Goal: Task Accomplishment & Management: Use online tool/utility

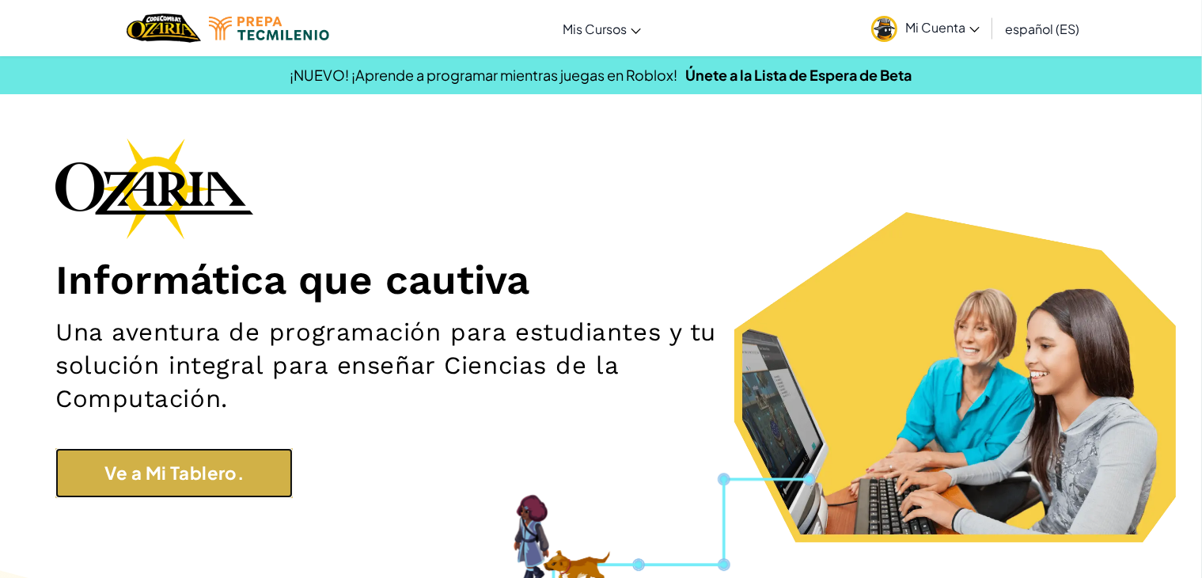
click at [199, 480] on link "Ve a Mi Tablero." at bounding box center [173, 473] width 237 height 50
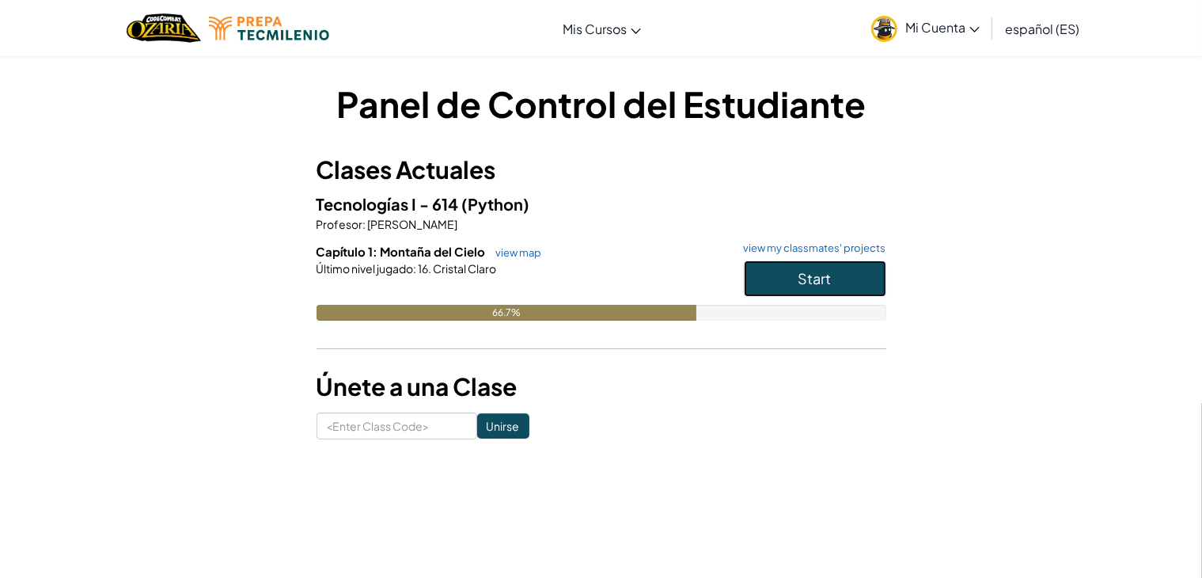
click at [828, 274] on span "Start" at bounding box center [814, 278] width 33 height 18
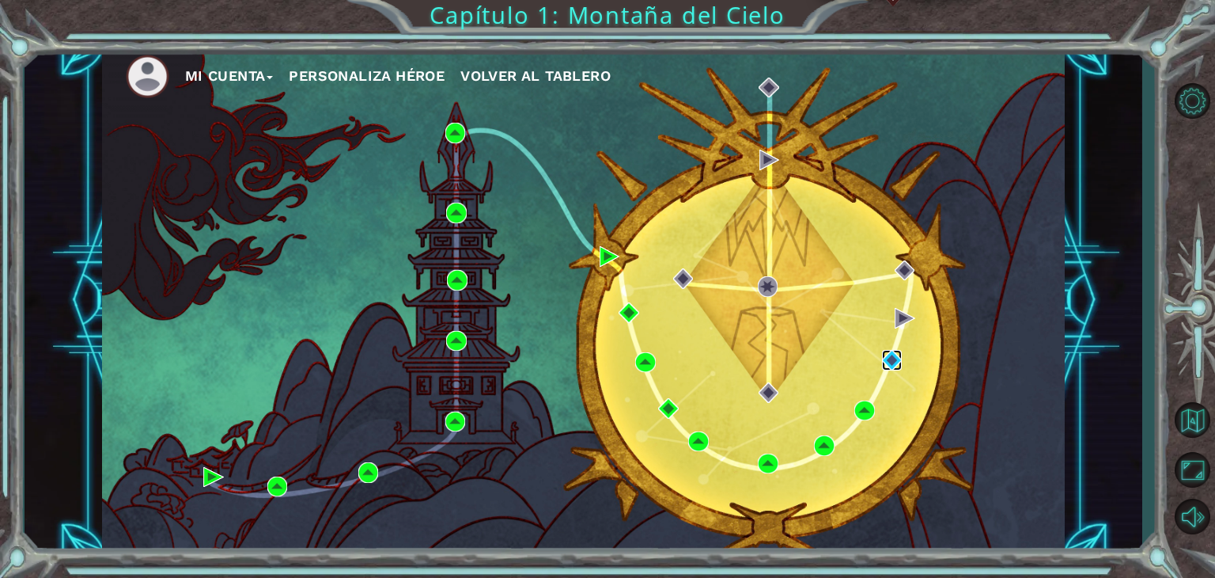
click at [895, 365] on img at bounding box center [892, 360] width 21 height 21
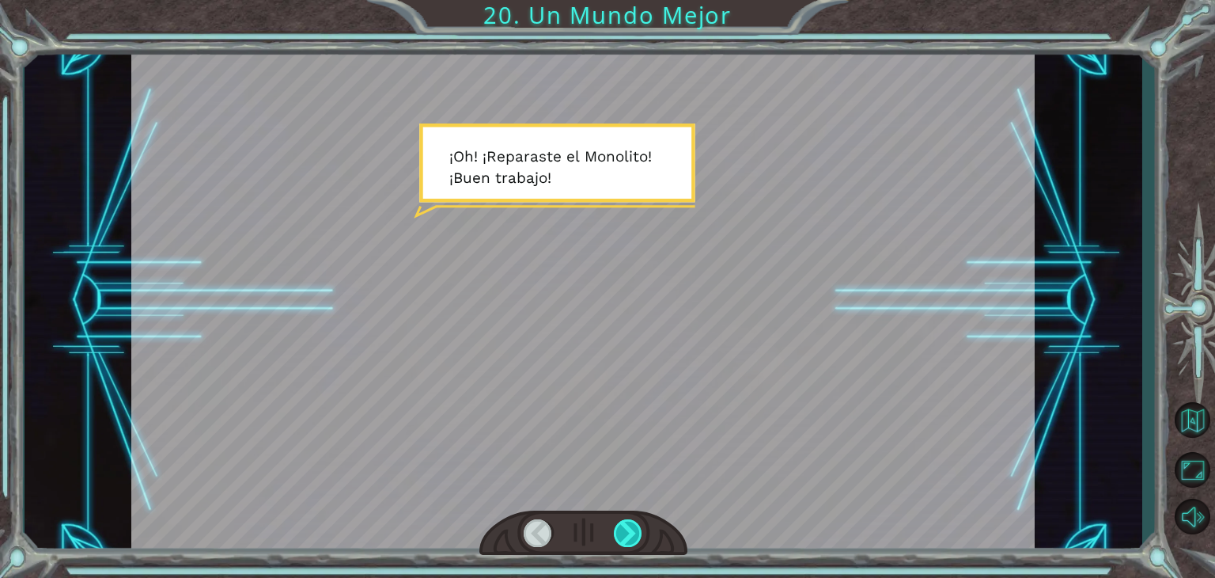
click at [636, 533] on div at bounding box center [628, 533] width 28 height 28
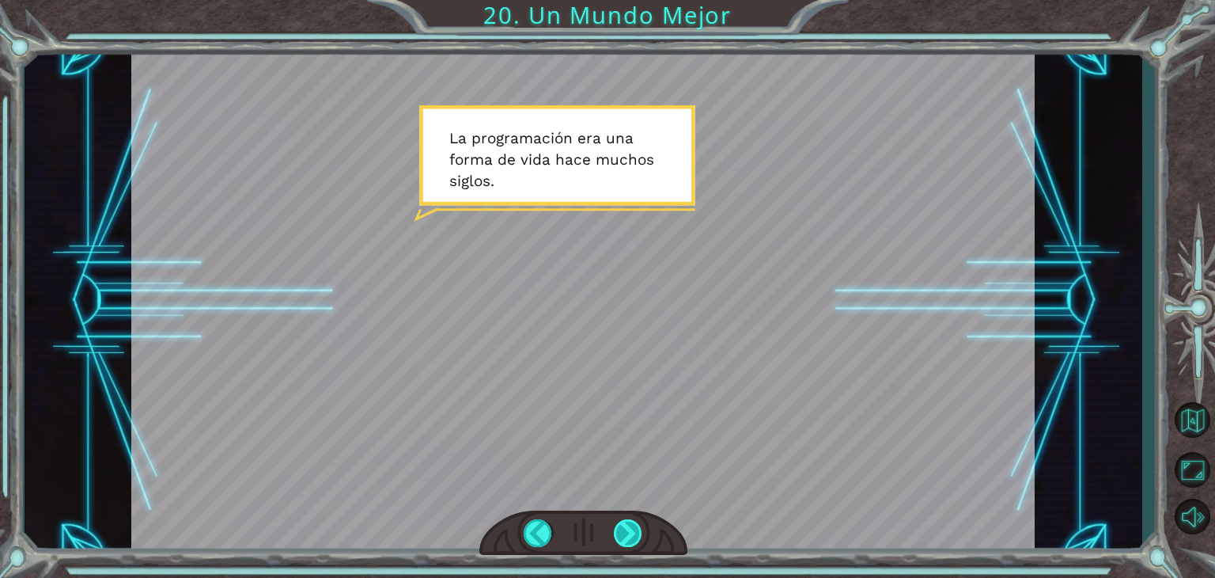
click at [623, 540] on div at bounding box center [628, 533] width 28 height 28
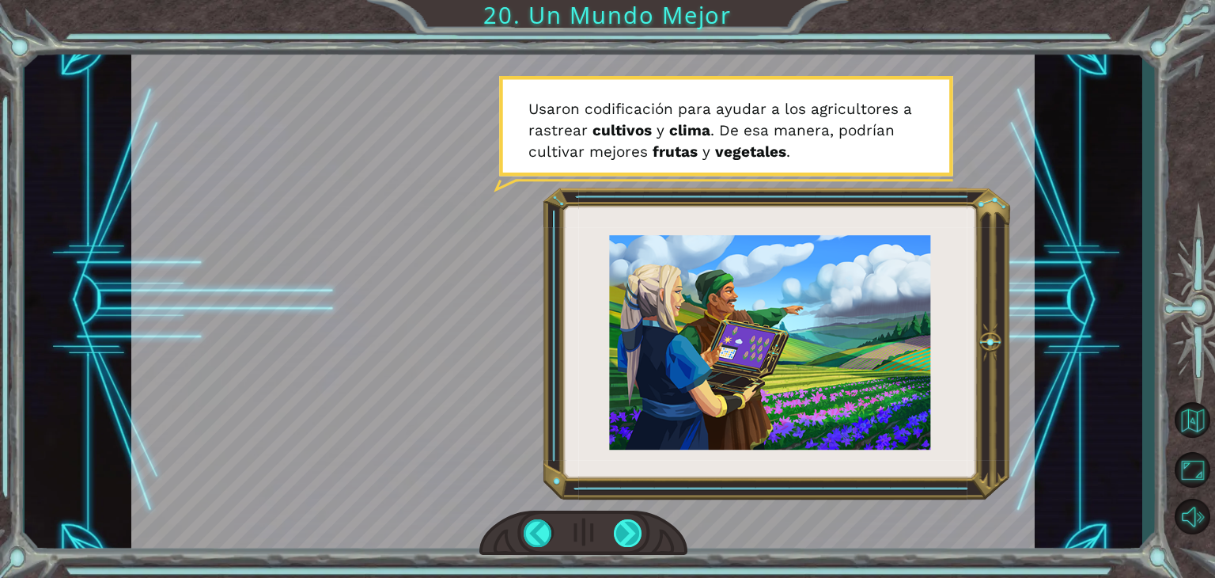
click at [638, 528] on div at bounding box center [628, 533] width 28 height 28
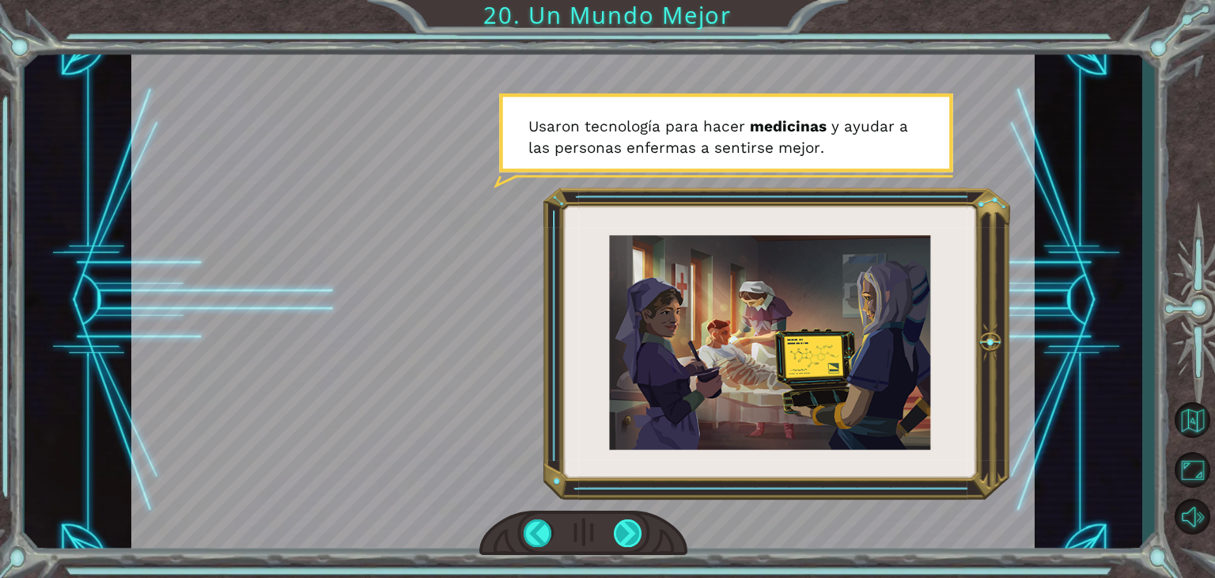
click at [637, 539] on div at bounding box center [628, 533] width 28 height 28
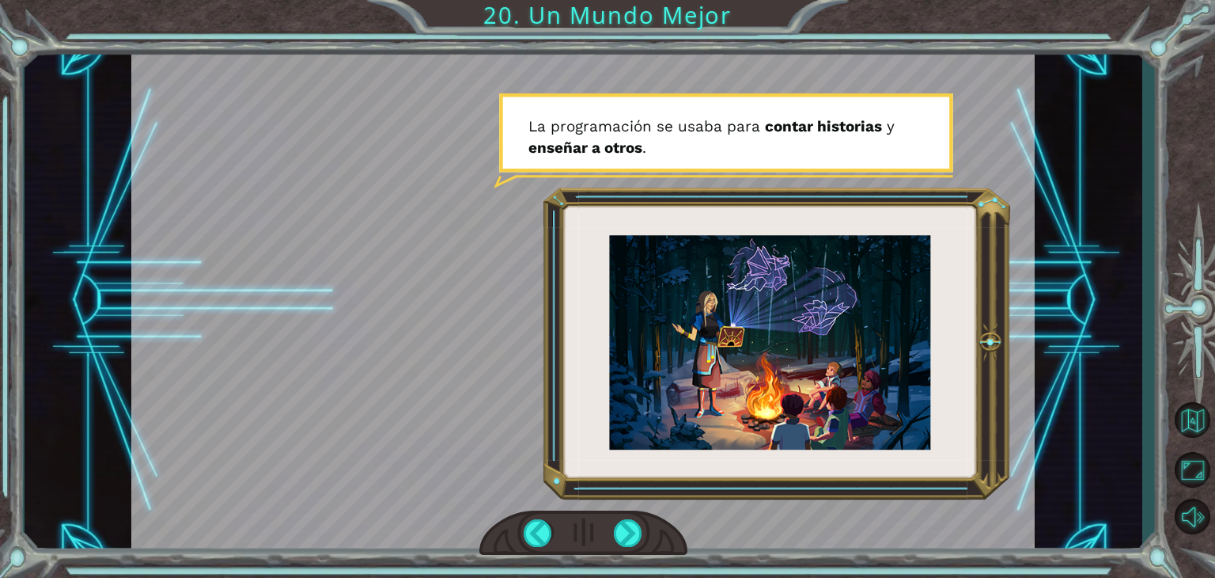
click at [468, 221] on div at bounding box center [583, 301] width 904 height 508
click at [631, 529] on div at bounding box center [628, 533] width 28 height 28
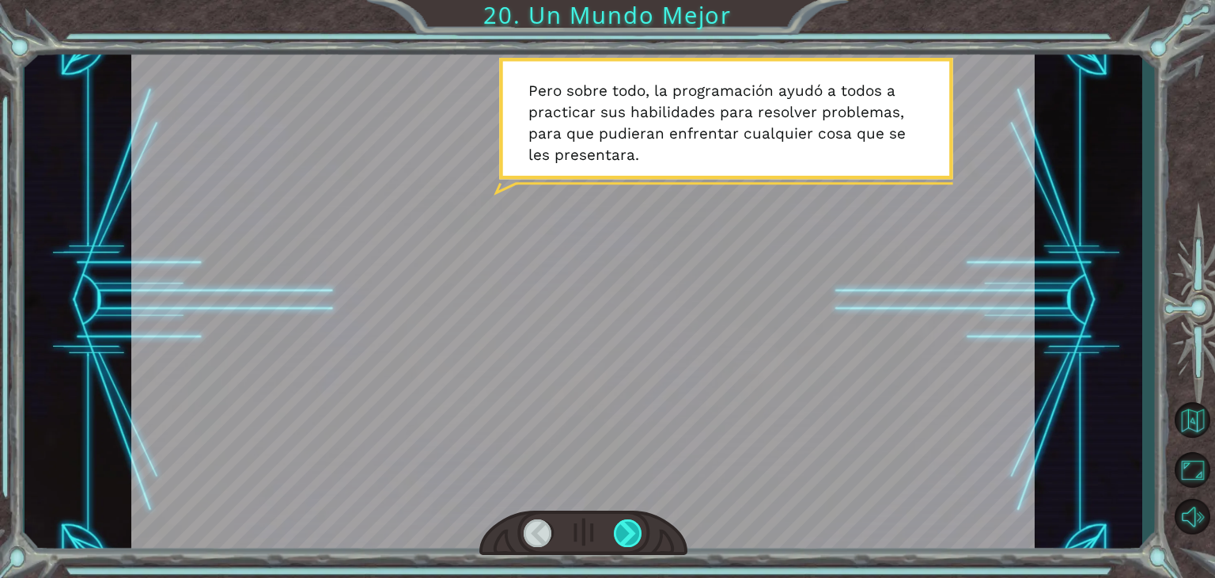
click at [631, 529] on div at bounding box center [628, 533] width 28 height 28
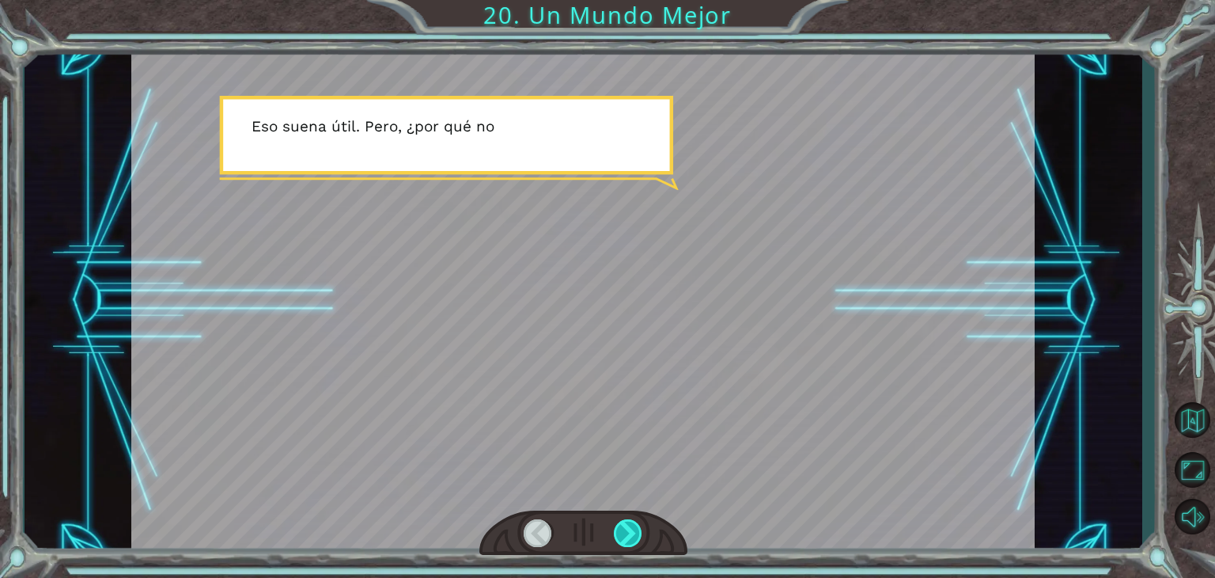
click at [631, 529] on div at bounding box center [628, 533] width 28 height 28
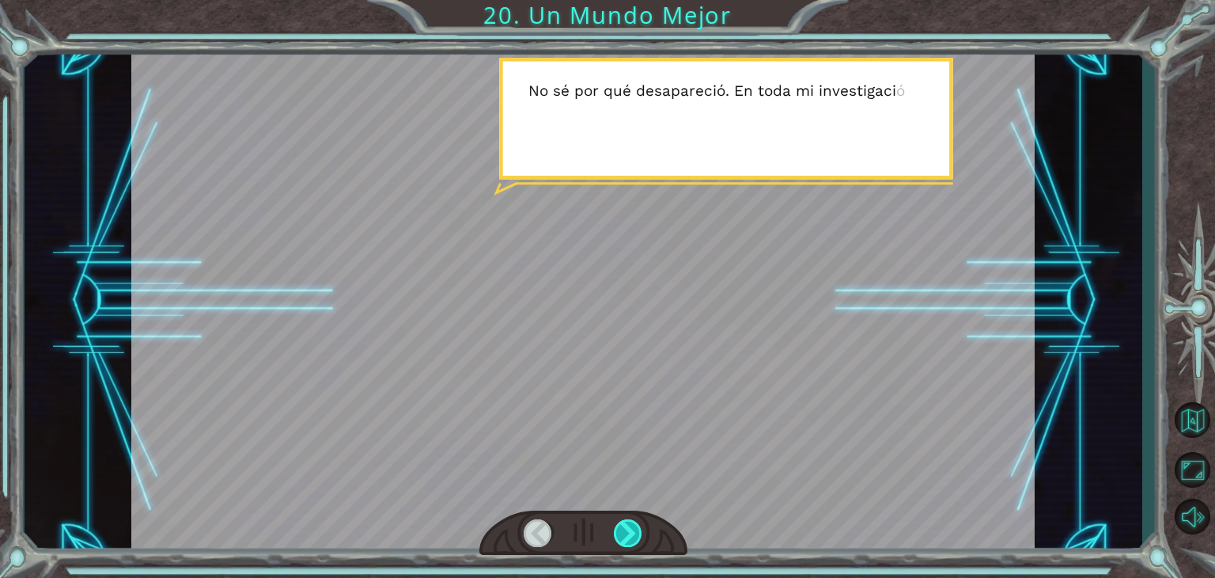
click at [631, 529] on div at bounding box center [628, 533] width 28 height 28
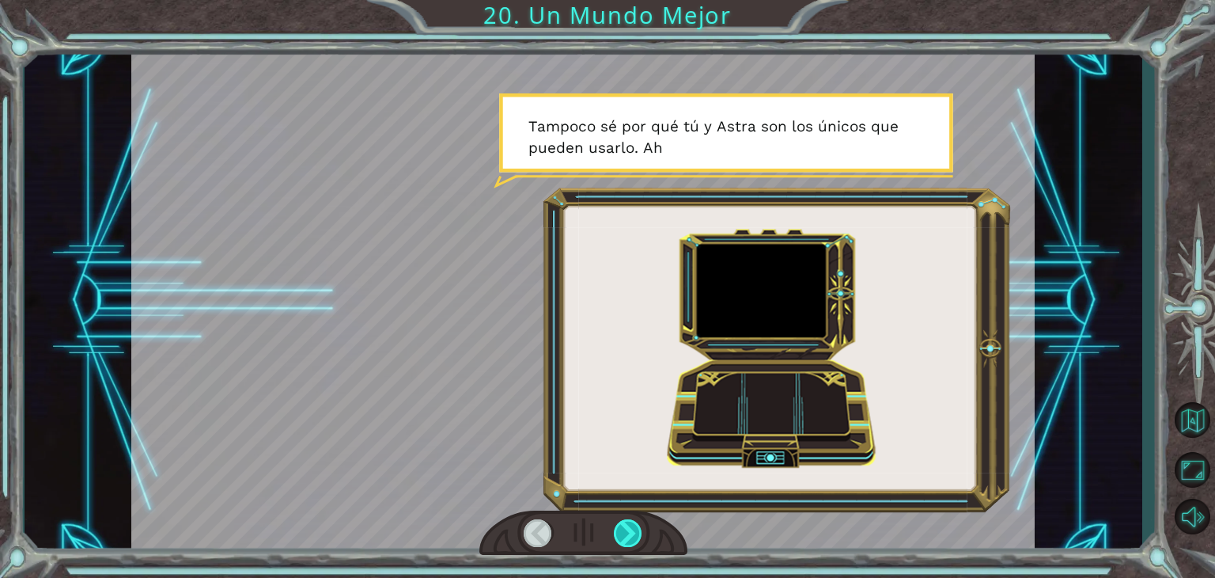
click at [631, 529] on div at bounding box center [628, 533] width 28 height 28
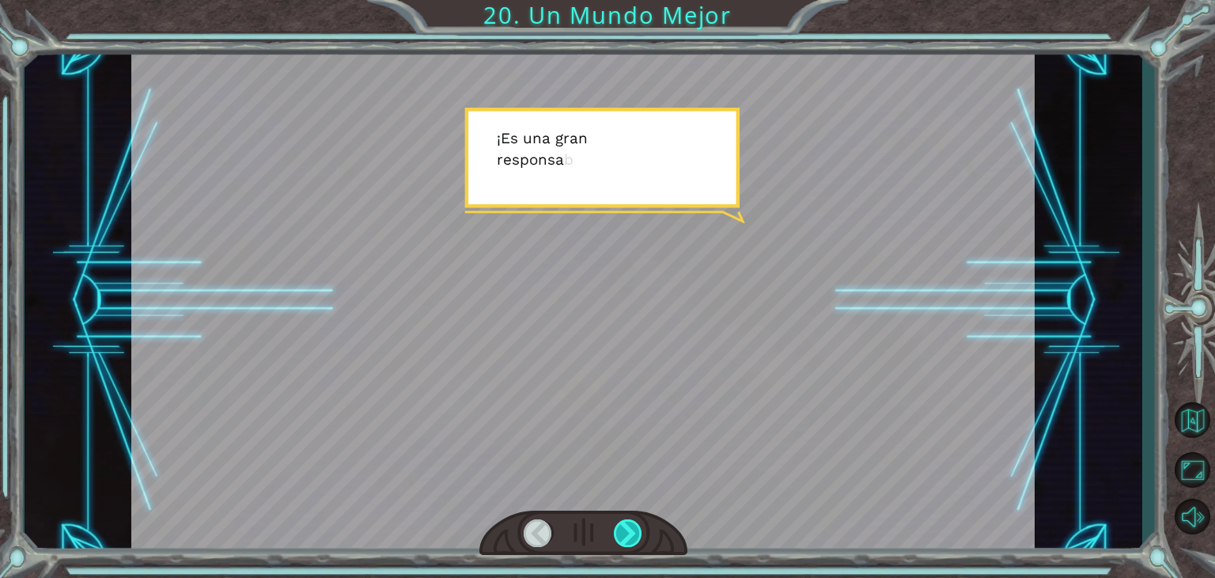
click at [631, 529] on div at bounding box center [628, 533] width 28 height 28
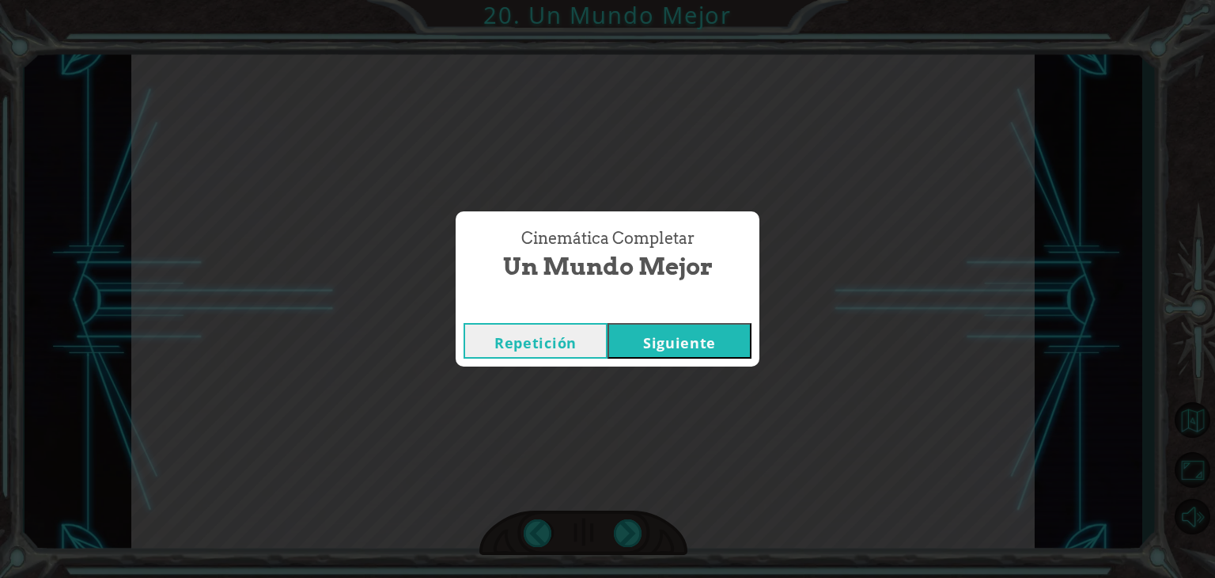
click at [680, 341] on button "Siguiente" at bounding box center [680, 341] width 144 height 36
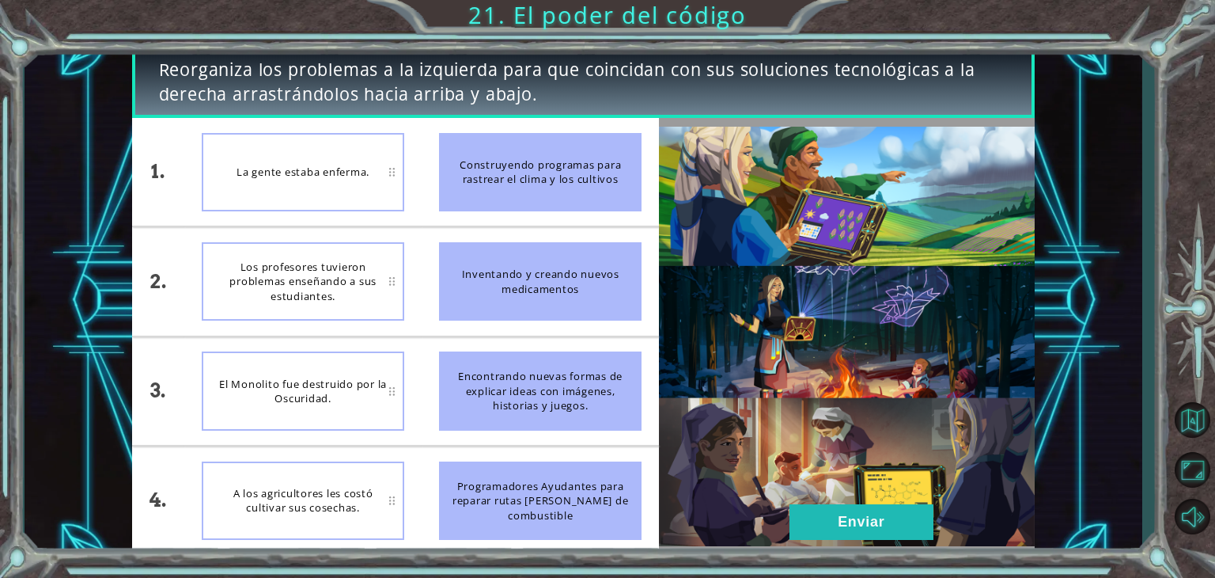
drag, startPoint x: 405, startPoint y: 73, endPoint x: 555, endPoint y: 97, distance: 152.2
click at [555, 97] on span "Reorganiza los problemas a la izquierda para que coincidan con sus soluciones t…" at bounding box center [583, 82] width 849 height 48
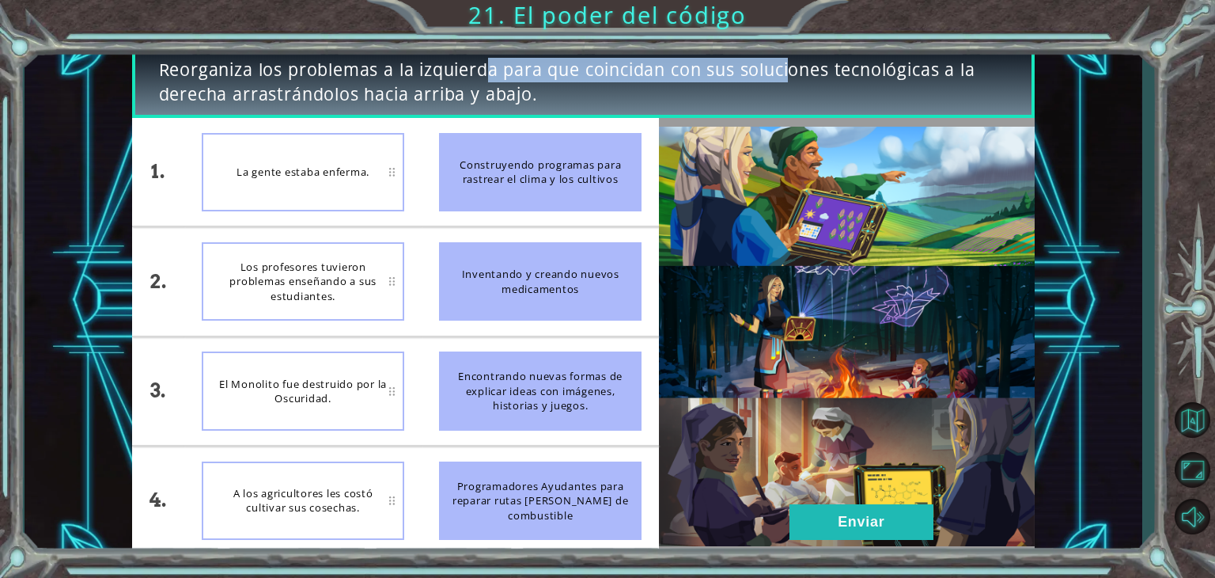
drag, startPoint x: 737, startPoint y: 62, endPoint x: 431, endPoint y: 70, distance: 306.3
click at [431, 70] on span "Reorganiza los problemas a la izquierda para que coincidan con sus soluciones t…" at bounding box center [583, 82] width 849 height 48
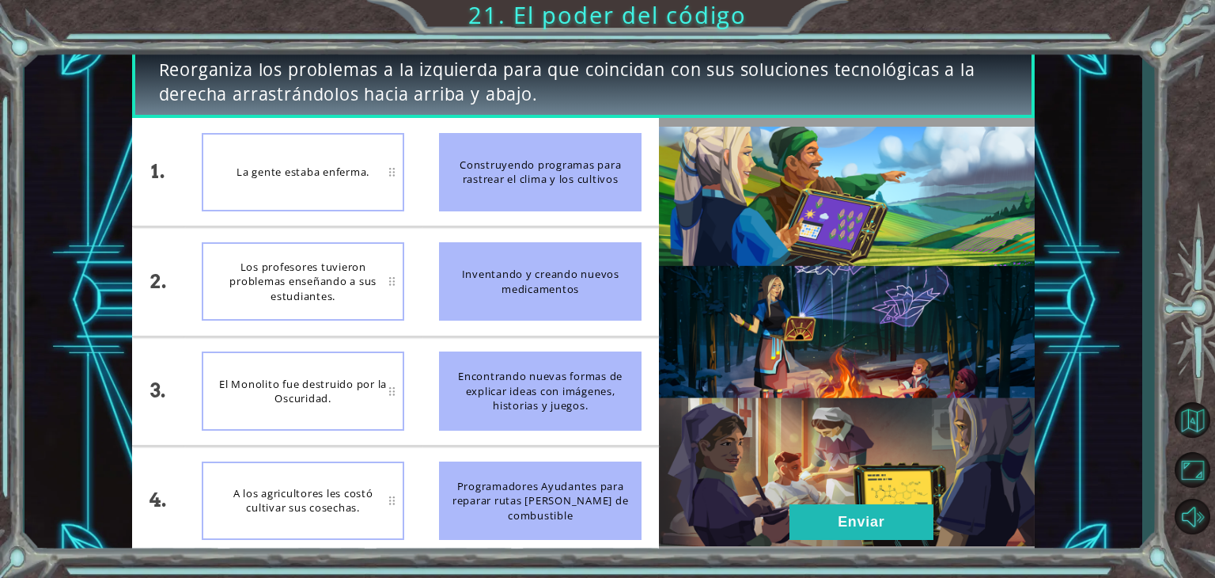
click at [654, 93] on span "Reorganiza los problemas a la izquierda para que coincidan con sus soluciones t…" at bounding box center [583, 82] width 849 height 48
click at [307, 499] on div "El Monolito fue destruido por la Oscuridad." at bounding box center [303, 500] width 203 height 78
click at [537, 138] on div "Construyendo programas para rastrear el clima y los cultivos" at bounding box center [540, 172] width 203 height 78
click at [570, 199] on div "Construyendo programas para rastrear el clima y los cultivos" at bounding box center [540, 172] width 203 height 78
click at [377, 170] on div "La gente estaba enferma." at bounding box center [303, 172] width 203 height 78
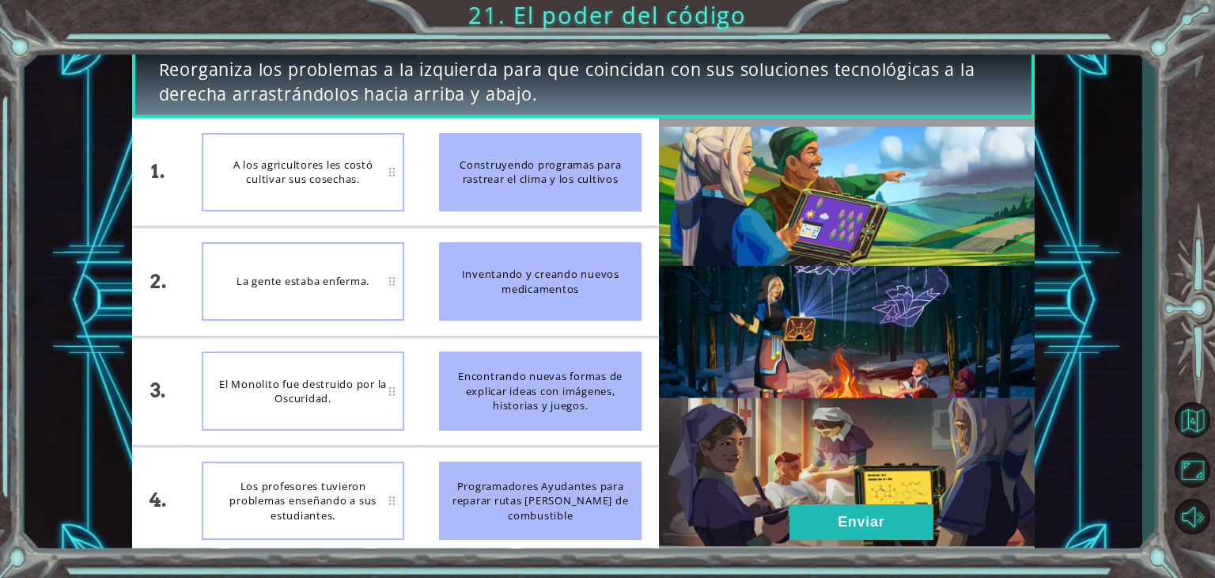
drag, startPoint x: 475, startPoint y: 375, endPoint x: 557, endPoint y: 366, distance: 82.7
click at [557, 366] on div "Encontrando nuevas formas de explicar ideas con imágenes, historias y juegos." at bounding box center [540, 390] width 203 height 78
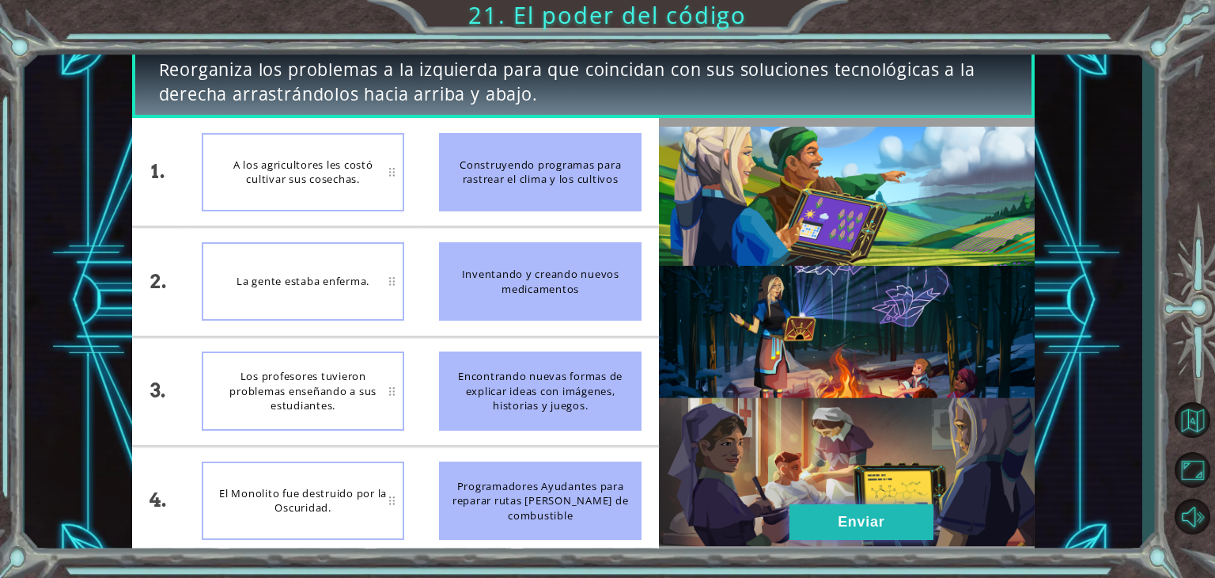
click at [873, 513] on button "Enviar" at bounding box center [862, 522] width 144 height 36
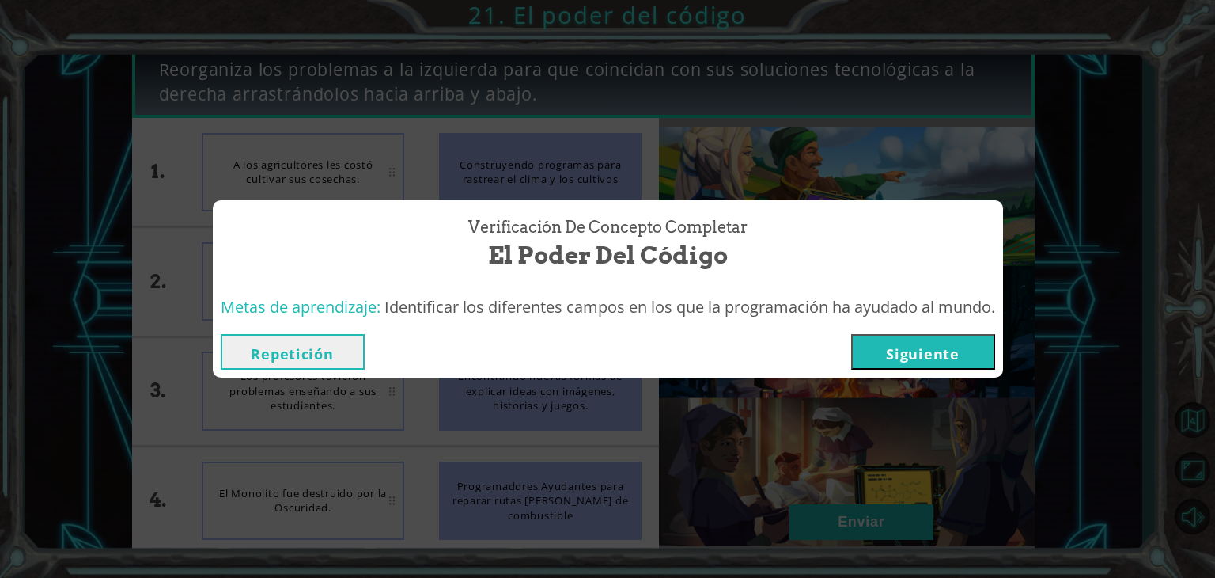
click at [905, 347] on button "Siguiente" at bounding box center [923, 352] width 144 height 36
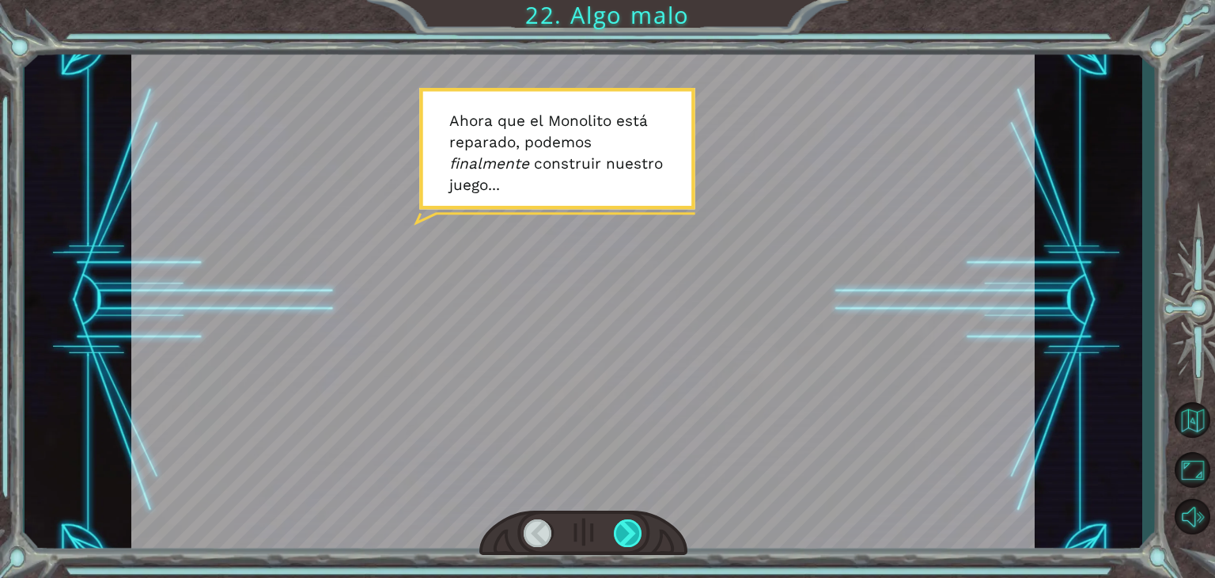
click at [616, 525] on div at bounding box center [628, 533] width 28 height 28
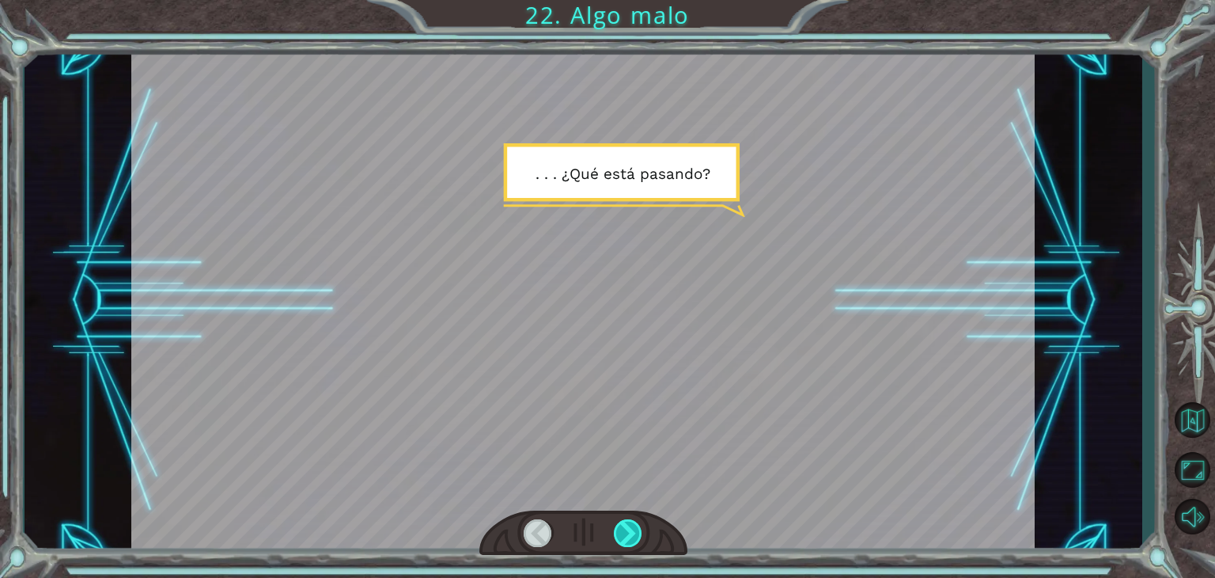
click at [616, 525] on div at bounding box center [628, 533] width 28 height 28
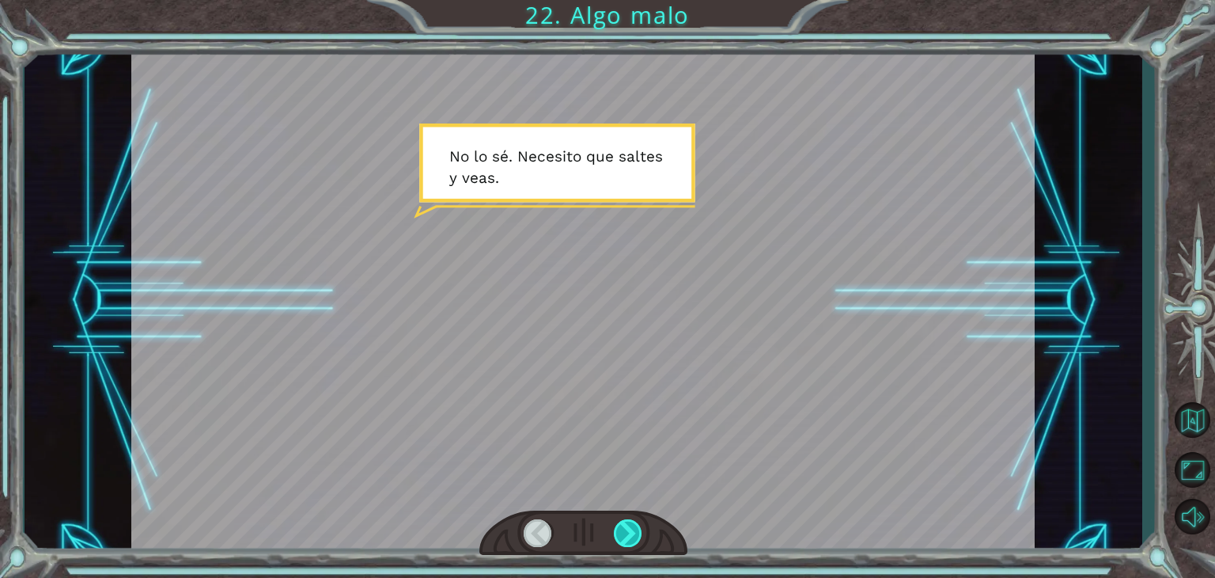
click at [616, 525] on div at bounding box center [628, 533] width 28 height 28
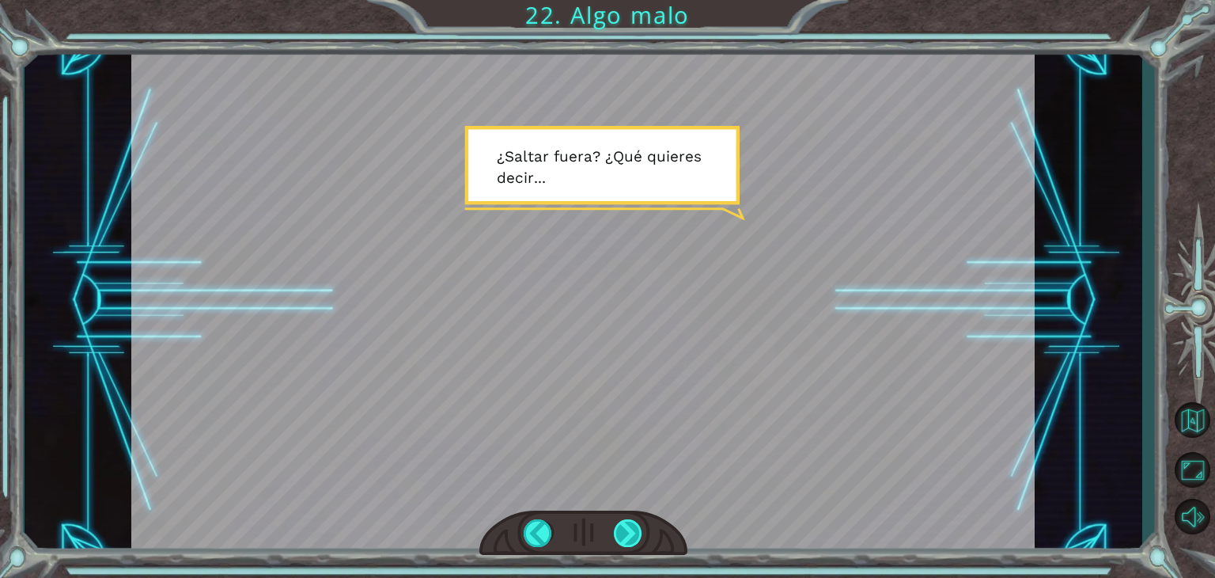
click at [616, 525] on div at bounding box center [628, 533] width 28 height 28
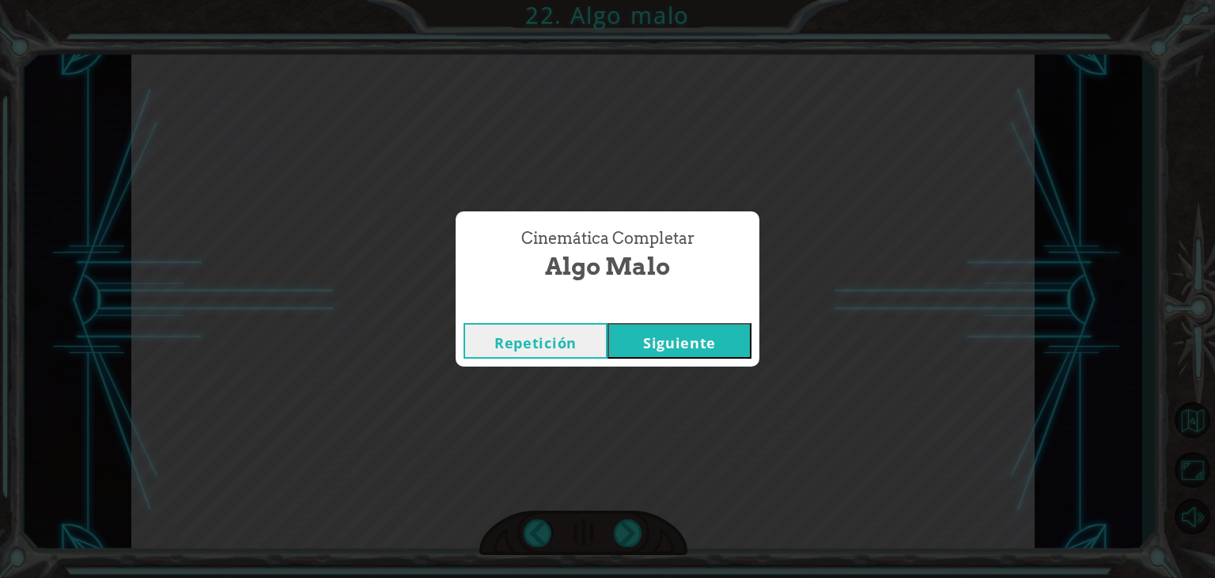
click at [676, 351] on button "Siguiente" at bounding box center [680, 341] width 144 height 36
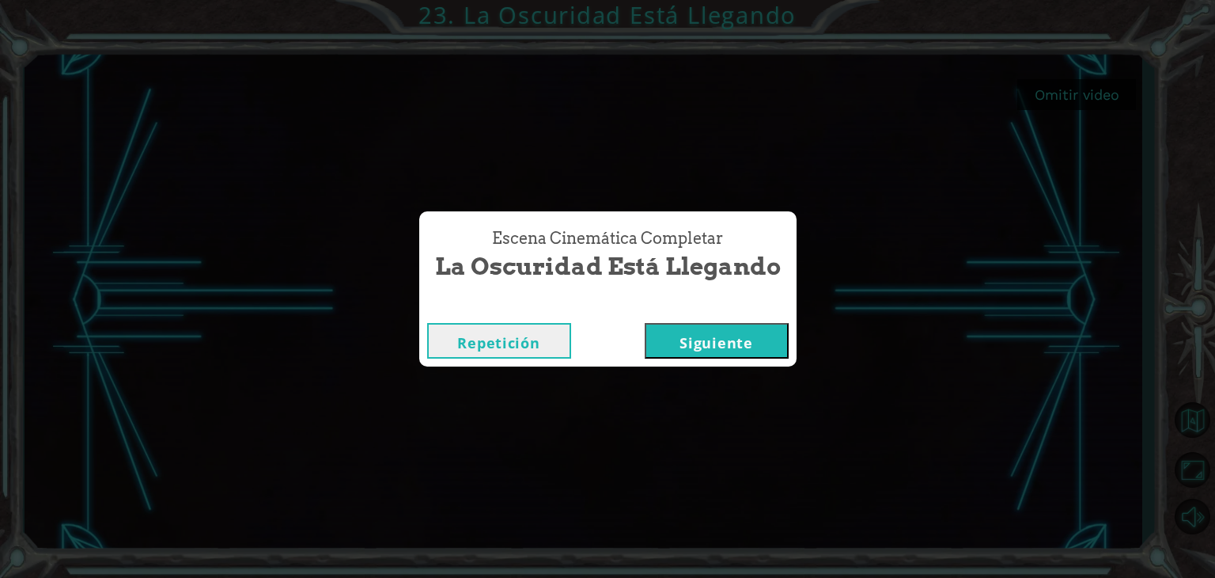
click at [711, 341] on button "Siguiente" at bounding box center [717, 341] width 144 height 36
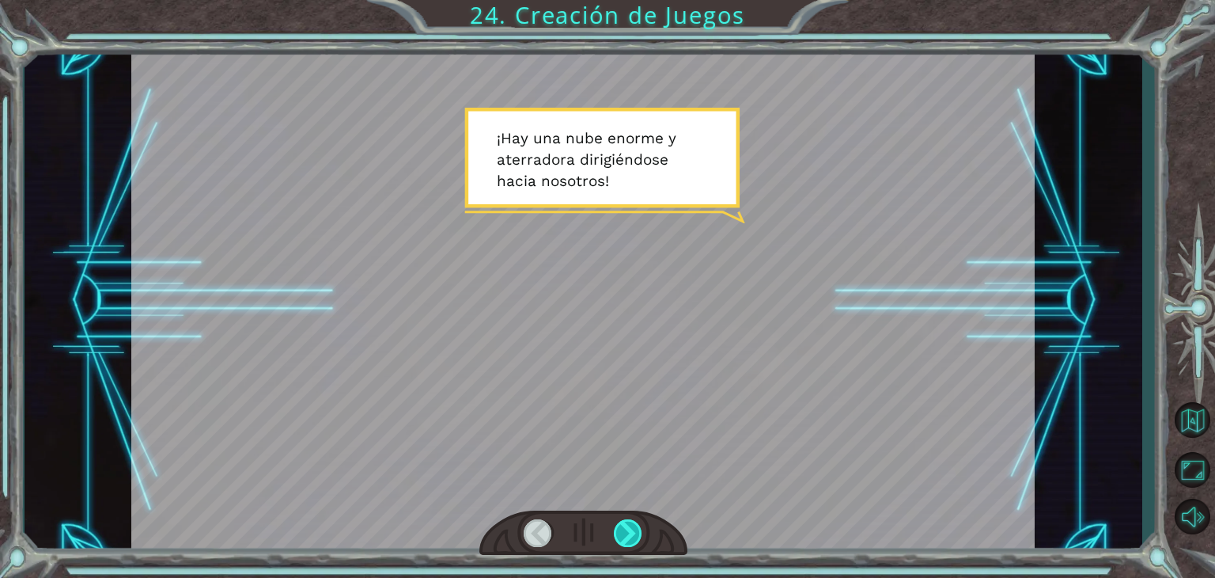
click at [625, 536] on div at bounding box center [628, 533] width 28 height 28
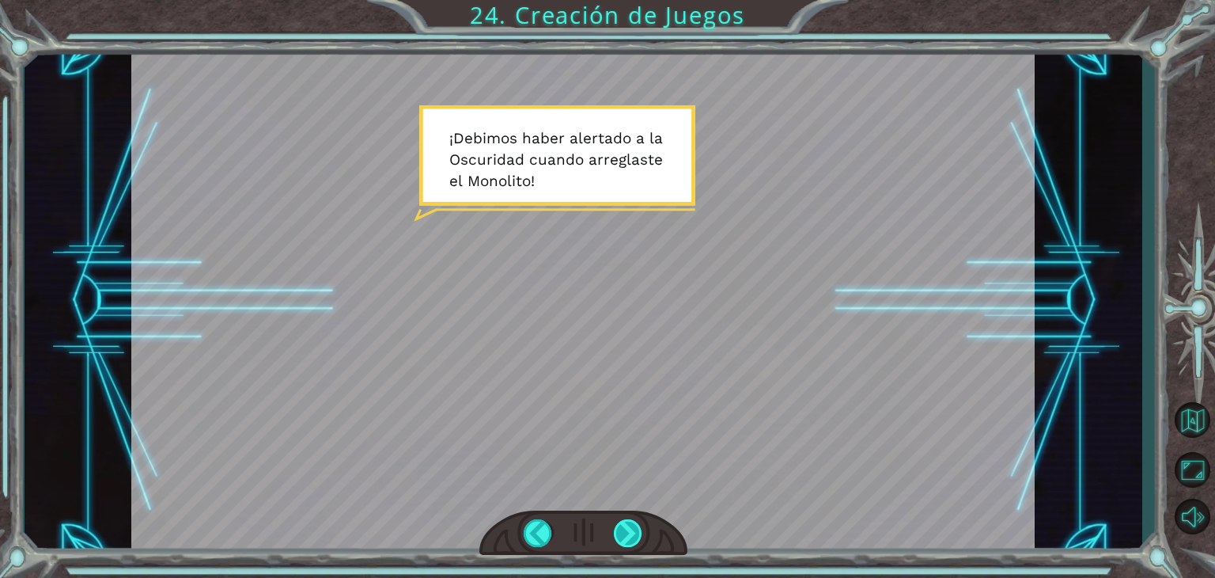
click at [623, 529] on div at bounding box center [628, 533] width 28 height 28
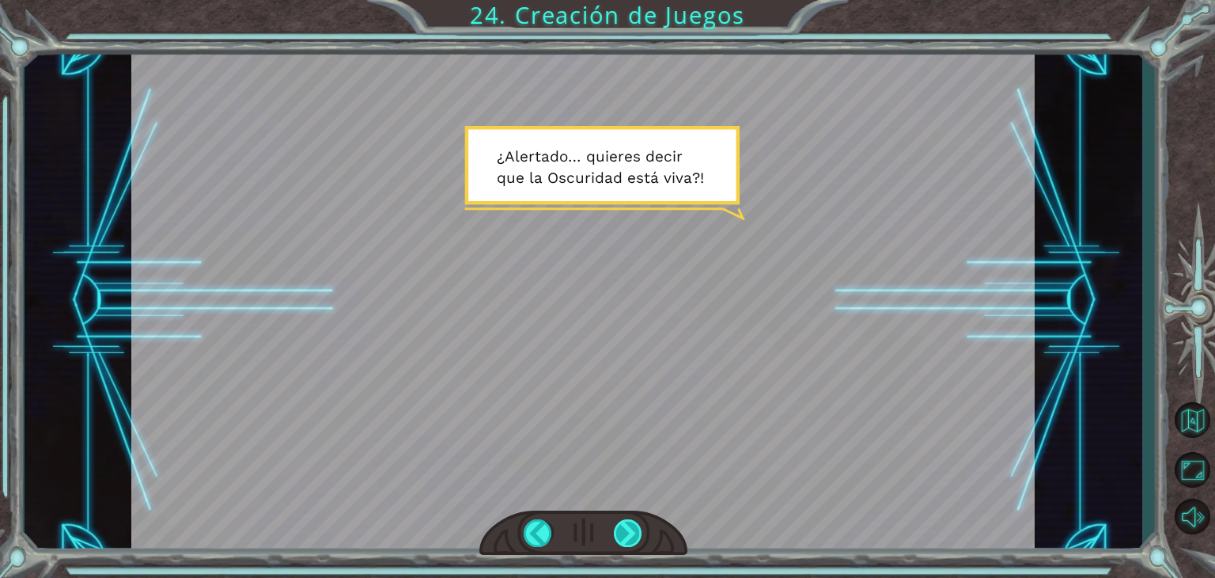
click at [634, 536] on div at bounding box center [628, 533] width 28 height 28
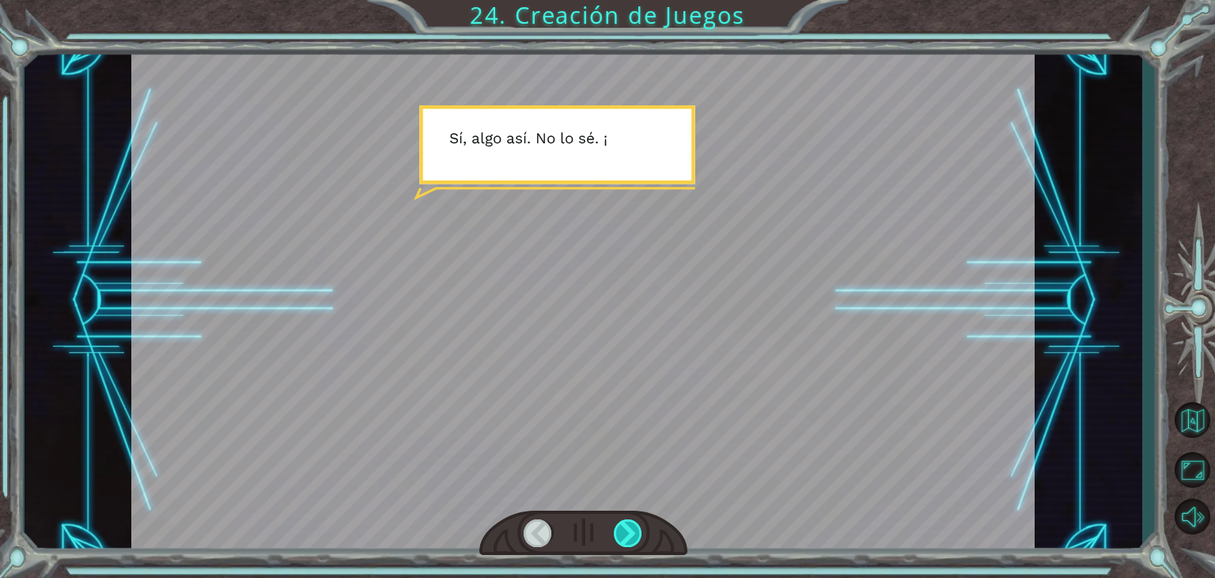
click at [634, 536] on div at bounding box center [628, 533] width 28 height 28
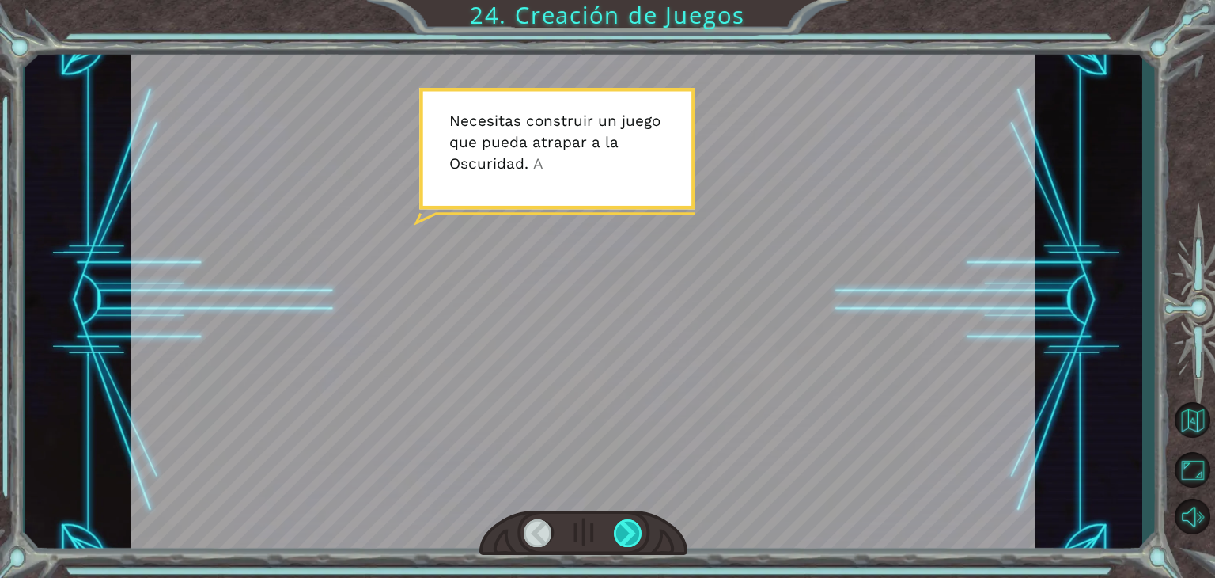
click at [634, 536] on div at bounding box center [628, 533] width 28 height 28
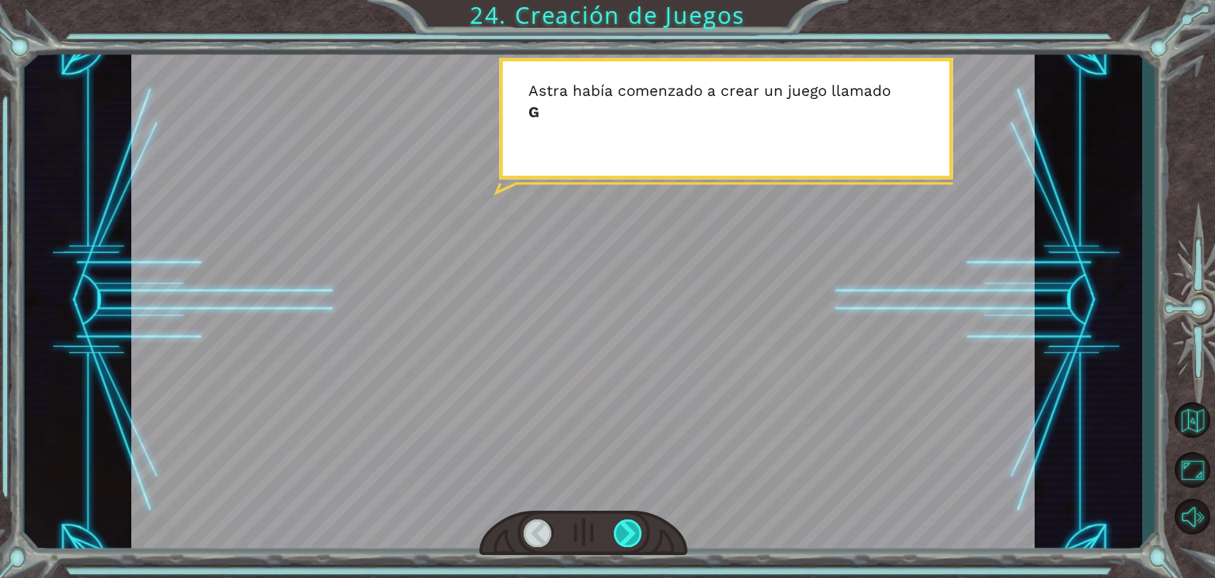
click at [634, 536] on div at bounding box center [628, 533] width 28 height 28
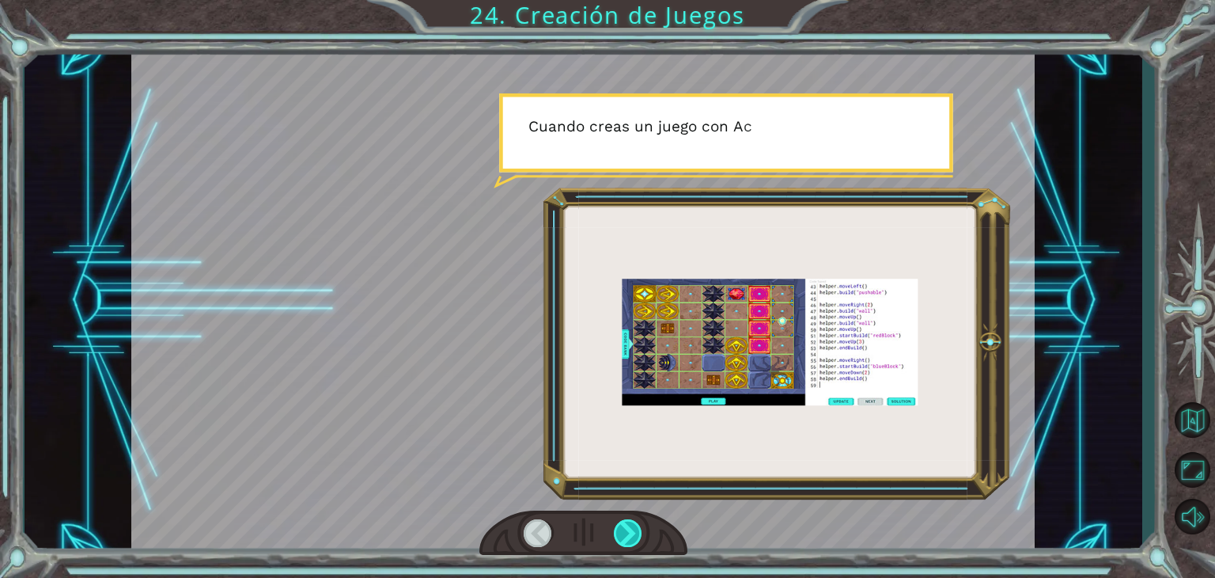
click at [634, 536] on div at bounding box center [628, 533] width 28 height 28
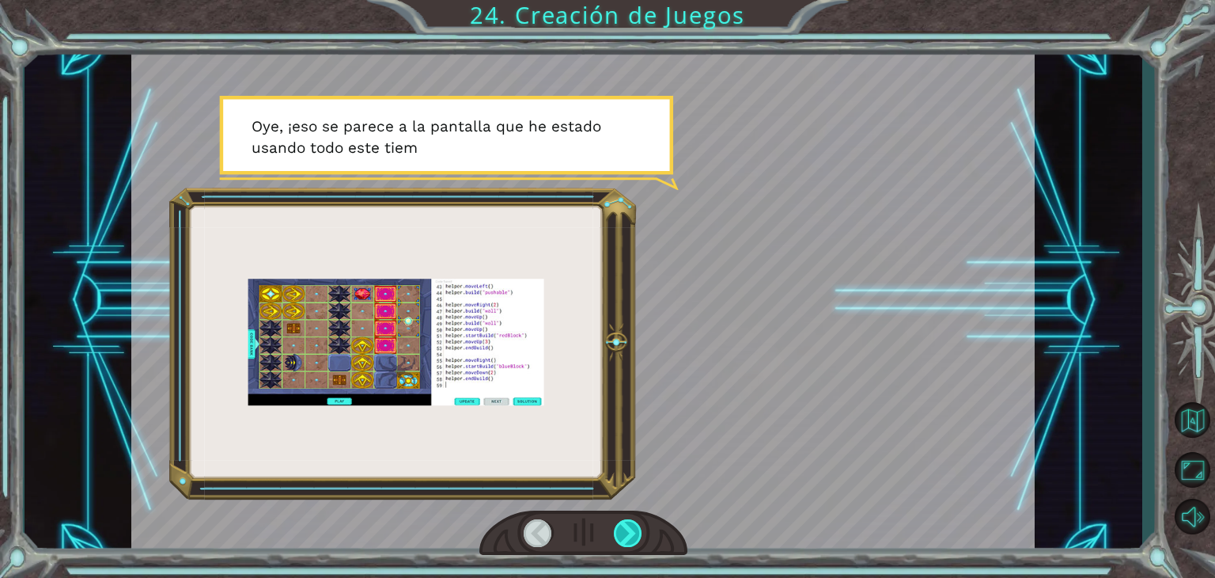
click at [634, 536] on div at bounding box center [628, 533] width 28 height 28
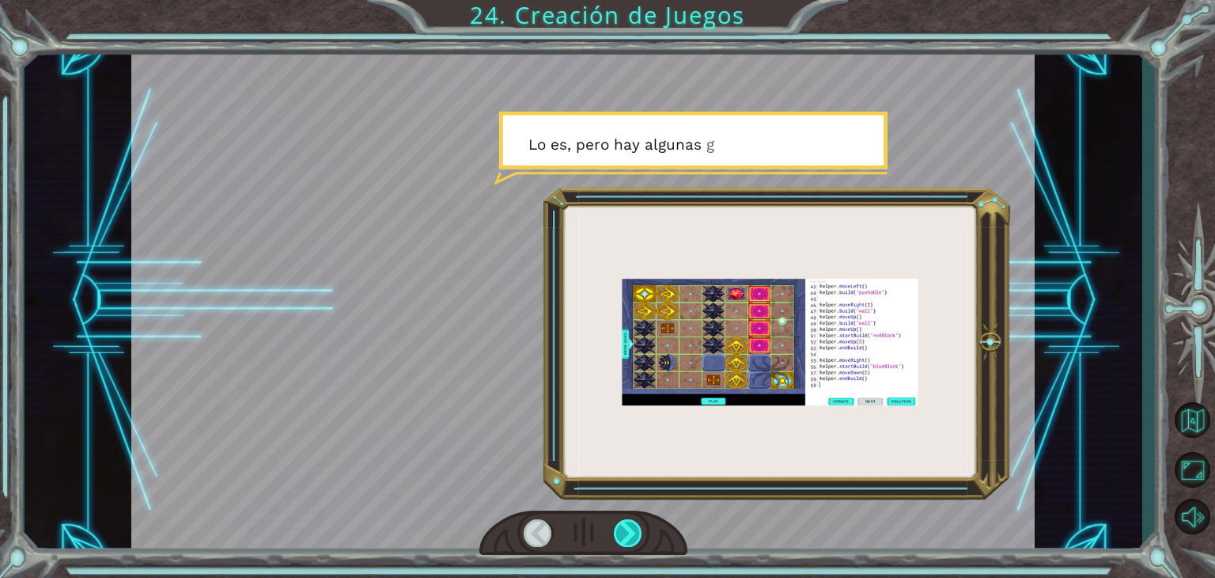
click at [634, 536] on div at bounding box center [628, 533] width 28 height 28
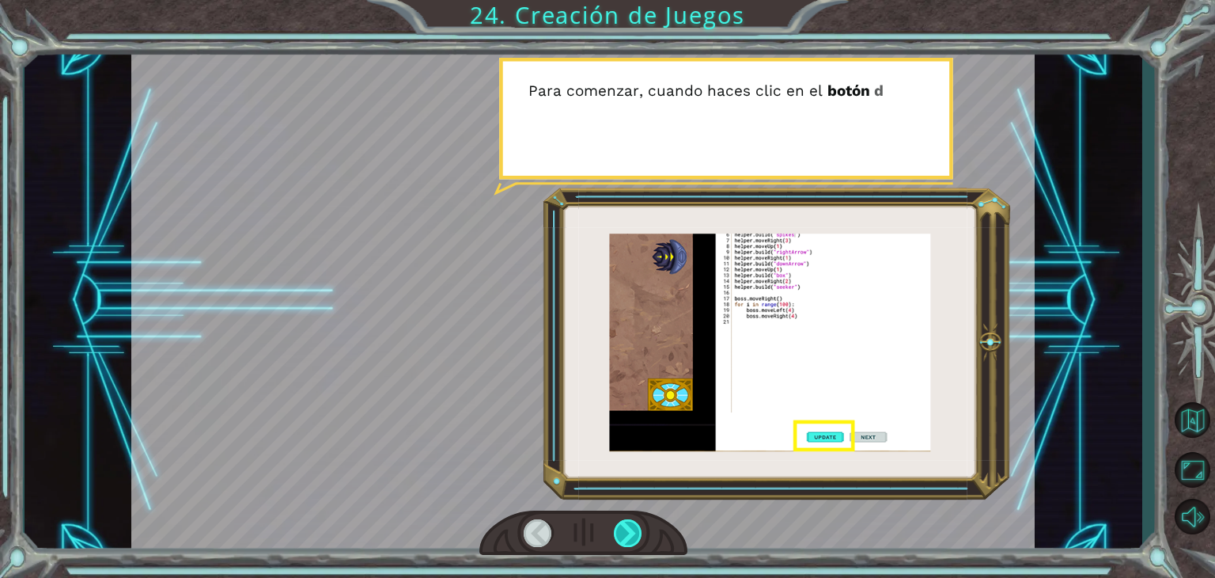
click at [634, 536] on div at bounding box center [628, 533] width 28 height 28
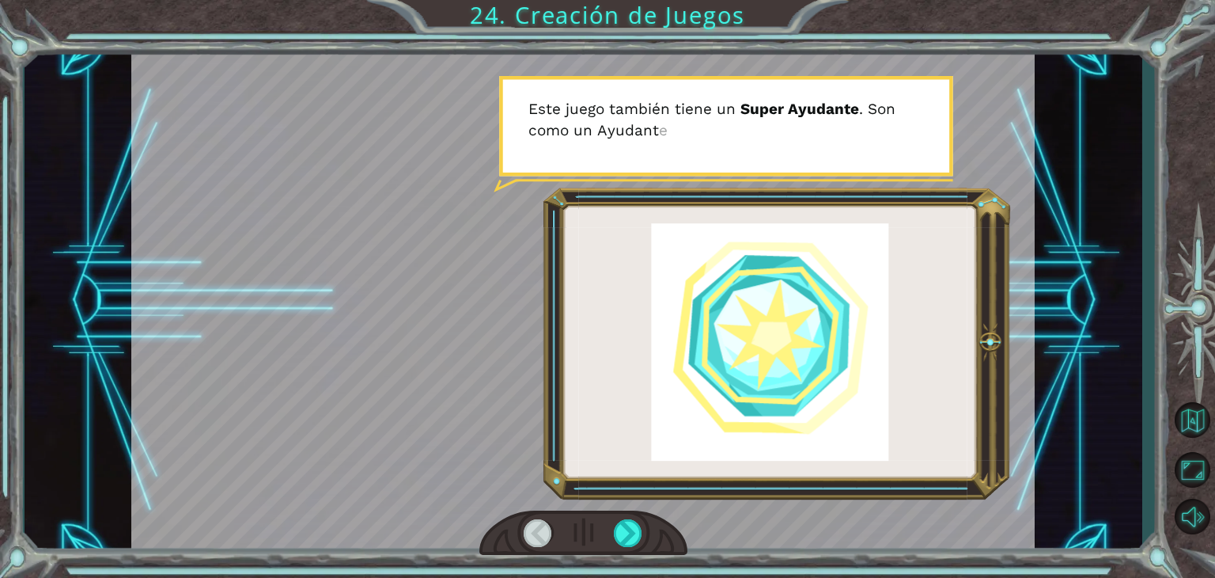
click at [528, 535] on div at bounding box center [538, 533] width 28 height 28
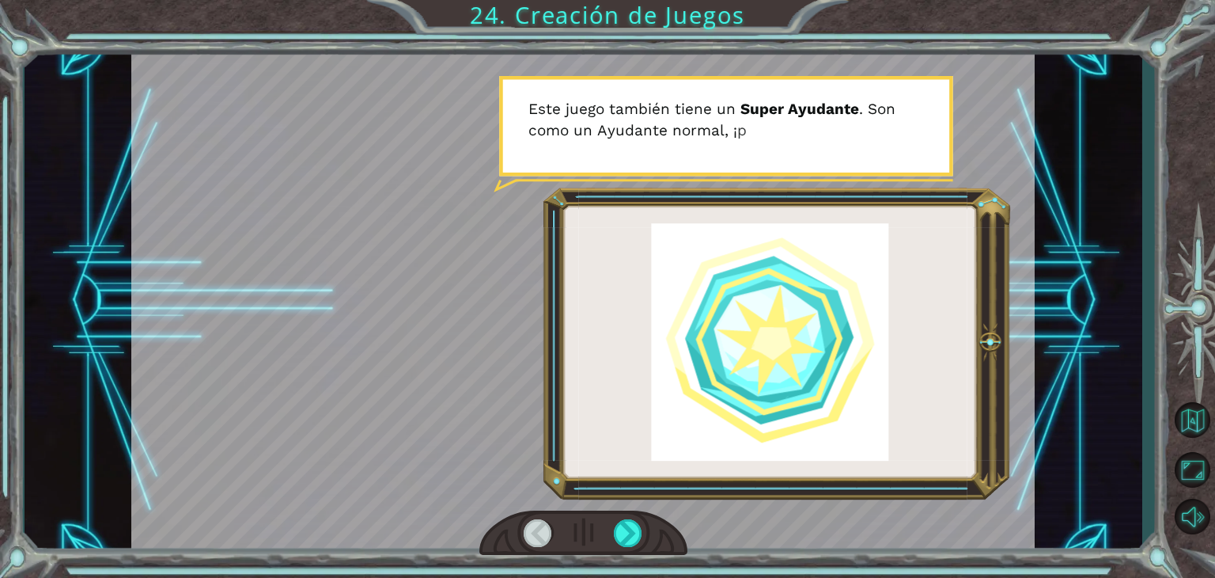
click at [528, 535] on div at bounding box center [538, 533] width 28 height 28
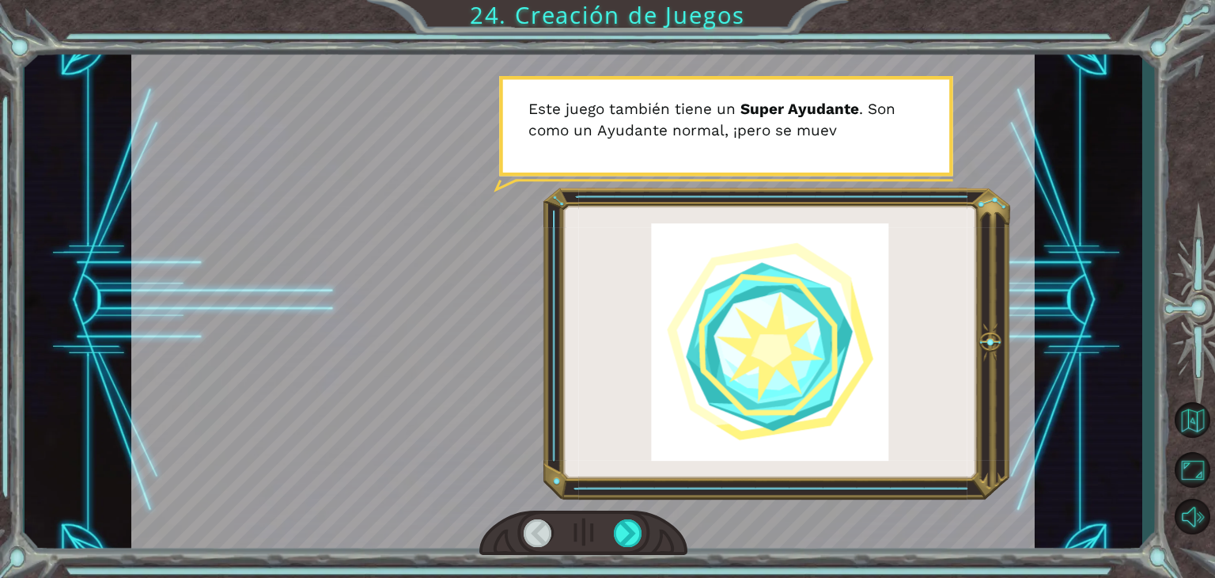
click at [528, 535] on div at bounding box center [538, 533] width 28 height 28
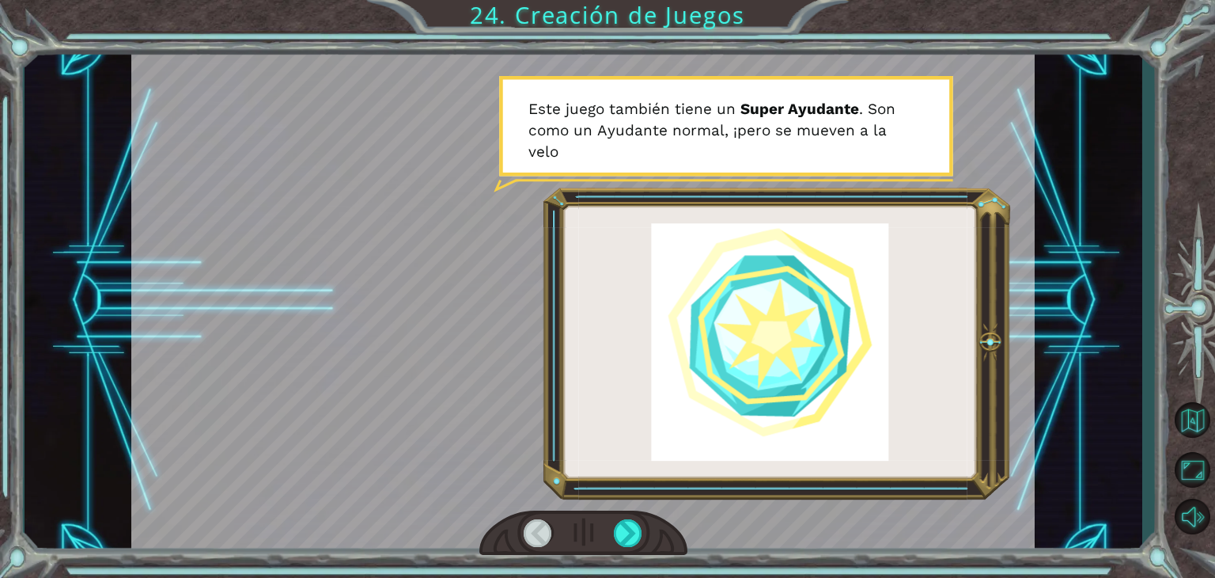
click at [528, 535] on div at bounding box center [538, 533] width 28 height 28
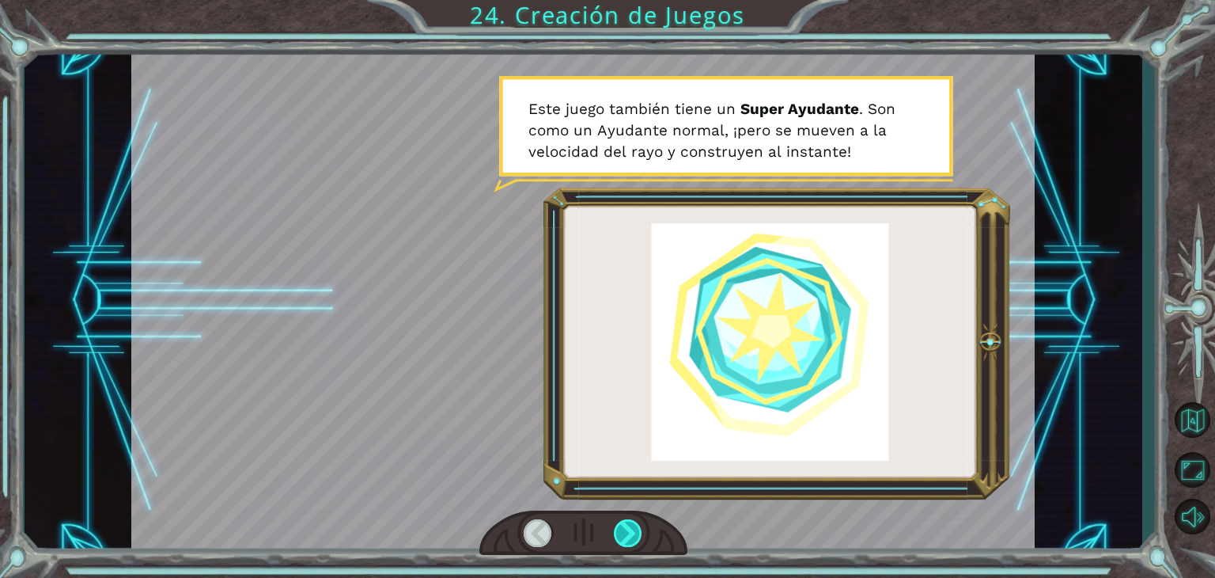
drag, startPoint x: 528, startPoint y: 535, endPoint x: 627, endPoint y: 521, distance: 99.8
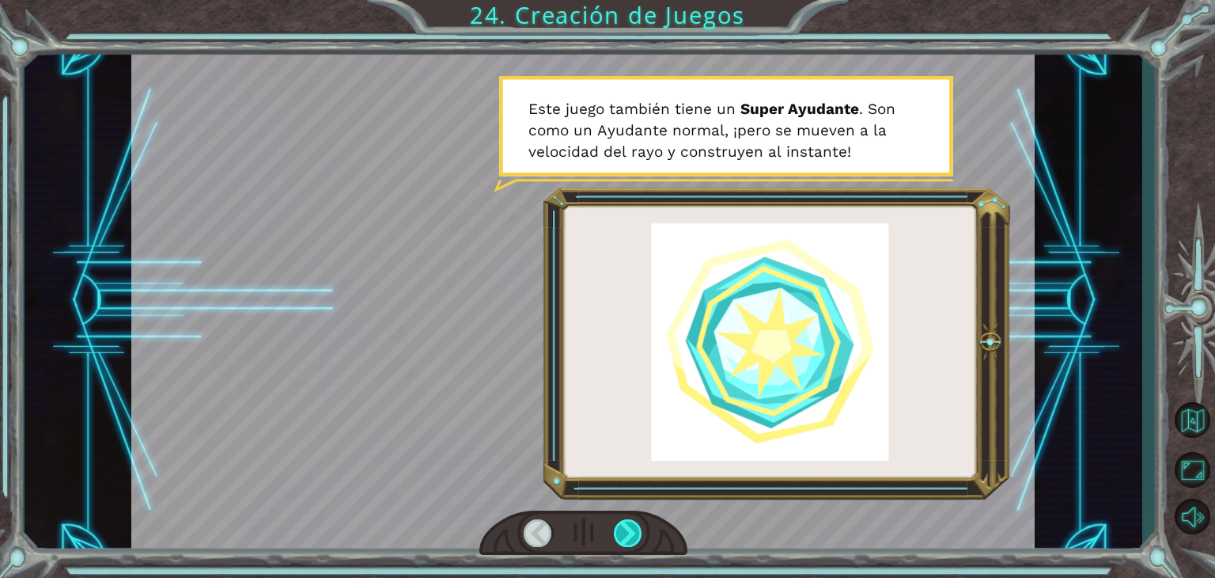
click at [627, 521] on div at bounding box center [583, 533] width 208 height 46
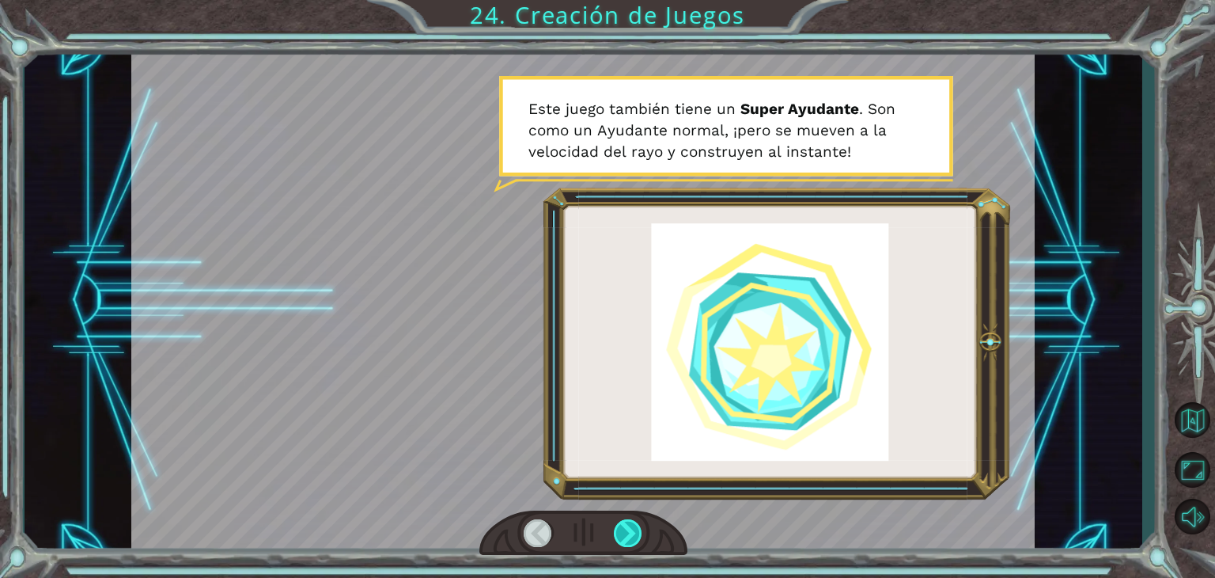
click at [627, 521] on div at bounding box center [628, 533] width 28 height 28
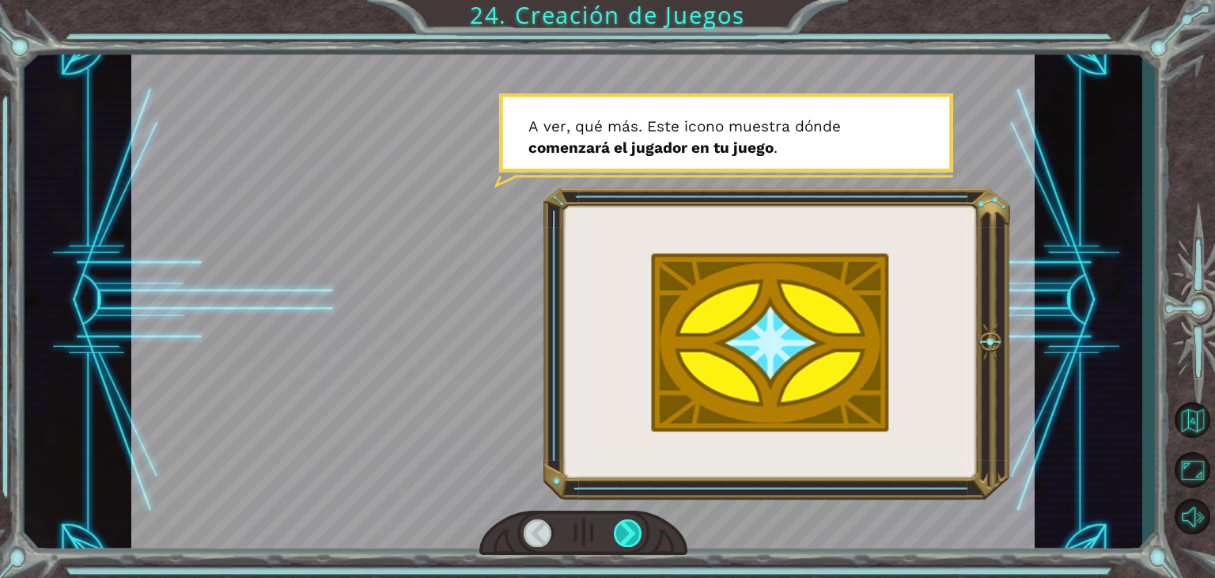
click at [627, 521] on div at bounding box center [628, 533] width 28 height 28
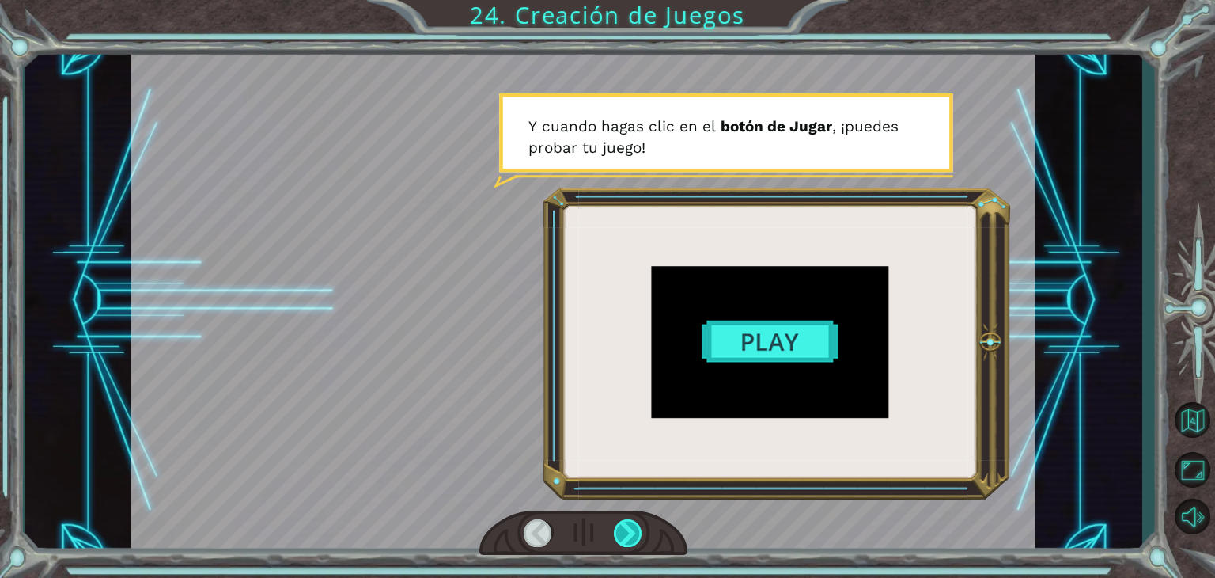
click at [627, 521] on div at bounding box center [628, 533] width 28 height 28
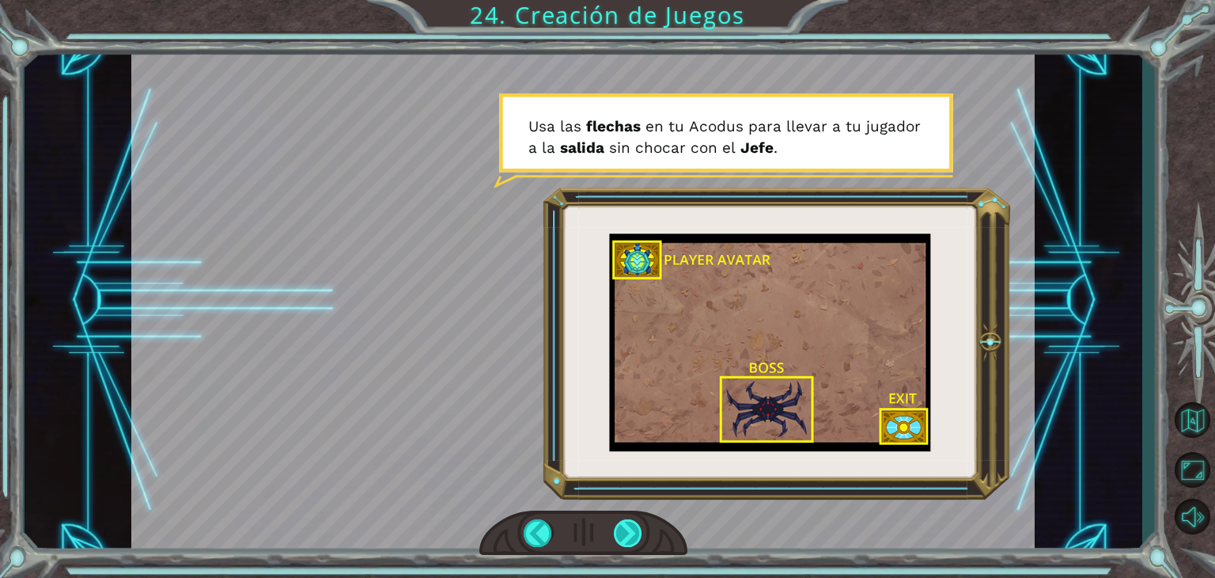
click at [627, 521] on div at bounding box center [628, 533] width 28 height 28
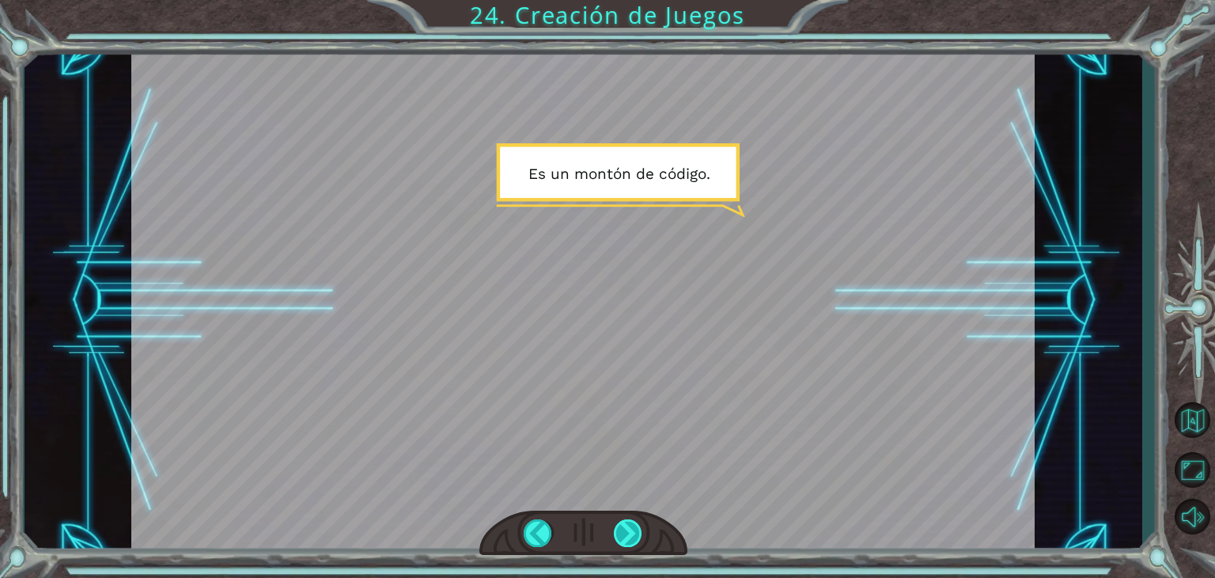
click at [619, 537] on div at bounding box center [628, 533] width 28 height 28
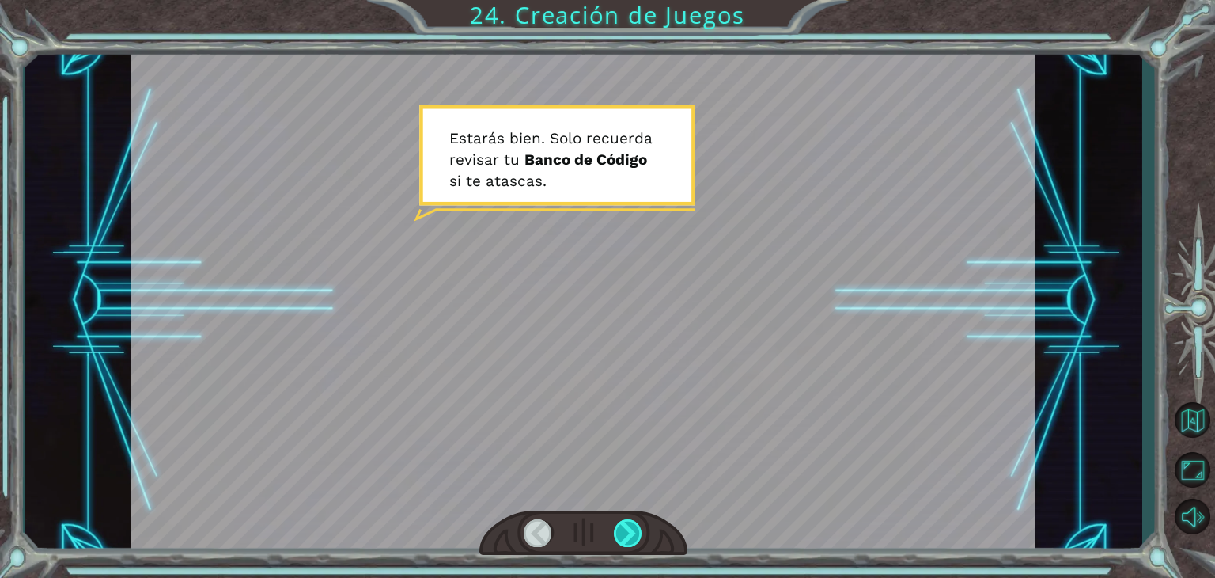
click at [628, 532] on div at bounding box center [628, 533] width 28 height 28
click at [624, 533] on div at bounding box center [628, 533] width 28 height 28
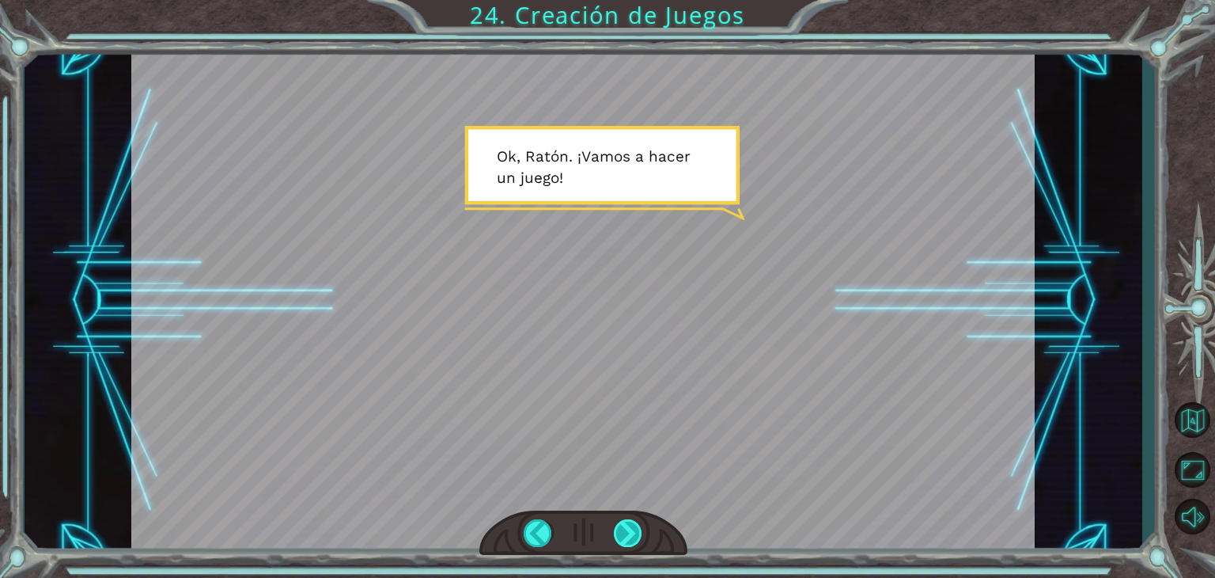
click at [625, 530] on div at bounding box center [628, 533] width 28 height 28
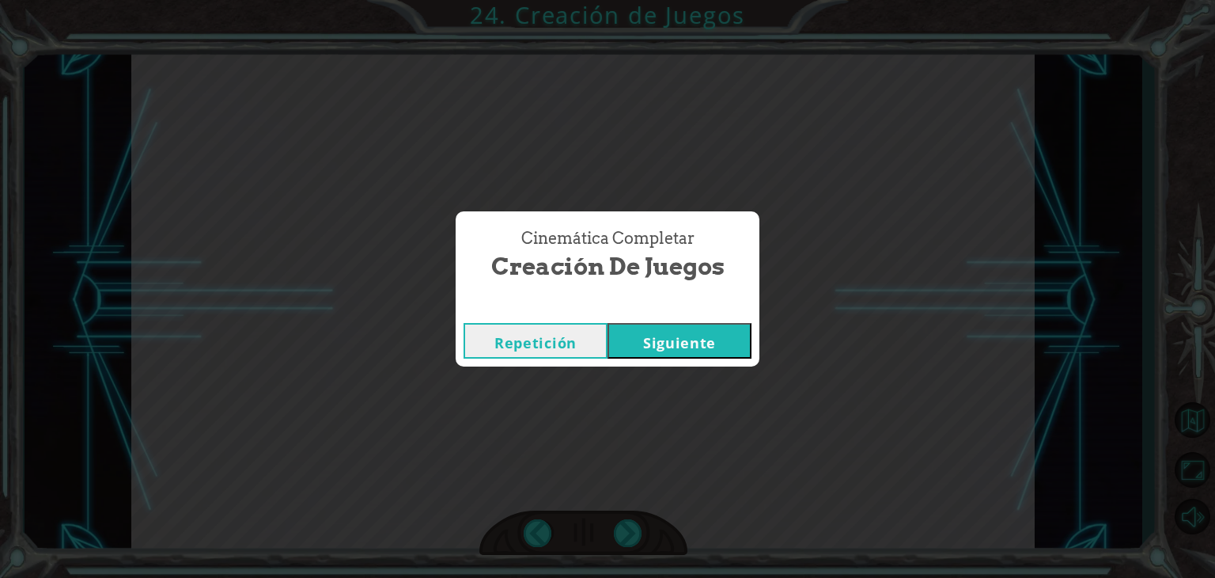
click at [712, 345] on button "Siguiente" at bounding box center [680, 341] width 144 height 36
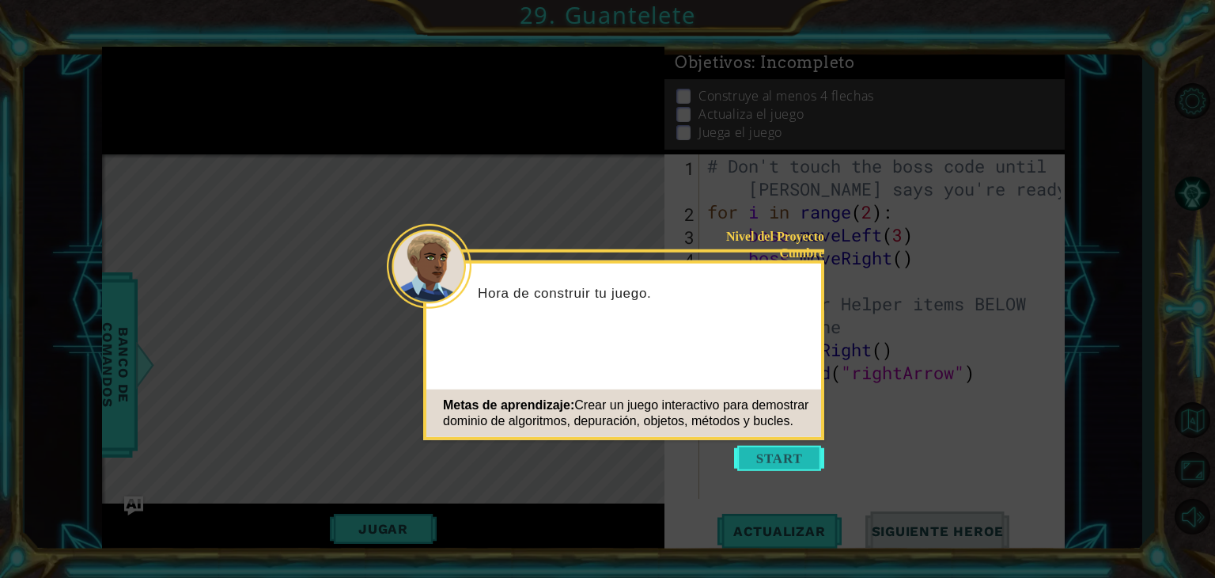
click at [786, 453] on button "Start" at bounding box center [779, 457] width 90 height 25
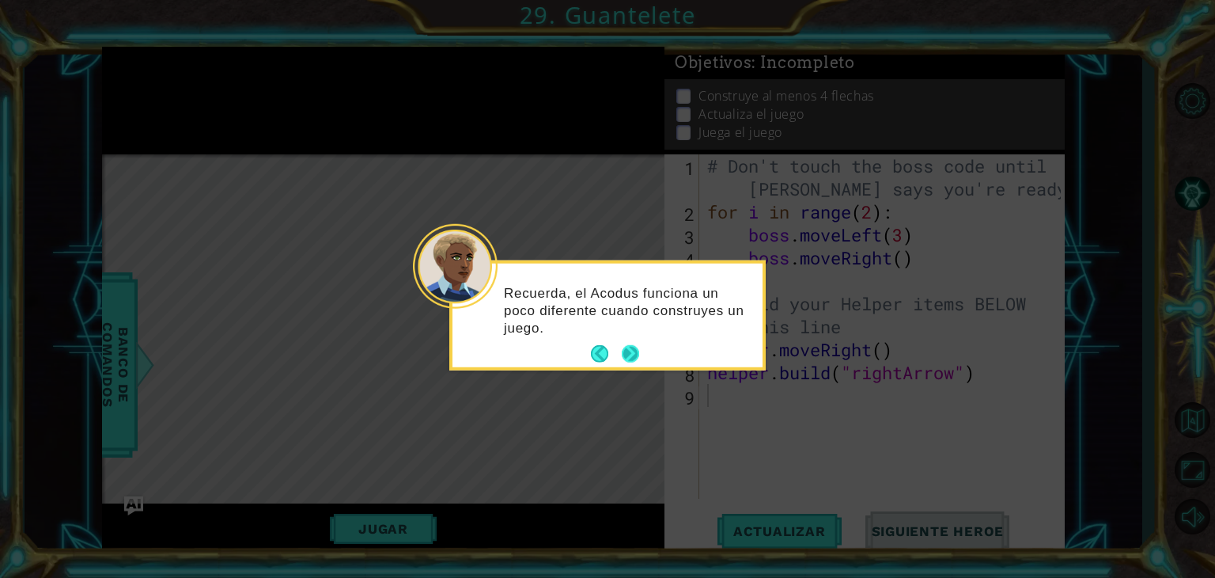
click at [622, 353] on button "Next" at bounding box center [630, 353] width 17 height 17
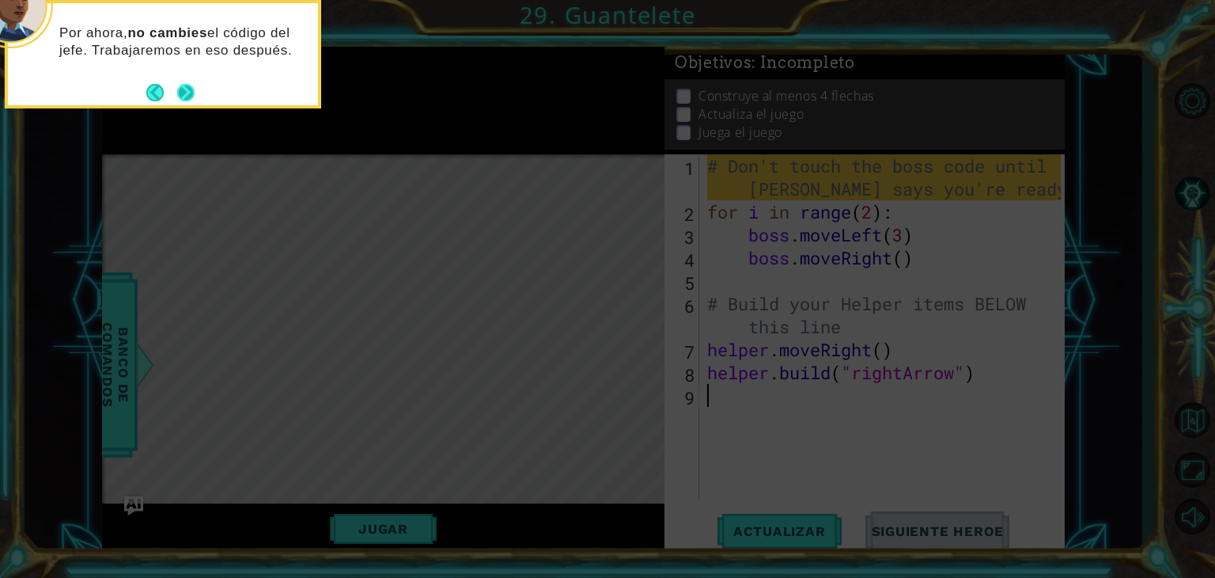
click at [177, 92] on button "Next" at bounding box center [185, 92] width 17 height 17
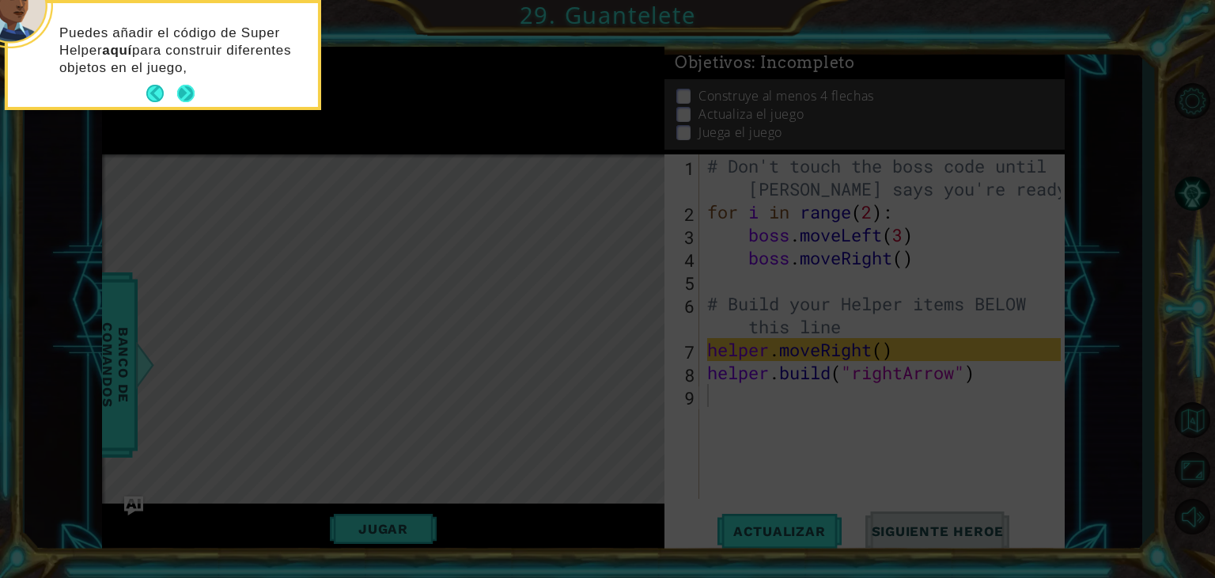
click at [184, 89] on button "Next" at bounding box center [185, 93] width 17 height 17
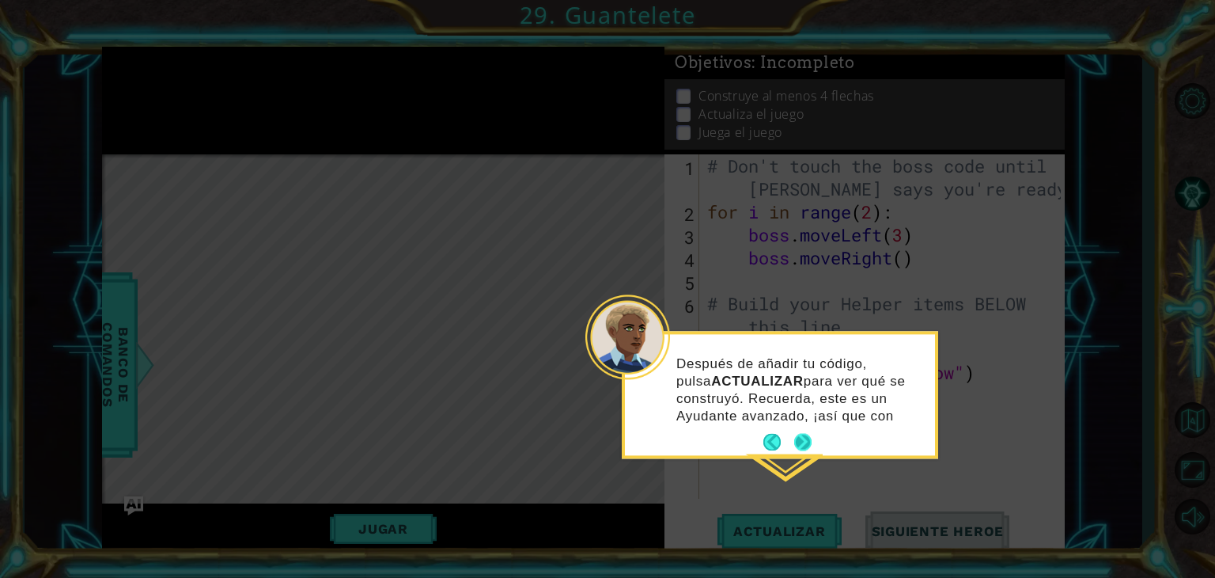
click at [809, 438] on div "Después de añadir tu código, pulsa ACTUALIZAR para ver qué se construyó. Recuer…" at bounding box center [780, 394] width 310 height 121
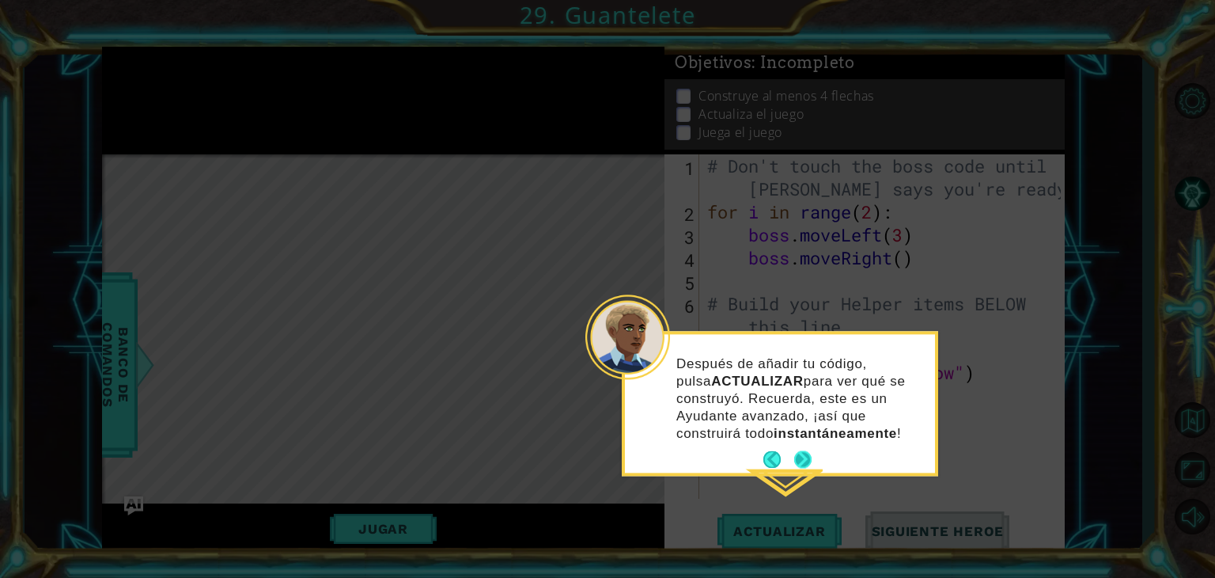
click at [806, 463] on button "Next" at bounding box center [802, 459] width 17 height 17
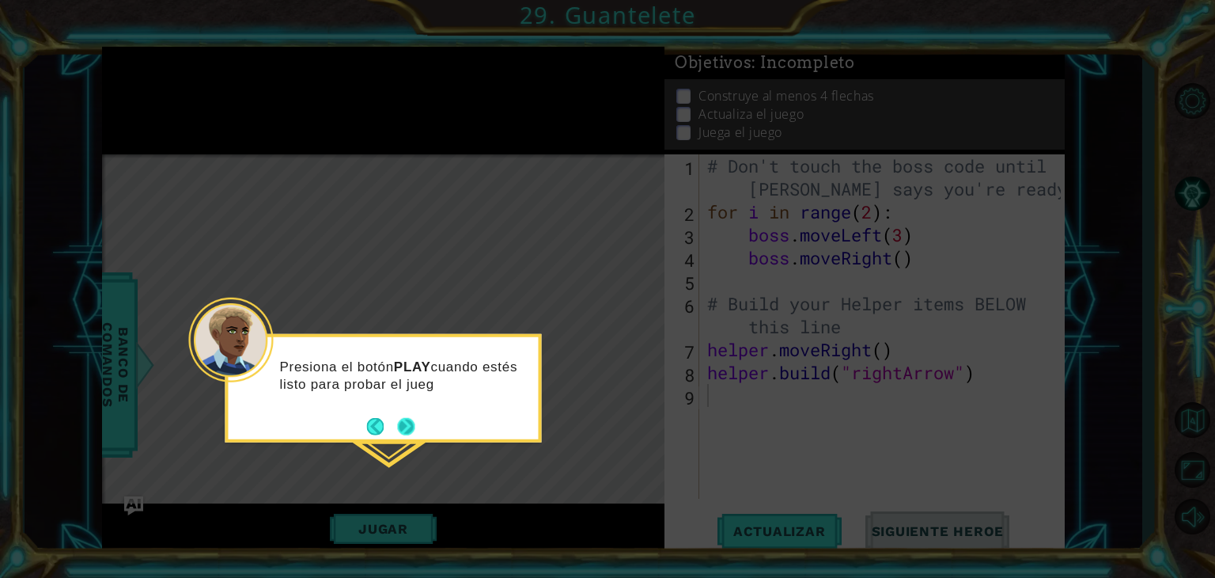
click at [409, 434] on button "Next" at bounding box center [405, 425] width 17 height 17
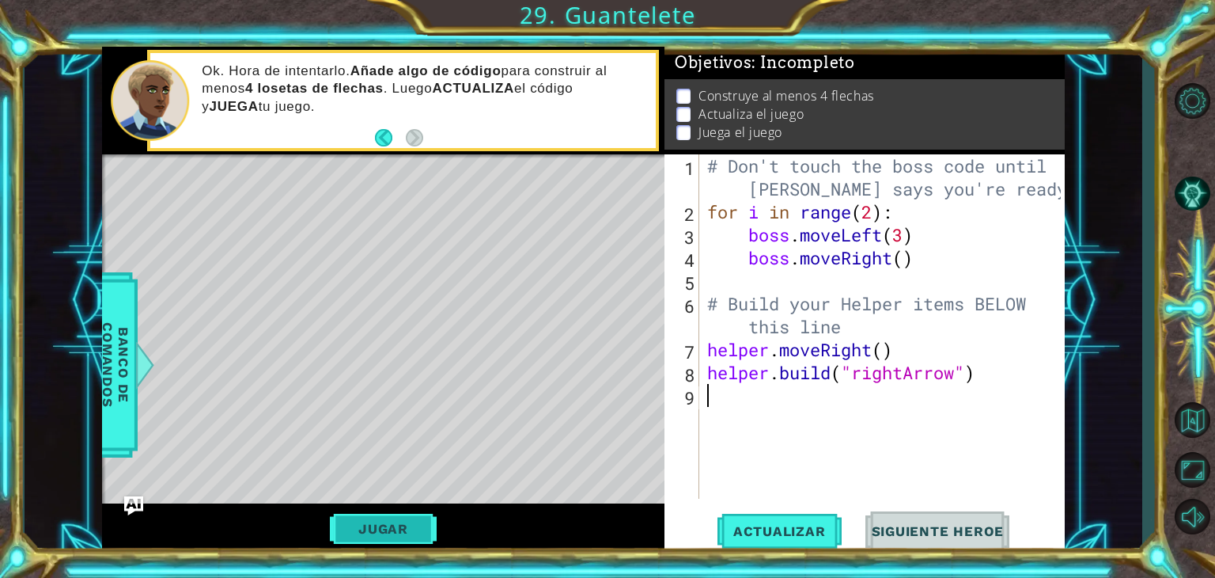
click at [398, 535] on button "Jugar" at bounding box center [383, 528] width 107 height 30
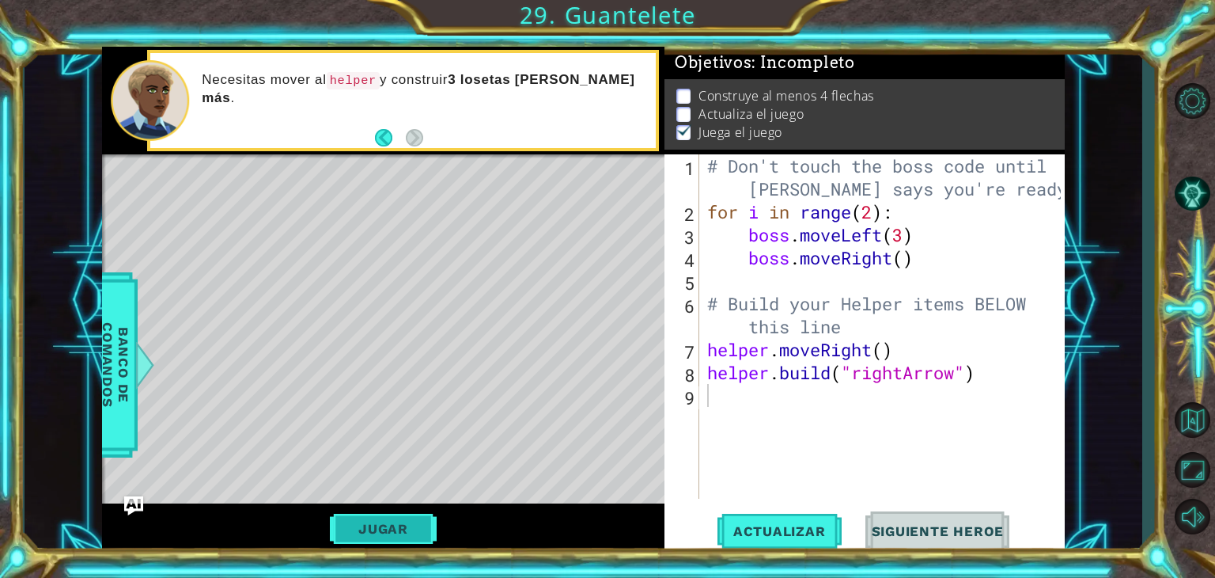
click at [424, 530] on button "Jugar" at bounding box center [383, 528] width 107 height 30
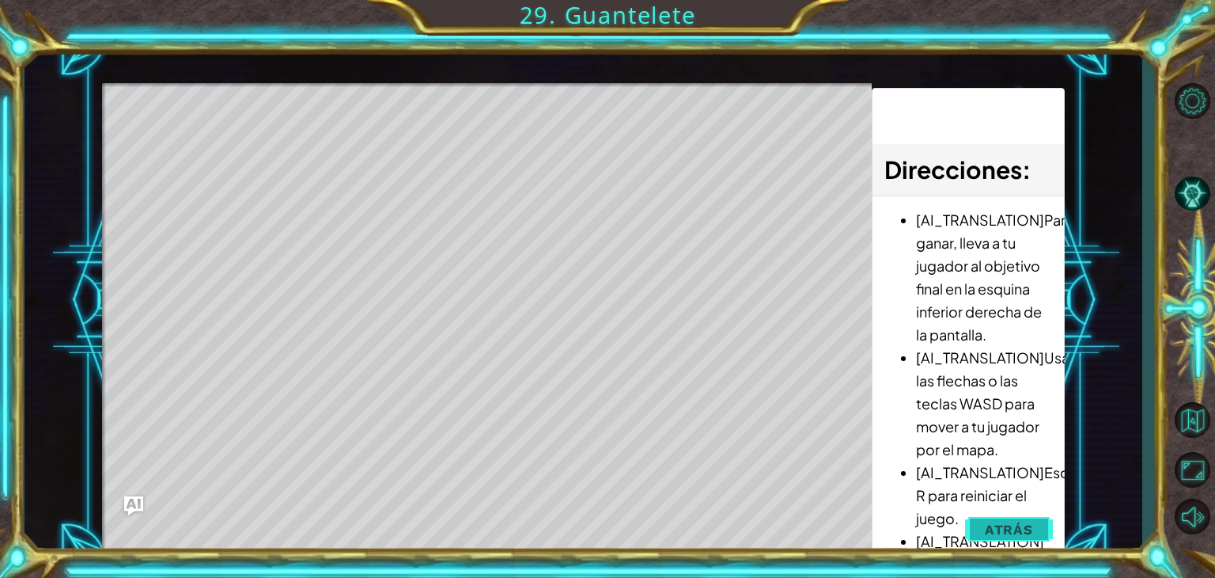
click at [984, 521] on button "Atrás" at bounding box center [1009, 529] width 88 height 32
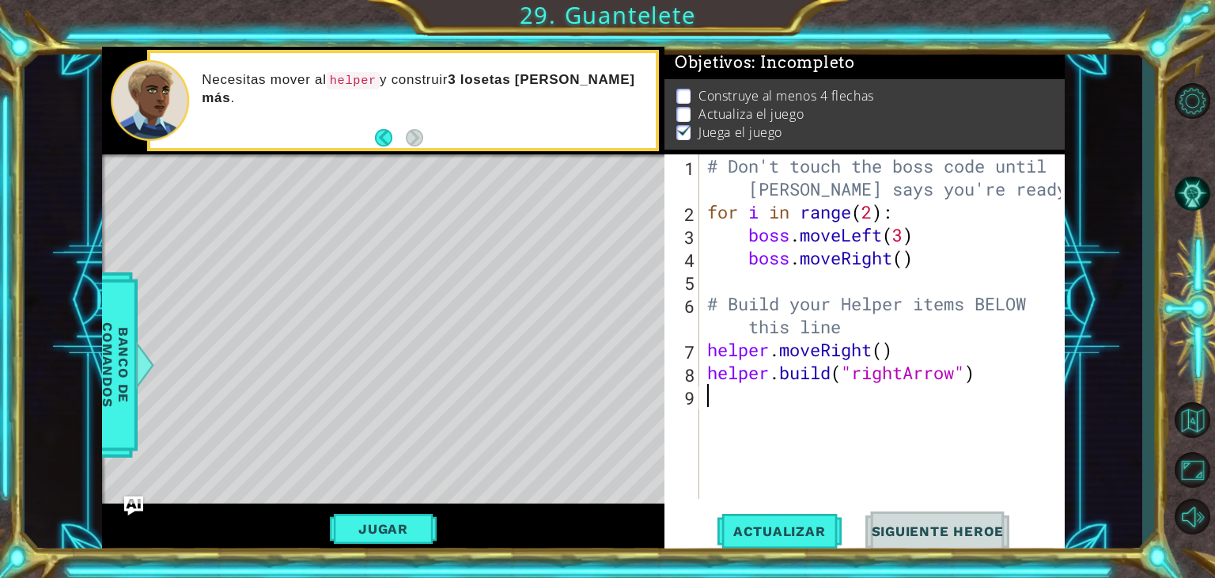
click at [732, 391] on div "# Don't touch the boss code until [PERSON_NAME] says you're ready! for i in ran…" at bounding box center [886, 360] width 365 height 413
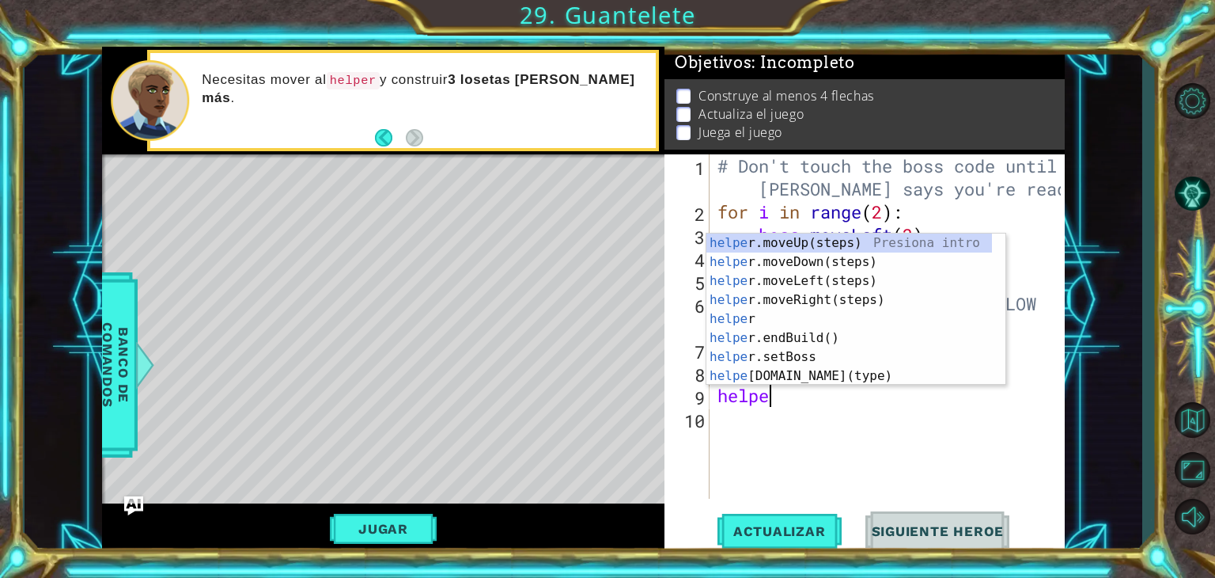
scroll to position [0, 2]
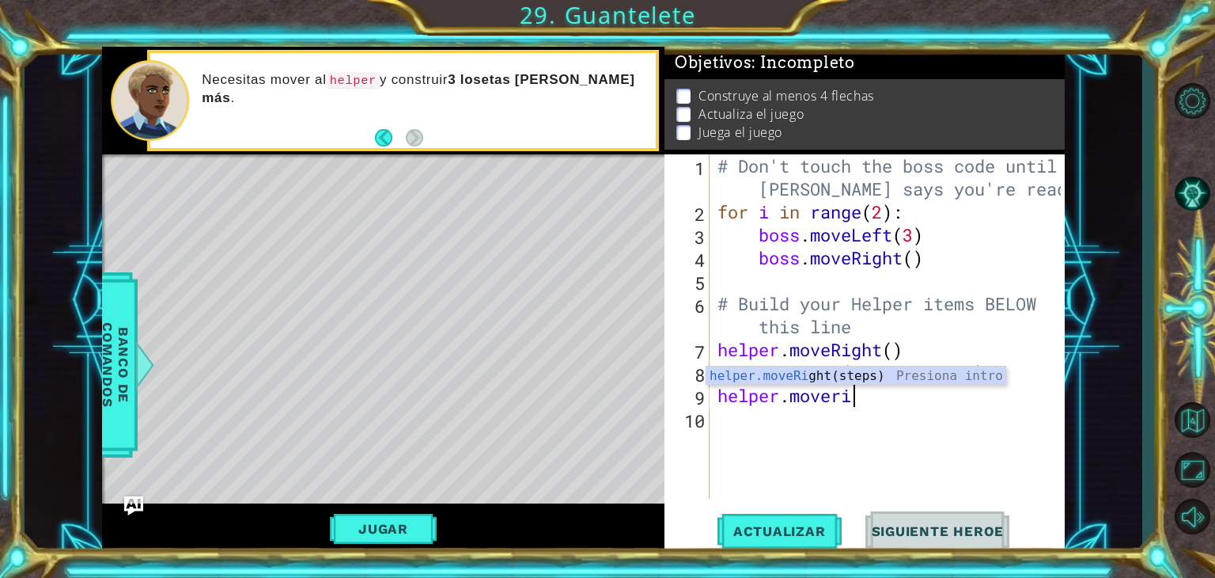
type textarea "helper.mover"
click at [764, 374] on div "helper.moveR ight(steps) Presiona intro" at bounding box center [856, 394] width 299 height 57
click at [898, 405] on div "# Don't touch the boss code until [PERSON_NAME] says you're ready! for i in ran…" at bounding box center [891, 360] width 355 height 413
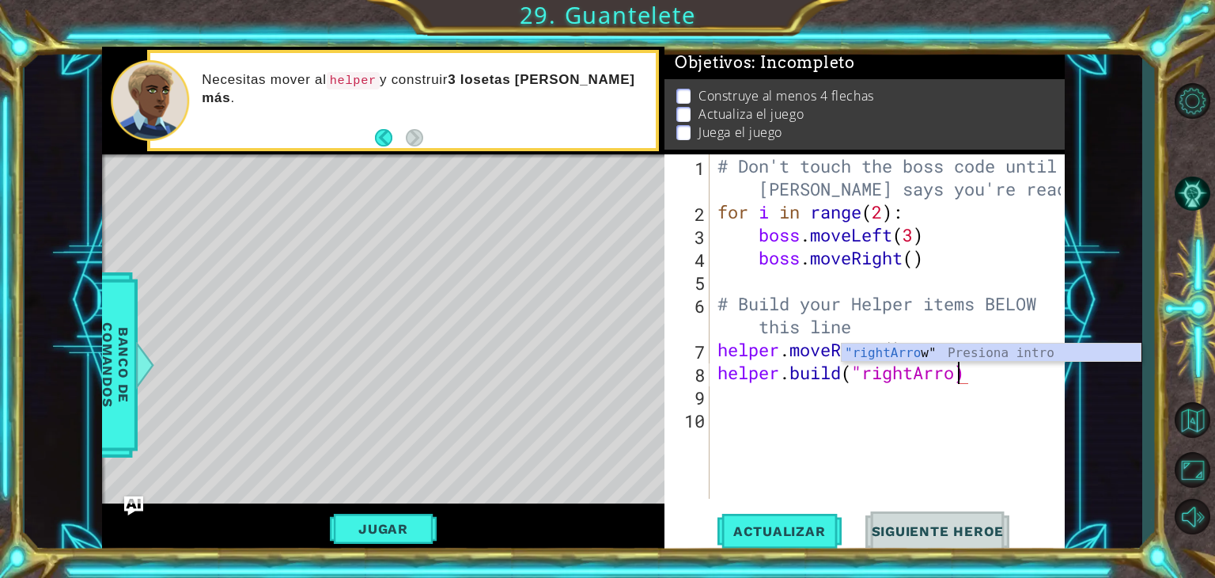
type textarea "[DOMAIN_NAME]("rightArrow)"
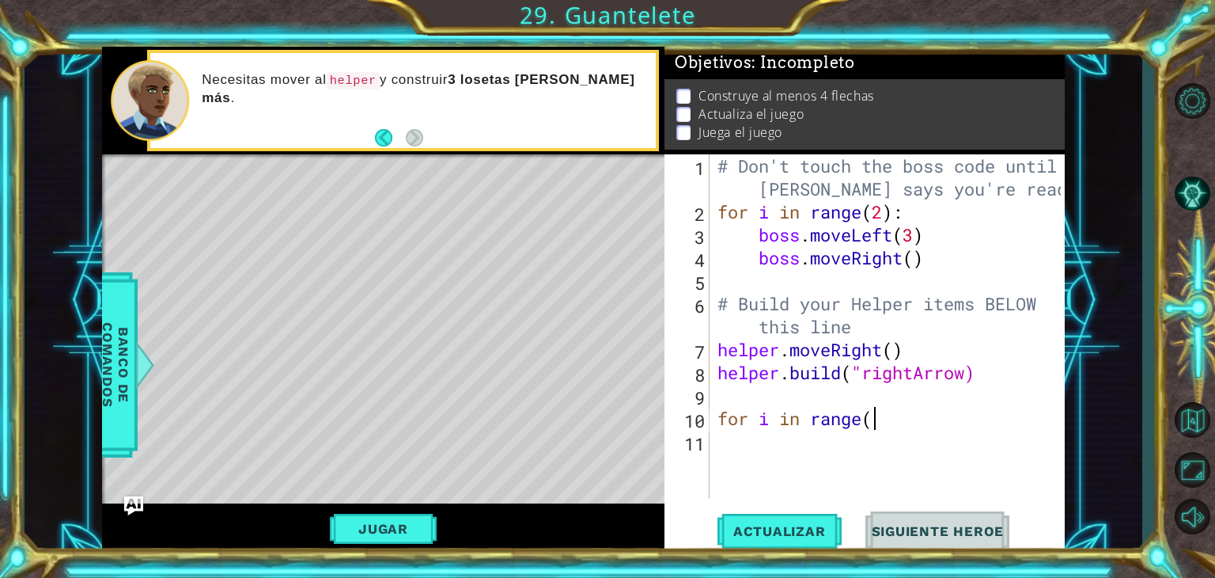
scroll to position [0, 6]
type textarea "for i in range():"
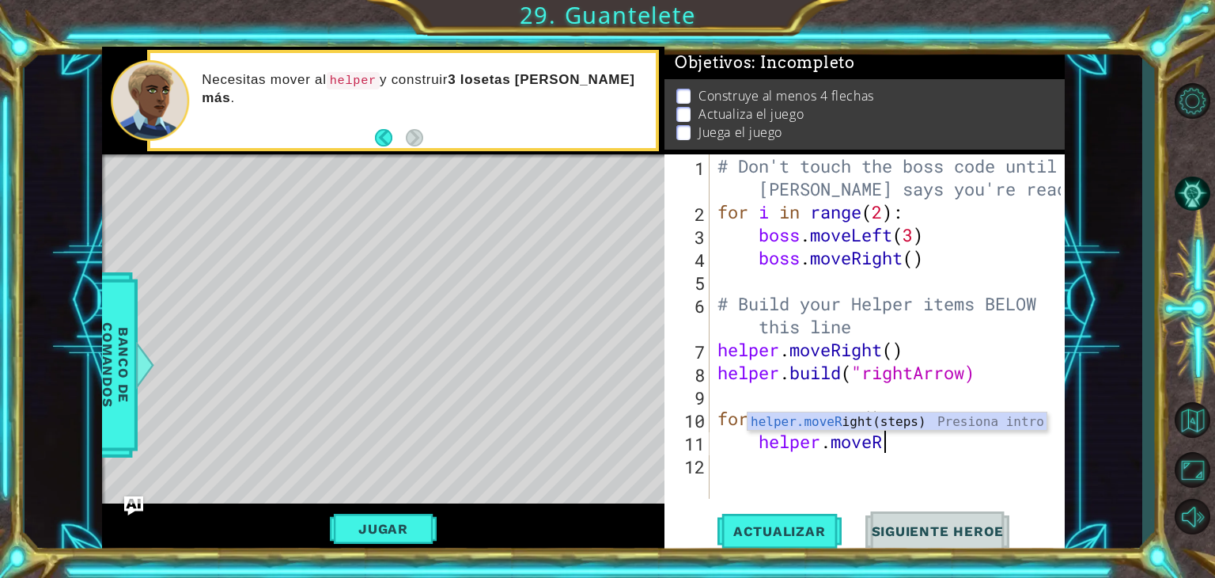
type textarea "helper.moveRi"
click at [877, 414] on div "helper.moveRi ght(steps) Presiona intro" at bounding box center [897, 440] width 299 height 57
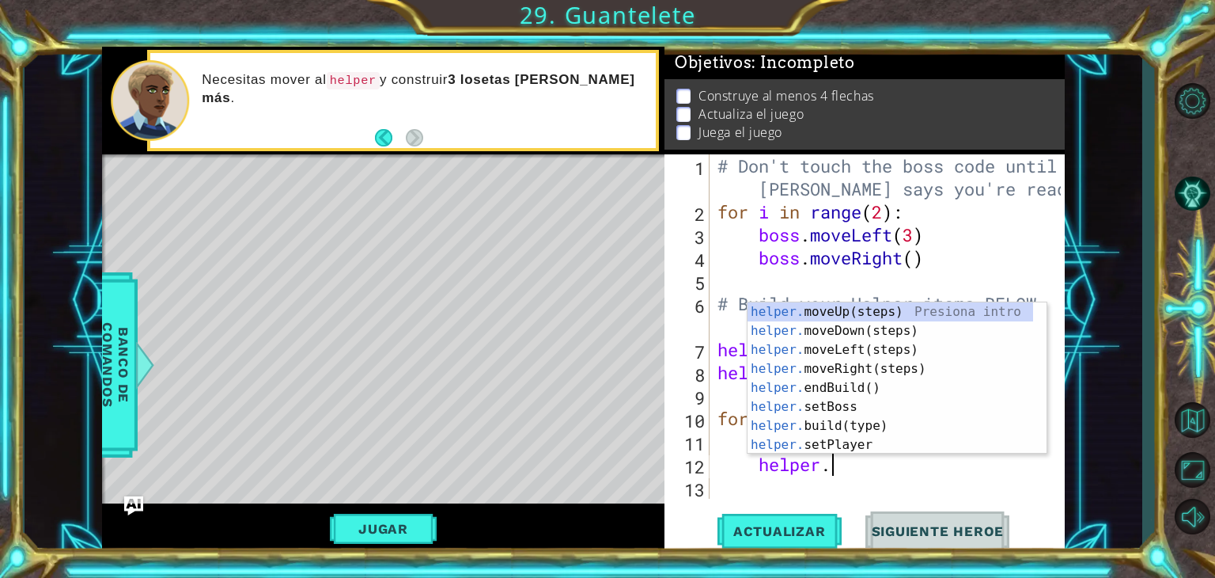
scroll to position [0, 4]
click at [834, 425] on div "helper. moveUp(steps) Presiona intro helper. moveDown(steps) Presiona intro hel…" at bounding box center [891, 397] width 286 height 190
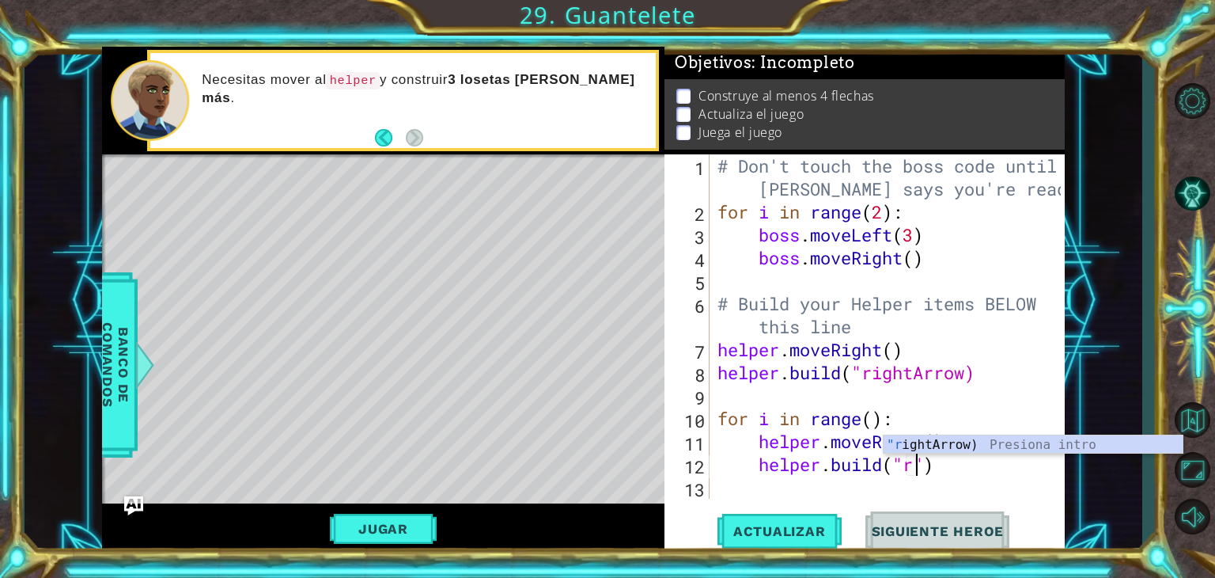
scroll to position [0, 9]
click at [984, 440] on div ""ri ghtArrow) Presiona intro" at bounding box center [1033, 463] width 299 height 57
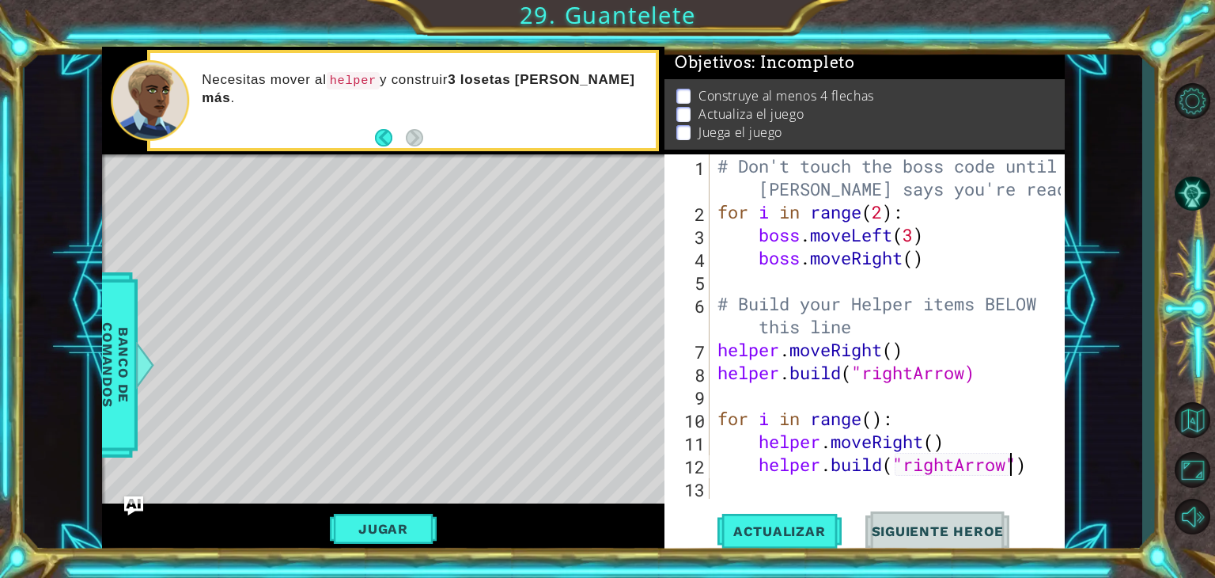
click at [873, 420] on div "# Don't touch the boss code until [PERSON_NAME] says you're ready! for i in ran…" at bounding box center [891, 360] width 355 height 413
click at [404, 530] on button "Jugar" at bounding box center [383, 528] width 107 height 30
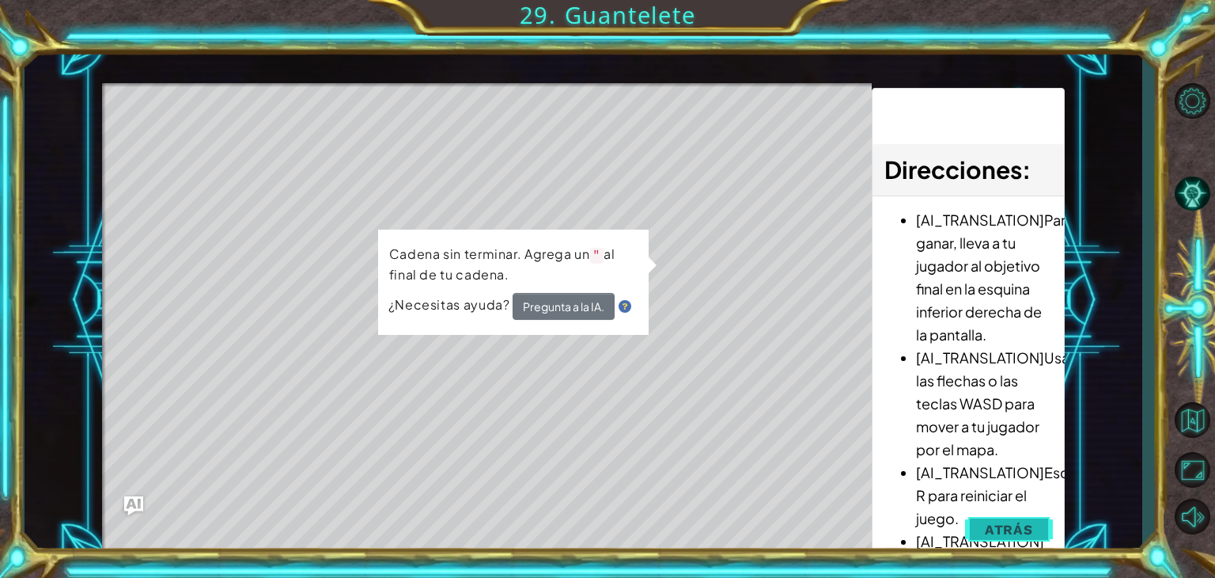
click at [1020, 529] on span "Atrás" at bounding box center [1009, 529] width 48 height 16
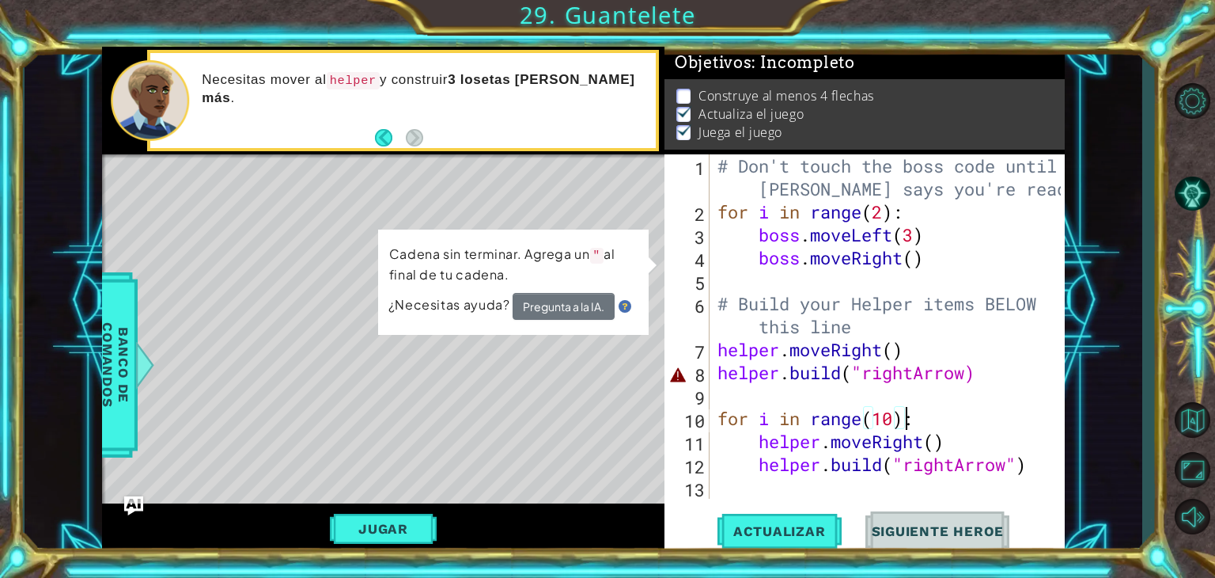
click at [910, 428] on div "# Don't touch the boss code until [PERSON_NAME] says you're ready! for i in ran…" at bounding box center [891, 360] width 354 height 413
click at [971, 370] on div "# Don't touch the boss code until [PERSON_NAME] says you're ready! for i in ran…" at bounding box center [891, 360] width 354 height 413
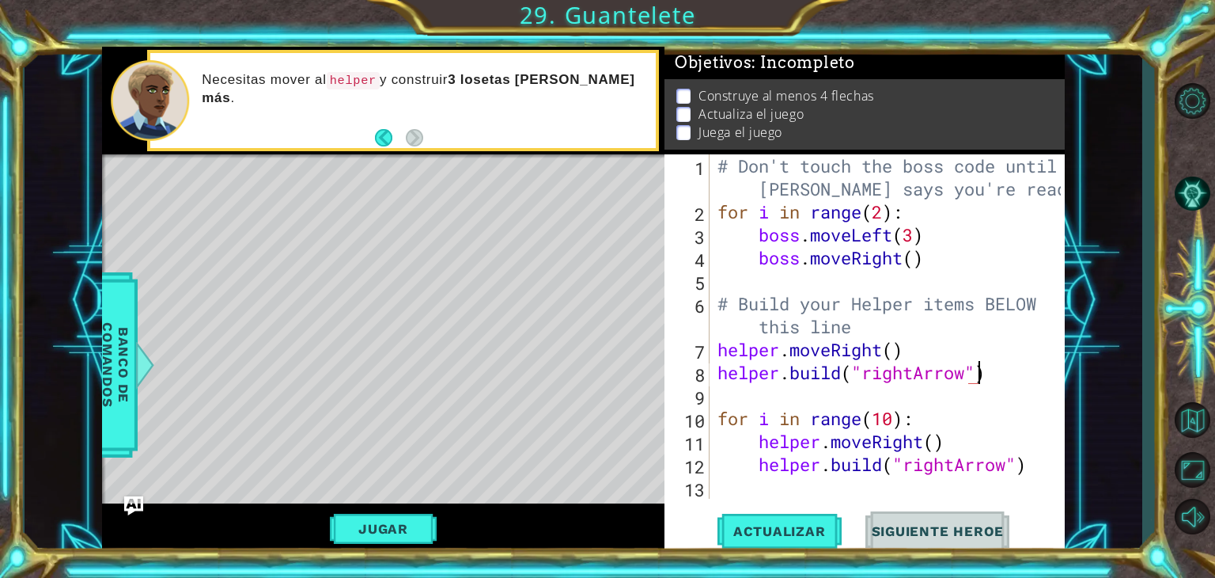
scroll to position [0, 11]
type textarea "[DOMAIN_NAME]("rightArrow")"
click at [368, 534] on button "Jugar" at bounding box center [383, 528] width 107 height 30
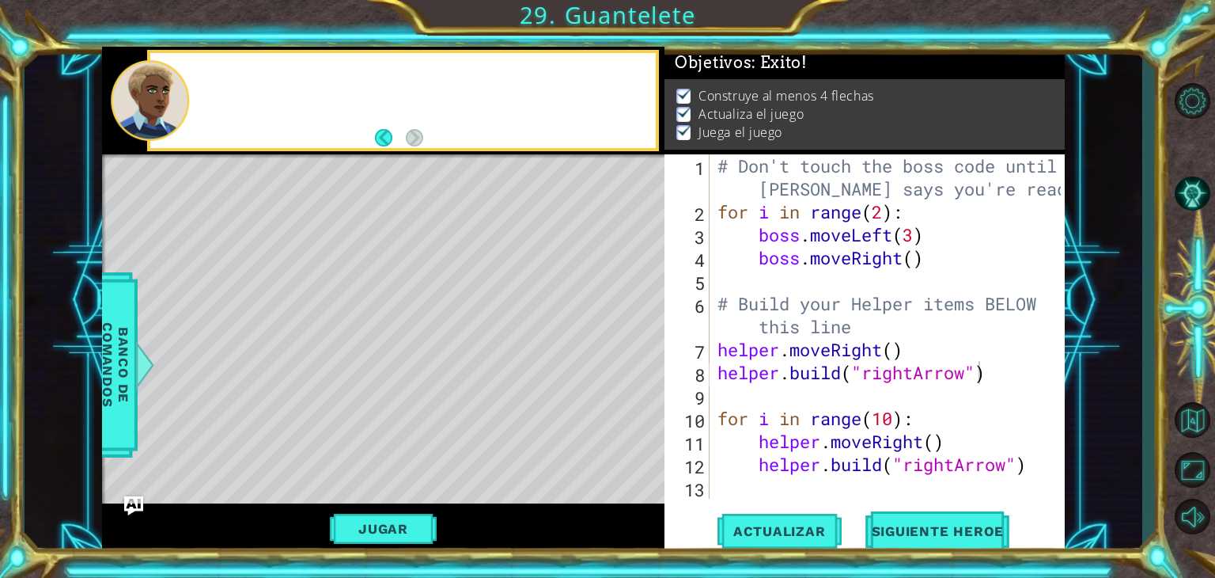
click at [917, 522] on button "Siguiente Heroe" at bounding box center [938, 531] width 165 height 40
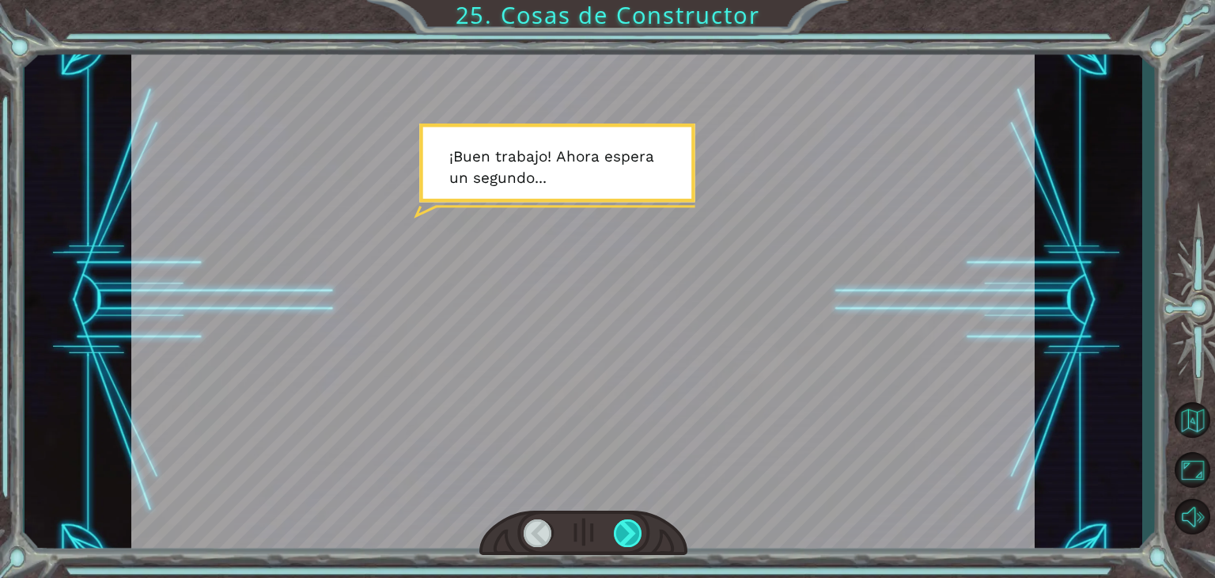
click at [631, 544] on div at bounding box center [628, 533] width 28 height 28
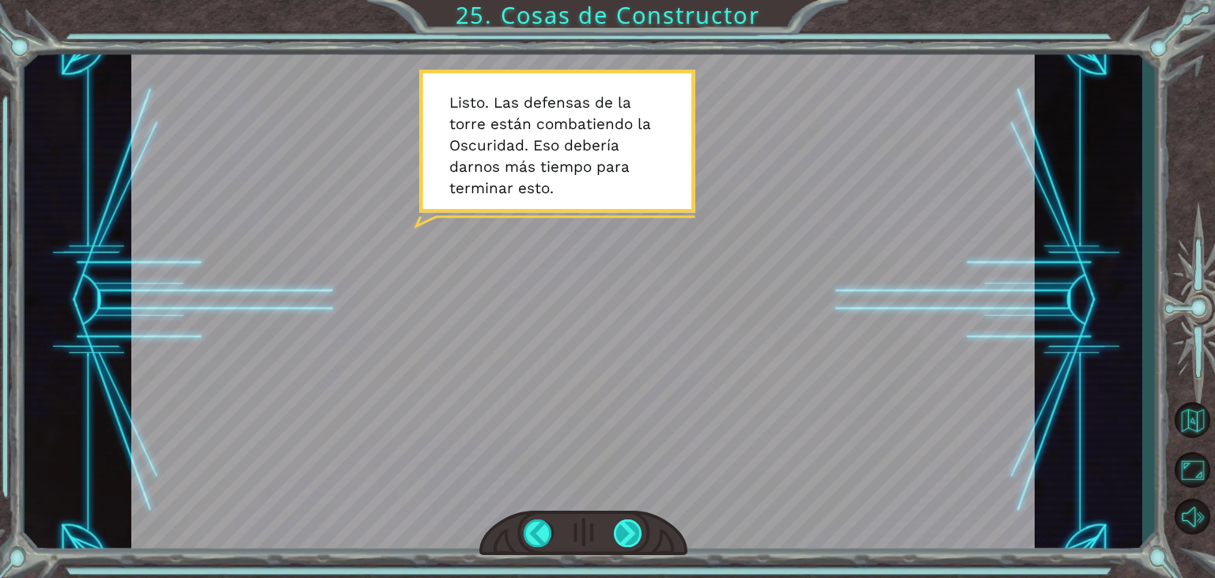
click at [633, 536] on div at bounding box center [628, 533] width 28 height 28
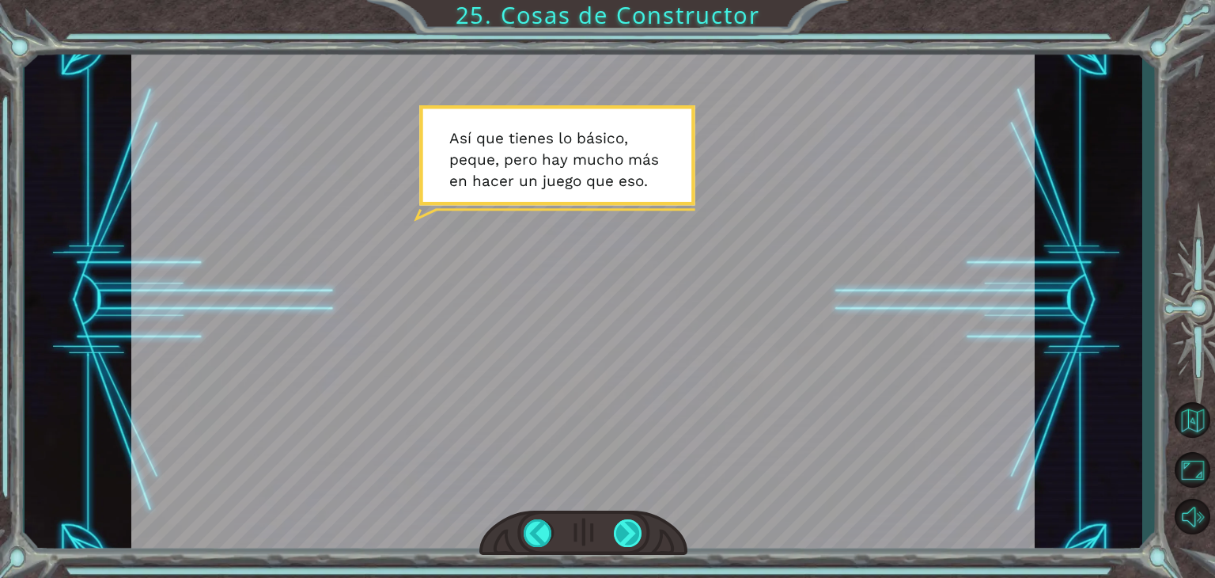
click at [637, 527] on div at bounding box center [628, 533] width 28 height 28
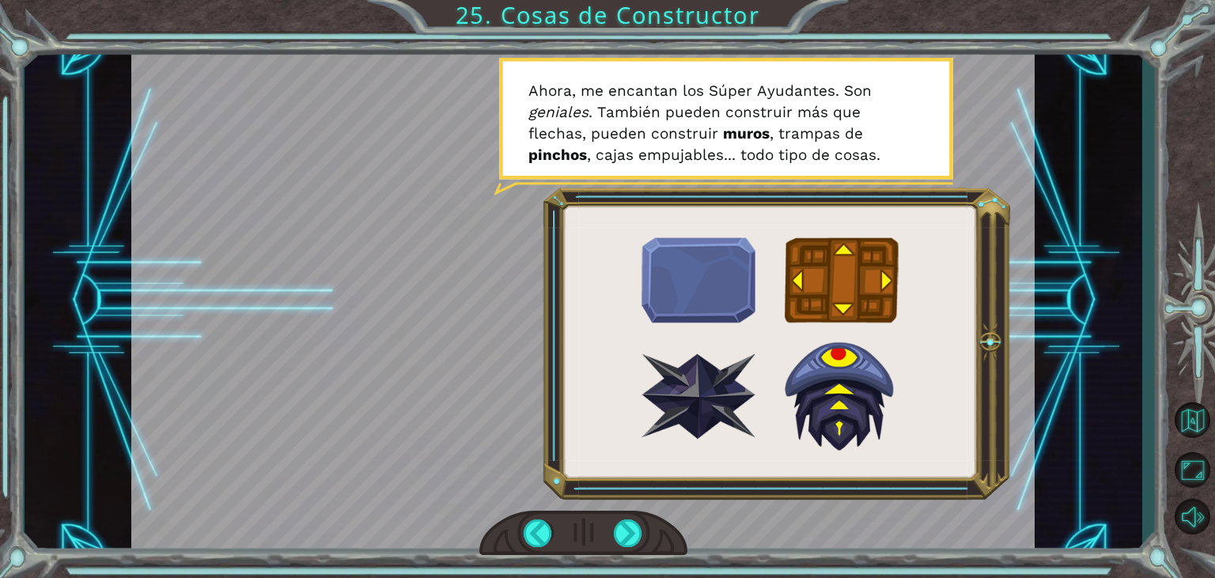
drag, startPoint x: 551, startPoint y: 88, endPoint x: 631, endPoint y: 91, distance: 79.2
click at [631, 91] on div at bounding box center [583, 301] width 904 height 508
click at [840, 203] on div at bounding box center [583, 301] width 904 height 508
click at [640, 539] on div at bounding box center [628, 533] width 28 height 28
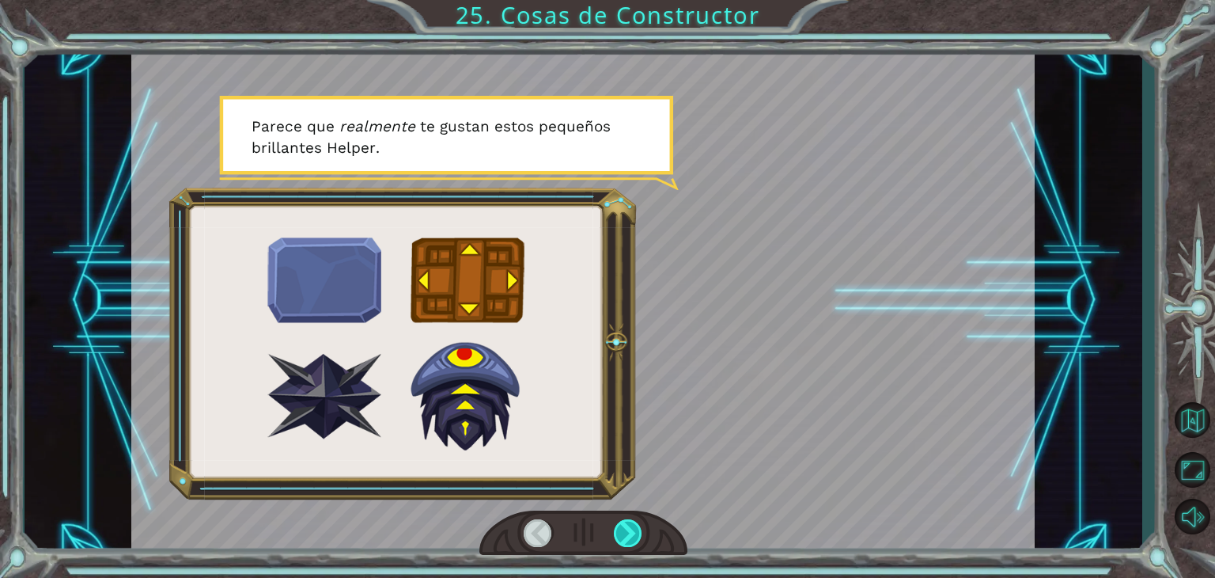
click at [623, 523] on div at bounding box center [628, 533] width 28 height 28
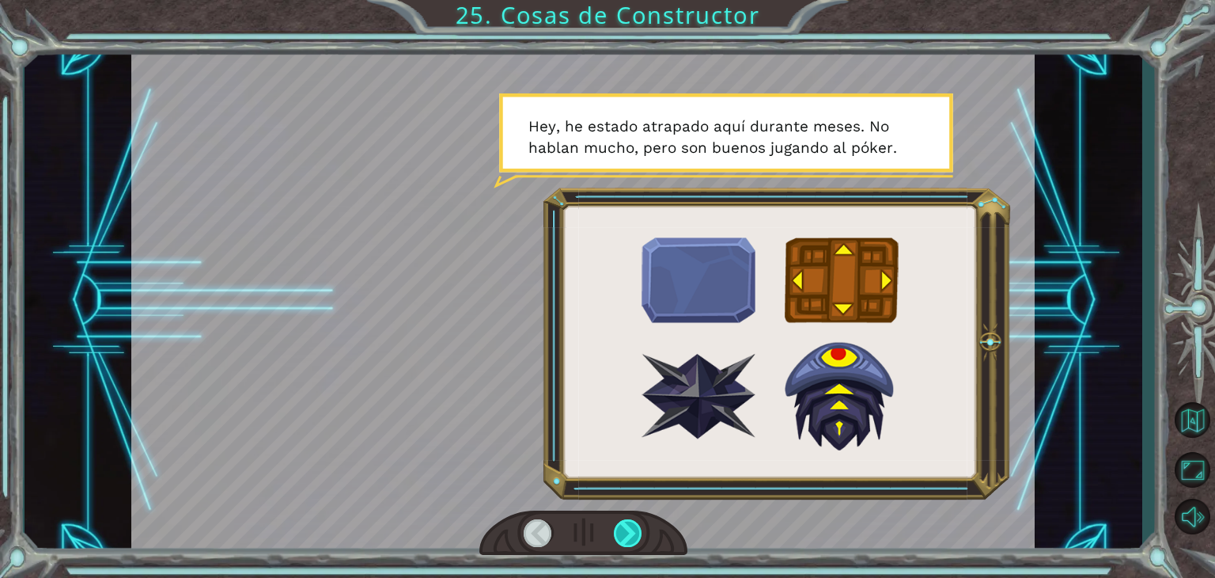
click at [623, 523] on div at bounding box center [628, 533] width 28 height 28
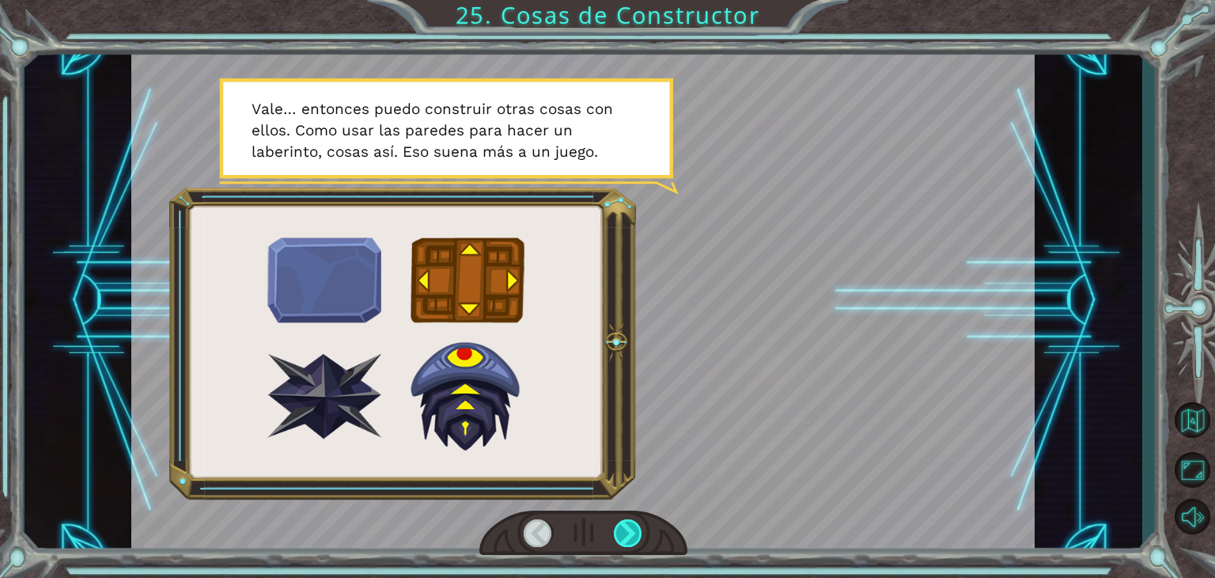
click at [623, 523] on div at bounding box center [628, 533] width 28 height 28
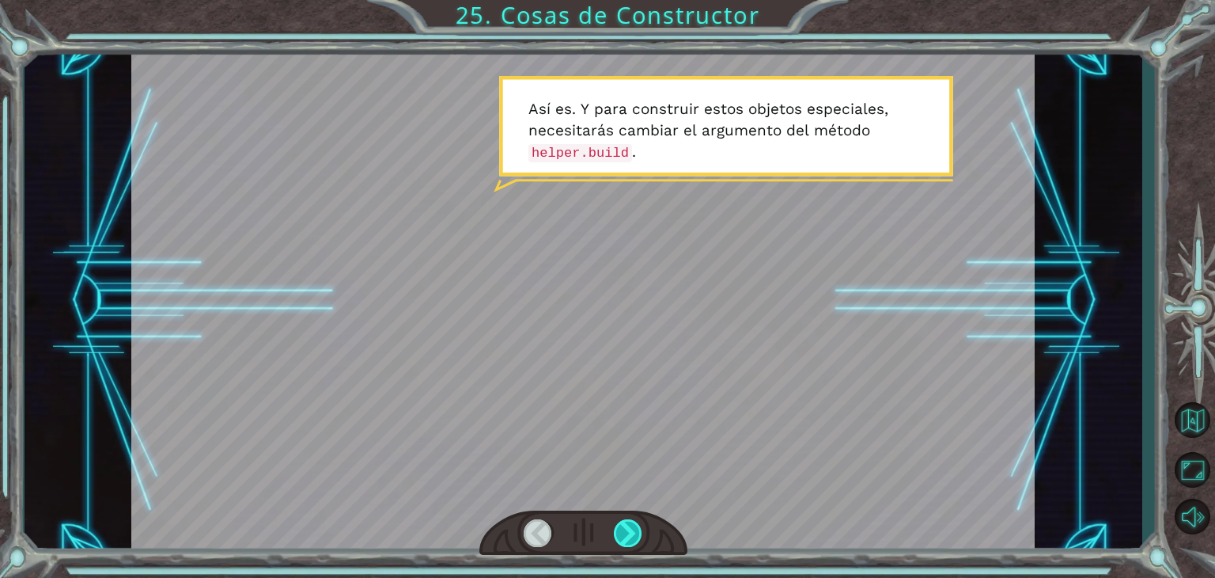
click at [623, 523] on div at bounding box center [628, 533] width 28 height 28
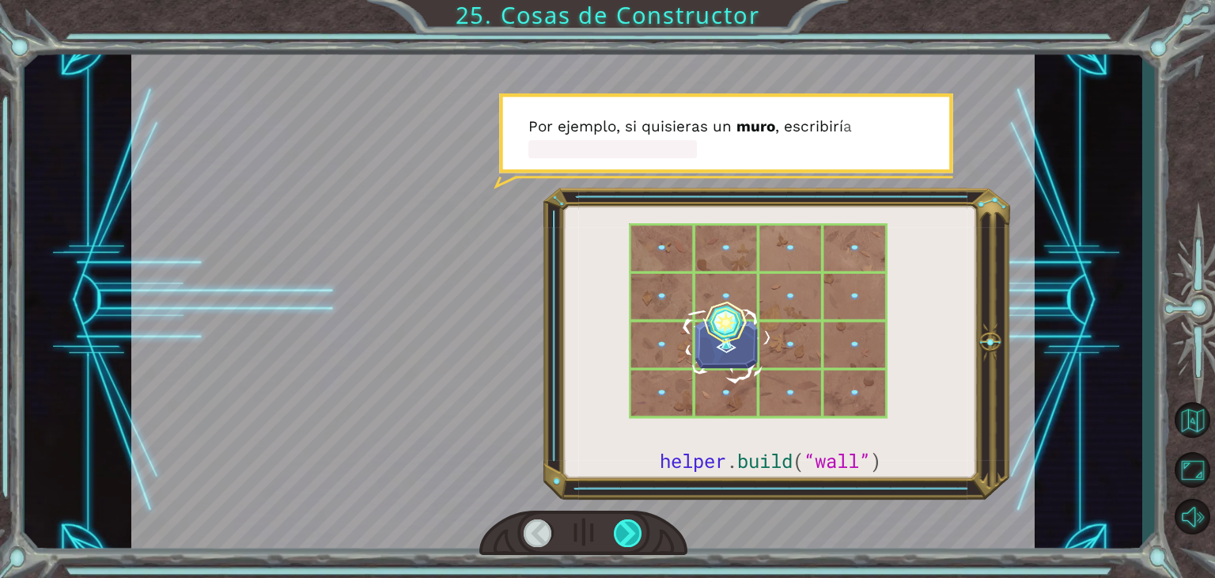
click at [623, 523] on div at bounding box center [628, 533] width 28 height 28
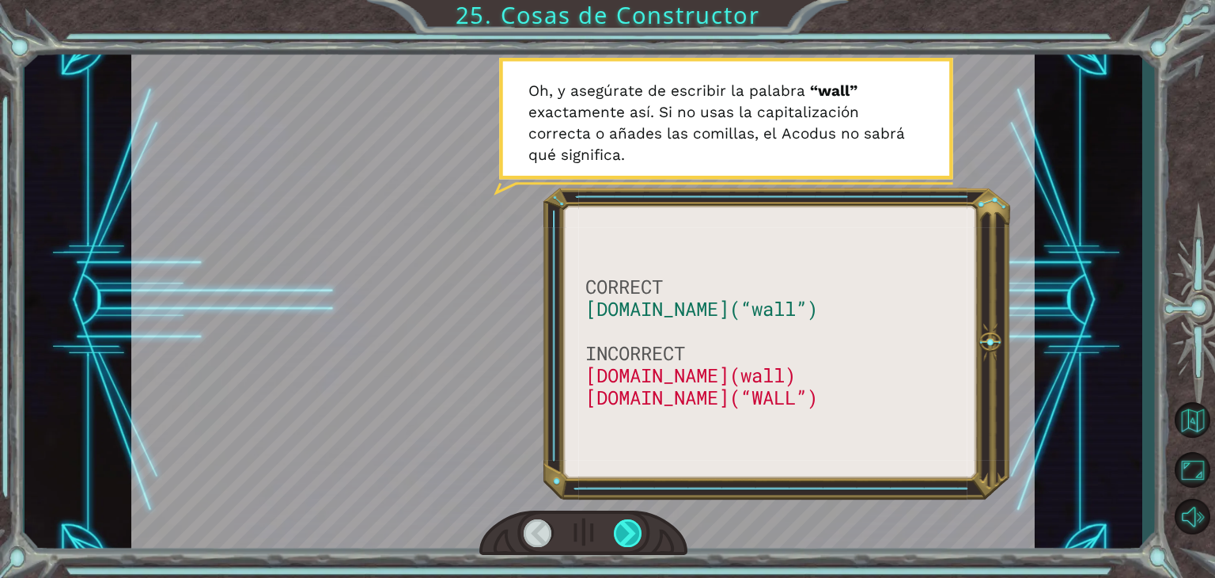
click at [623, 523] on div at bounding box center [628, 533] width 28 height 28
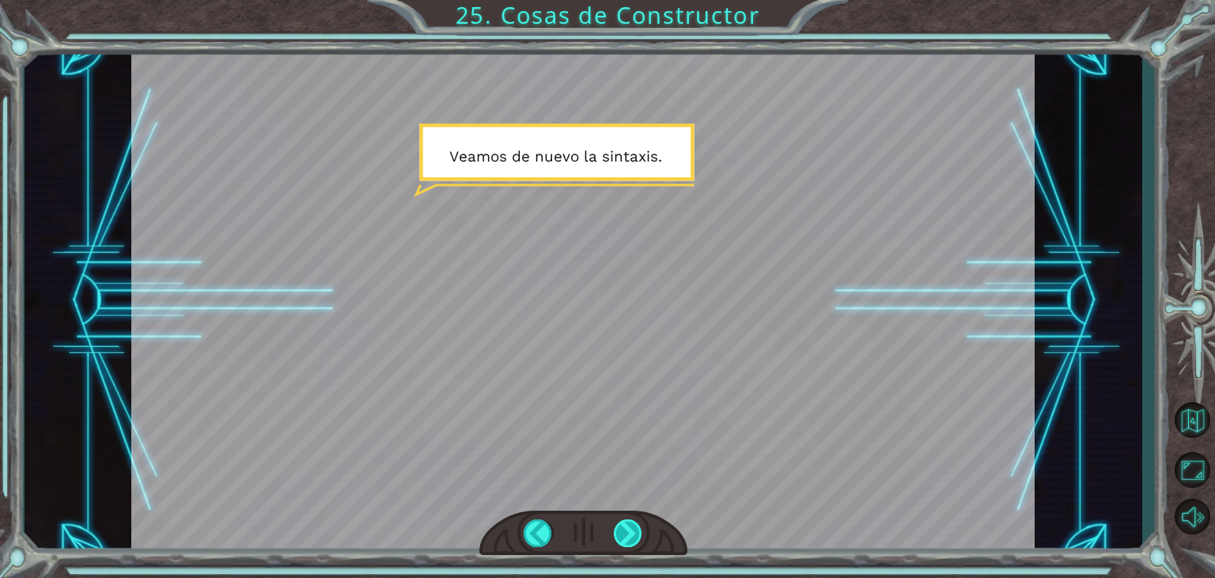
click at [637, 529] on div at bounding box center [628, 533] width 28 height 28
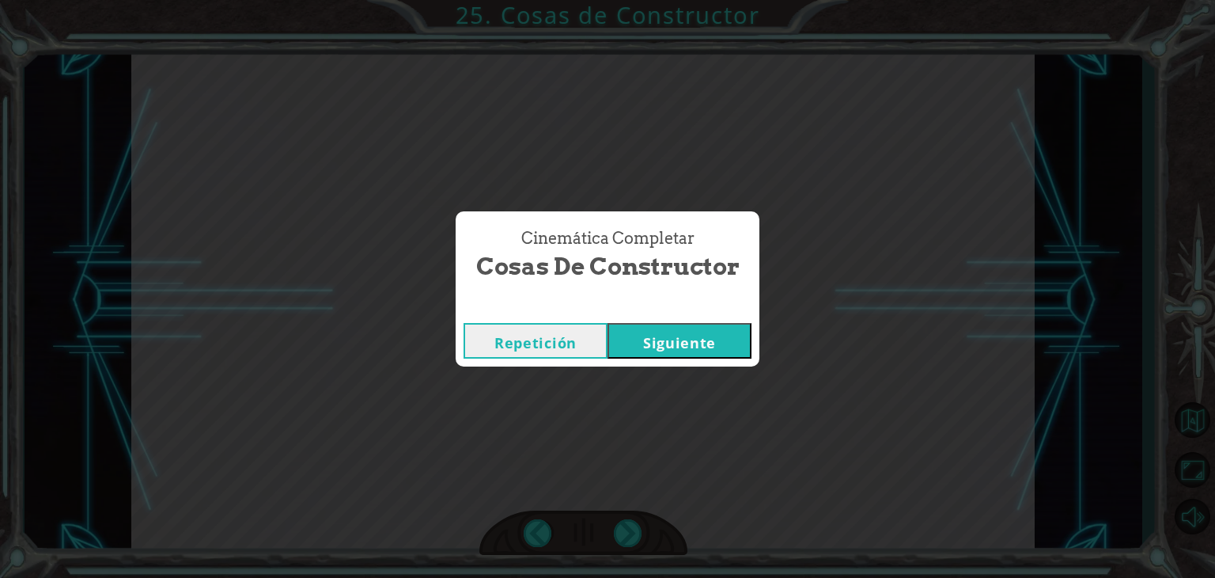
click at [690, 341] on button "Siguiente" at bounding box center [680, 341] width 144 height 36
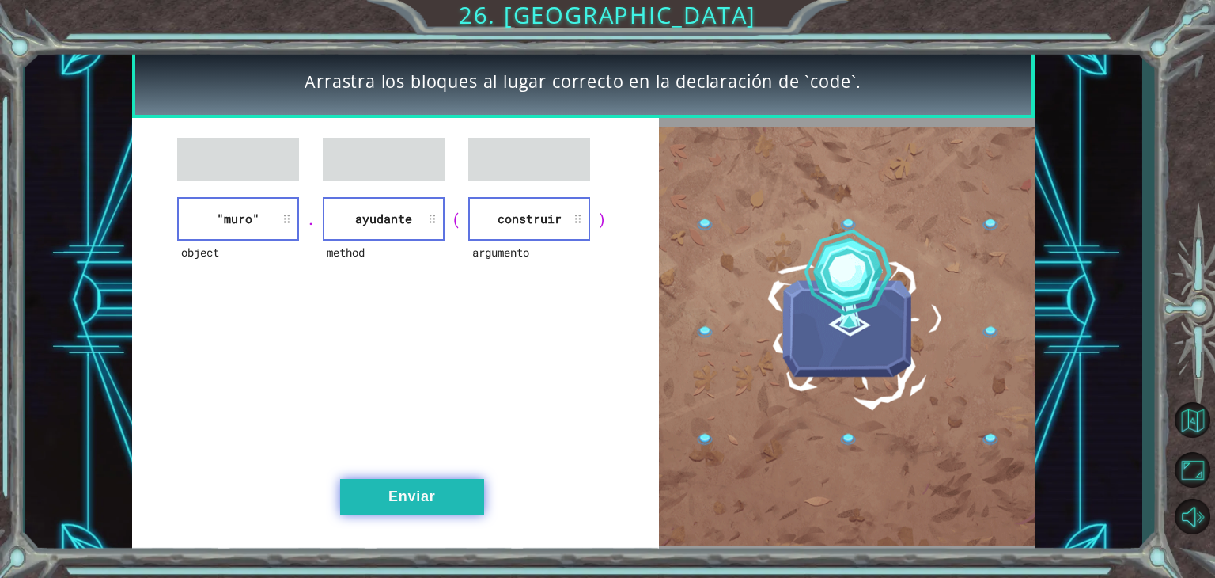
click at [454, 493] on button "Enviar" at bounding box center [412, 497] width 144 height 36
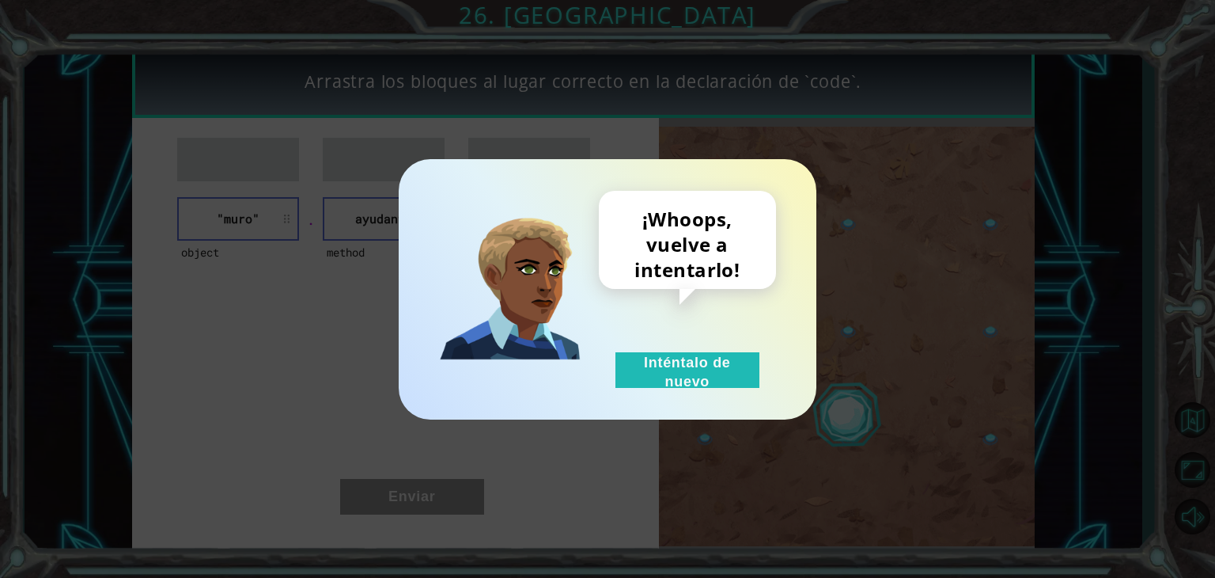
click at [662, 343] on div "¡Whoops, vuelve a intentarlo! Inténtalo de nuevo" at bounding box center [687, 289] width 177 height 197
click at [657, 373] on button "Inténtalo de nuevo" at bounding box center [688, 370] width 144 height 36
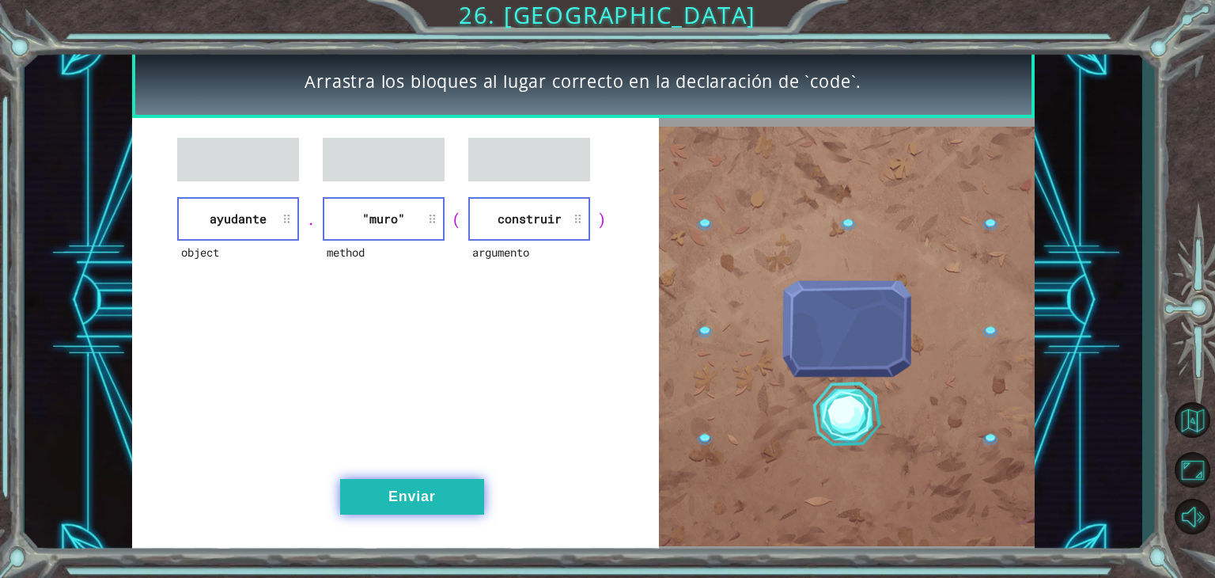
click at [396, 487] on button "Enviar" at bounding box center [412, 497] width 144 height 36
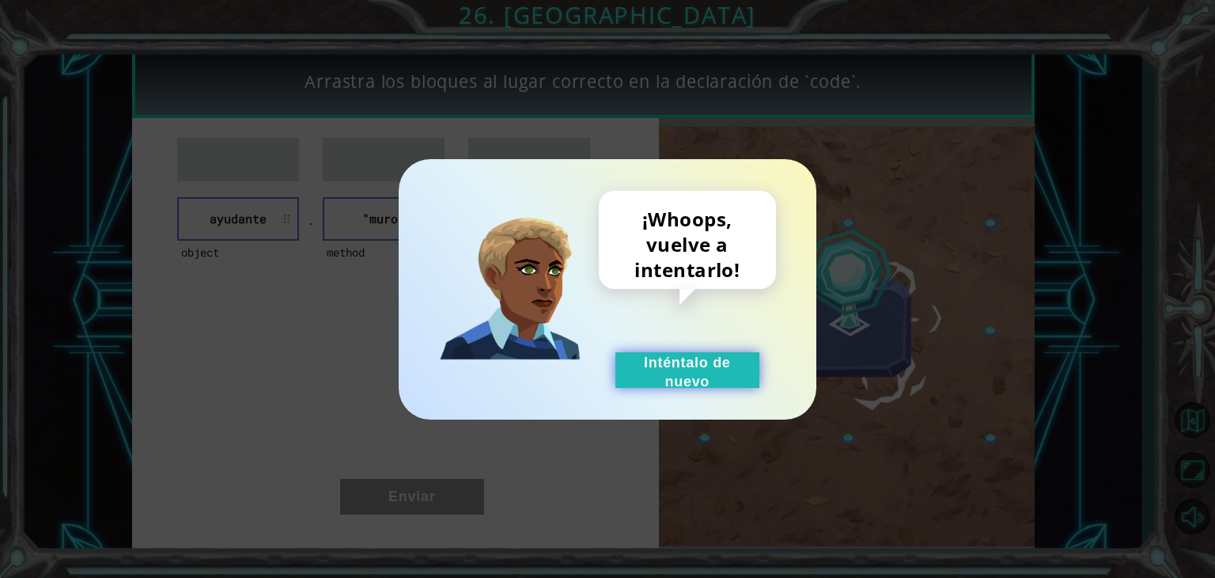
click at [669, 381] on button "Inténtalo de nuevo" at bounding box center [688, 370] width 144 height 36
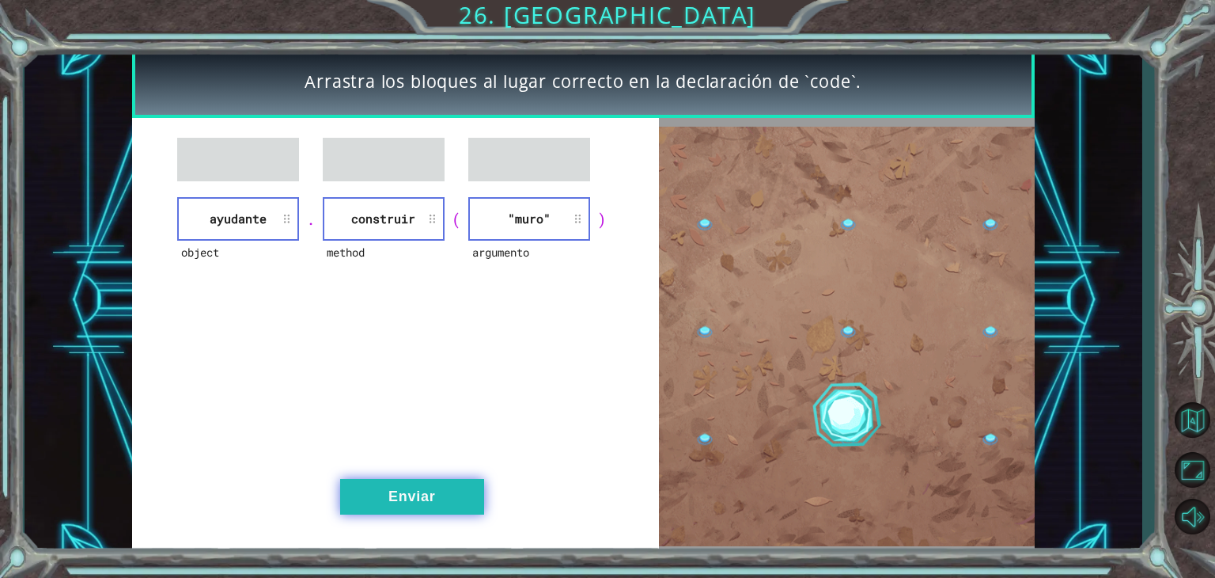
click at [380, 511] on button "Enviar" at bounding box center [412, 497] width 144 height 36
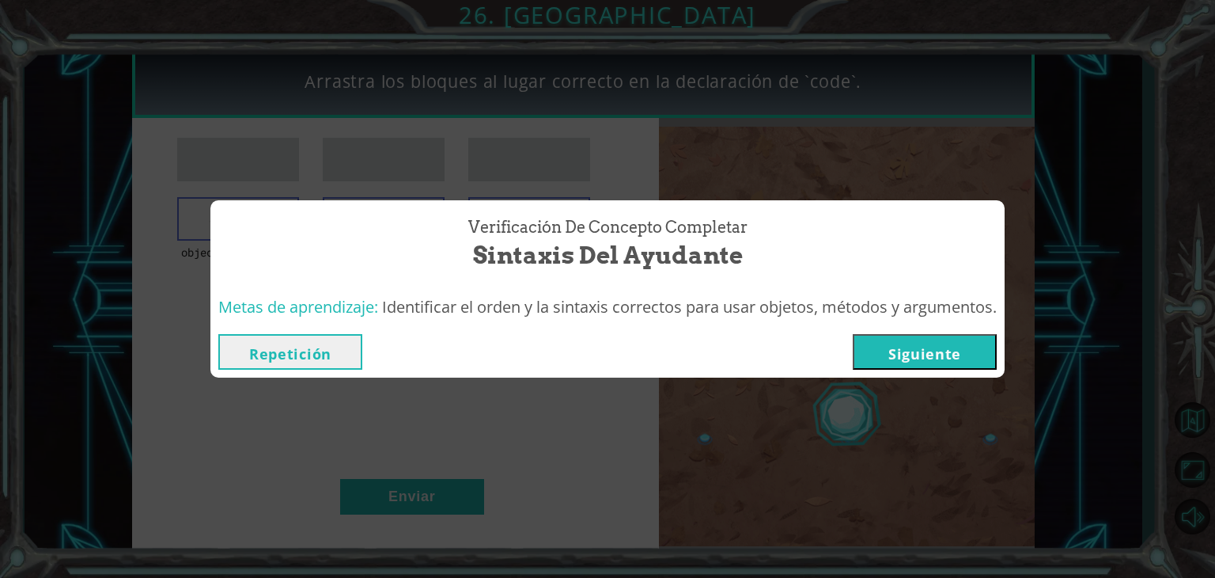
click at [948, 346] on button "Siguiente" at bounding box center [925, 352] width 144 height 36
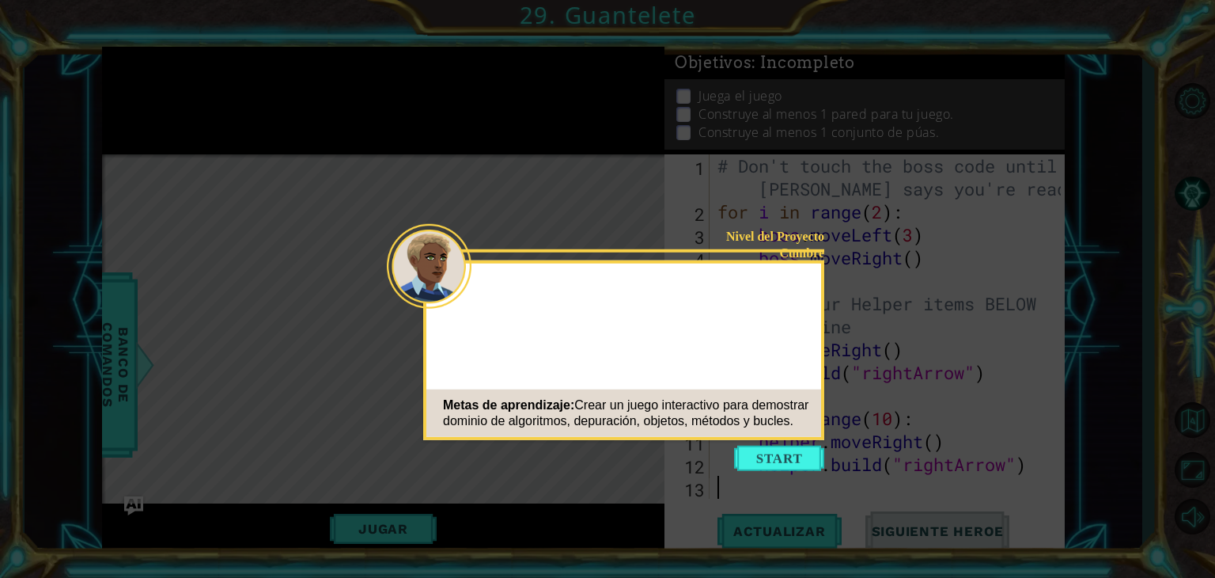
click at [772, 457] on button "Start" at bounding box center [779, 457] width 90 height 25
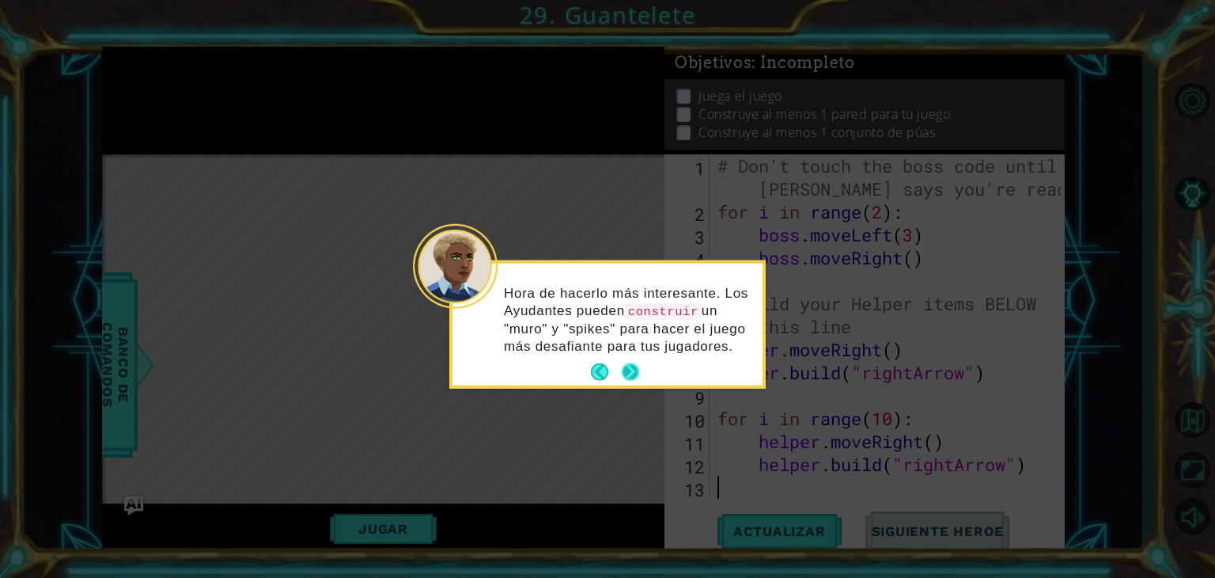
click at [627, 377] on button "Next" at bounding box center [630, 371] width 17 height 17
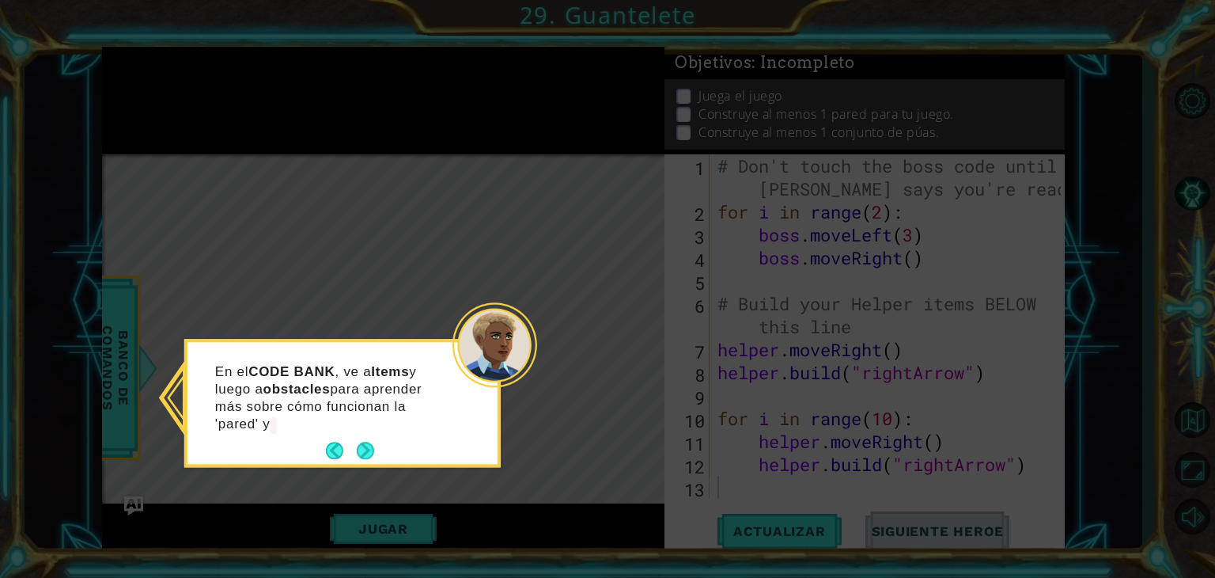
click at [358, 430] on p "En el CODE BANK , ve a Items y luego a obstacles para aprender más sobre cómo f…" at bounding box center [333, 398] width 237 height 70
click at [369, 452] on button "Next" at bounding box center [365, 450] width 17 height 17
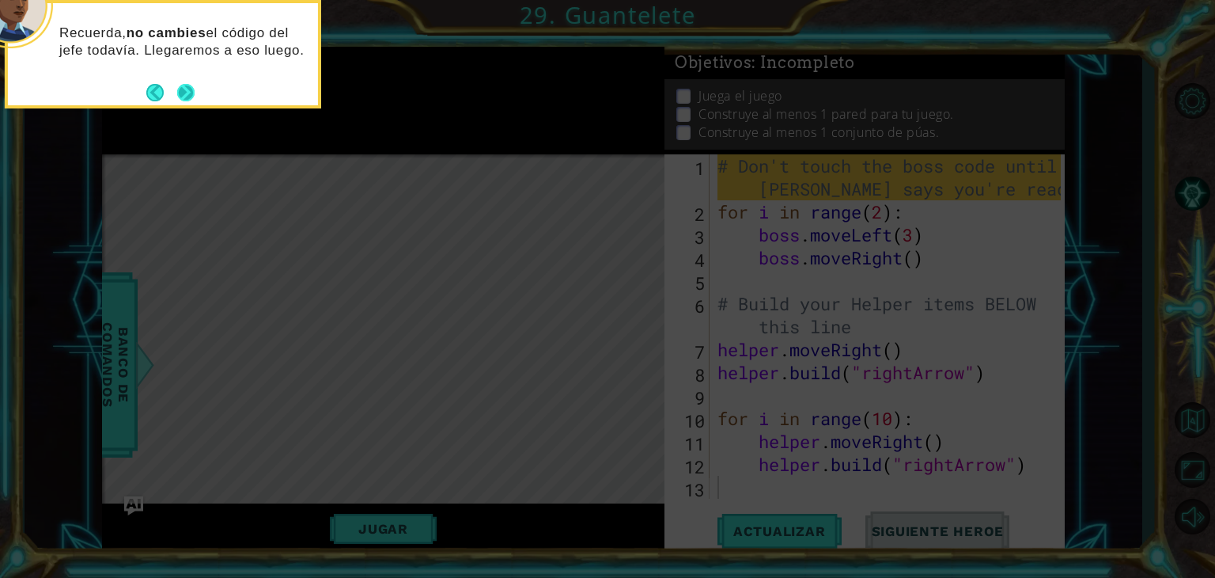
click at [191, 89] on button "Next" at bounding box center [185, 92] width 17 height 17
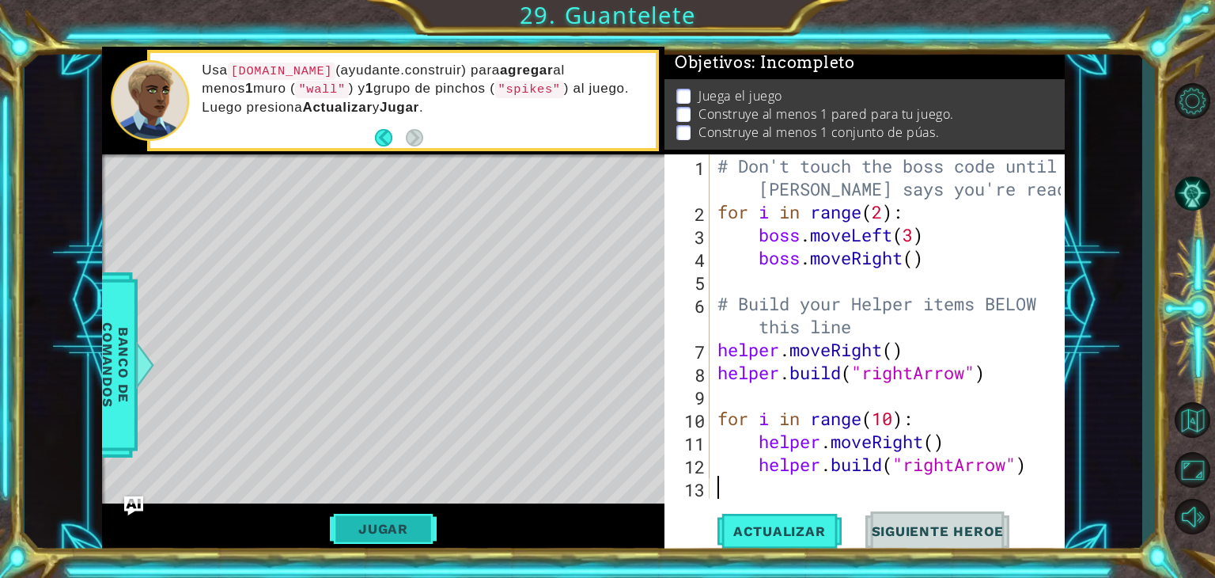
click at [391, 522] on button "Jugar" at bounding box center [383, 528] width 107 height 30
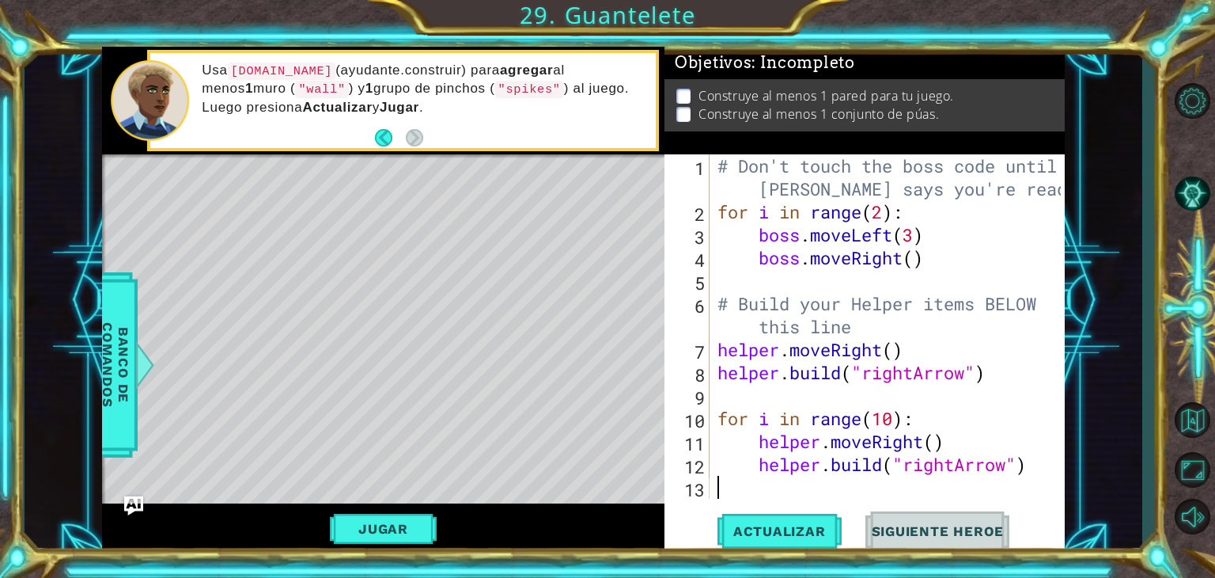
click at [754, 439] on div "# Don't touch the boss code until [PERSON_NAME] says you're ready! for i in ran…" at bounding box center [891, 360] width 354 height 413
click at [753, 419] on div "# Don't touch the boss code until [PERSON_NAME] says you're ready! for i in ran…" at bounding box center [891, 360] width 354 height 413
click at [725, 468] on div "# Don't touch the boss code until [PERSON_NAME] says you're ready! for i in ran…" at bounding box center [891, 360] width 354 height 413
type textarea "[DOMAIN_NAME]("rightArrow")"
click at [718, 494] on div "# Don't touch the boss code until [PERSON_NAME] says you're ready! for i in ran…" at bounding box center [891, 360] width 354 height 413
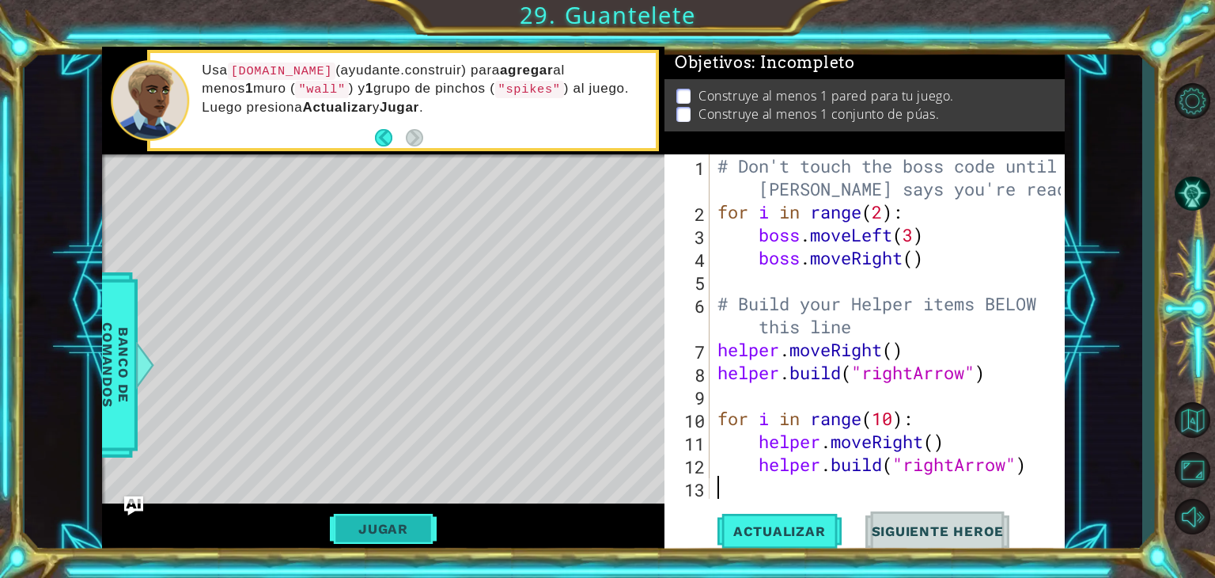
click at [410, 536] on button "Jugar" at bounding box center [383, 528] width 107 height 30
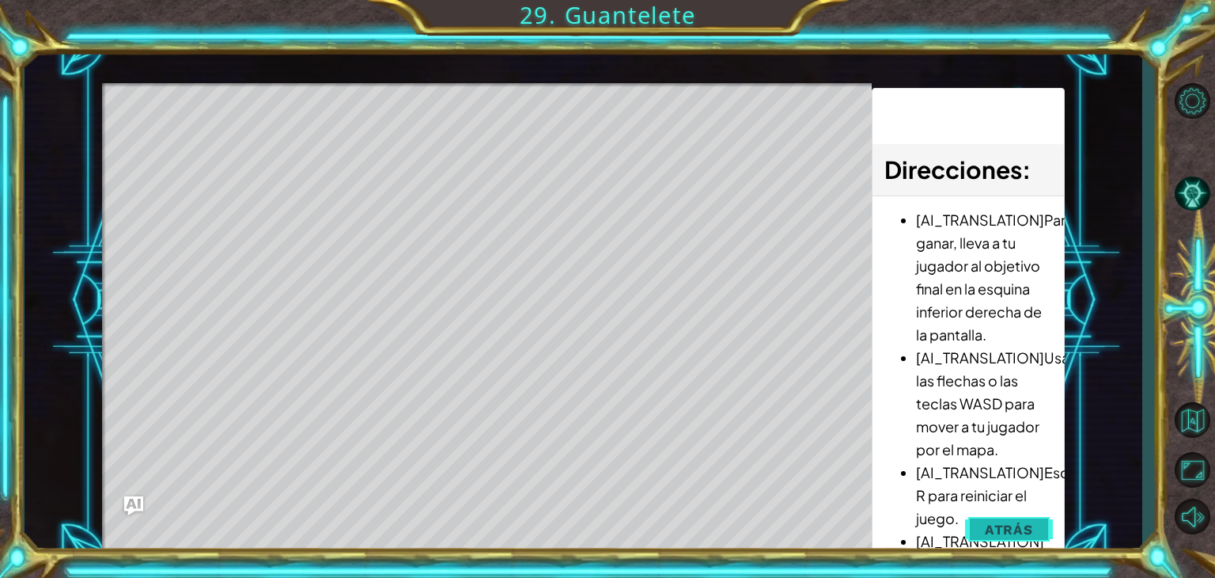
click at [994, 521] on span "Atrás" at bounding box center [1009, 529] width 48 height 16
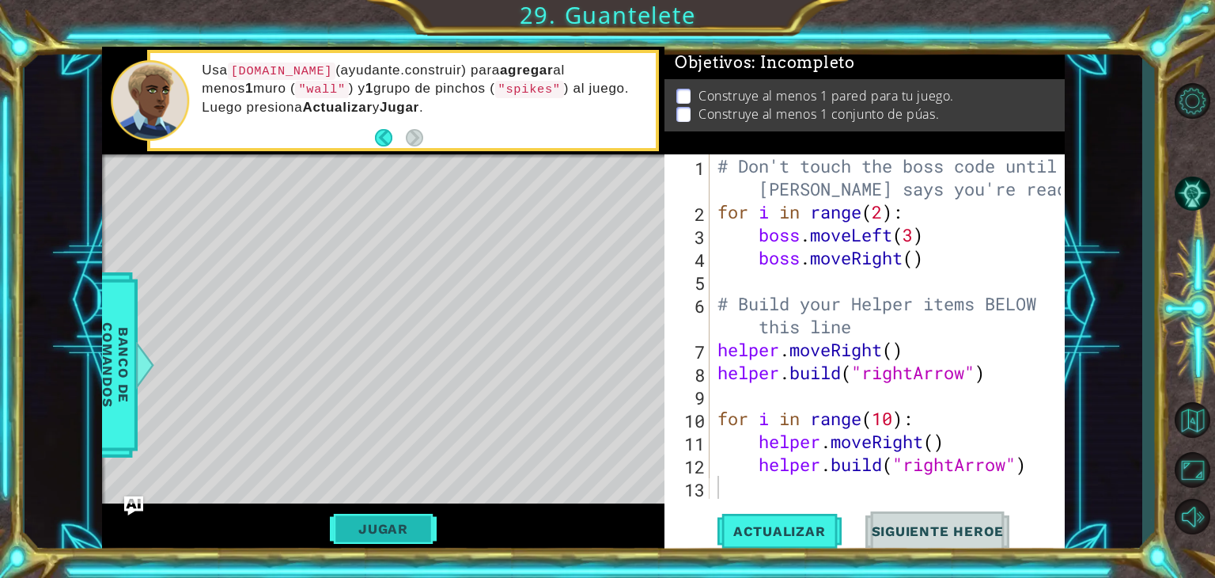
click at [421, 527] on button "Jugar" at bounding box center [383, 528] width 107 height 30
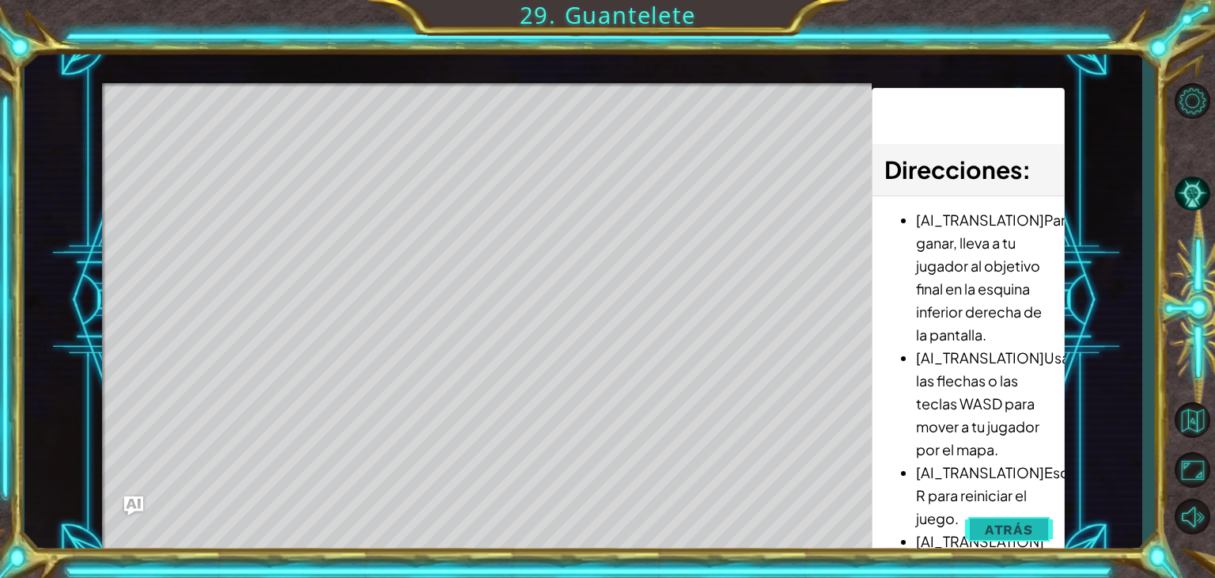
click at [1035, 530] on button "Atrás" at bounding box center [1009, 529] width 88 height 32
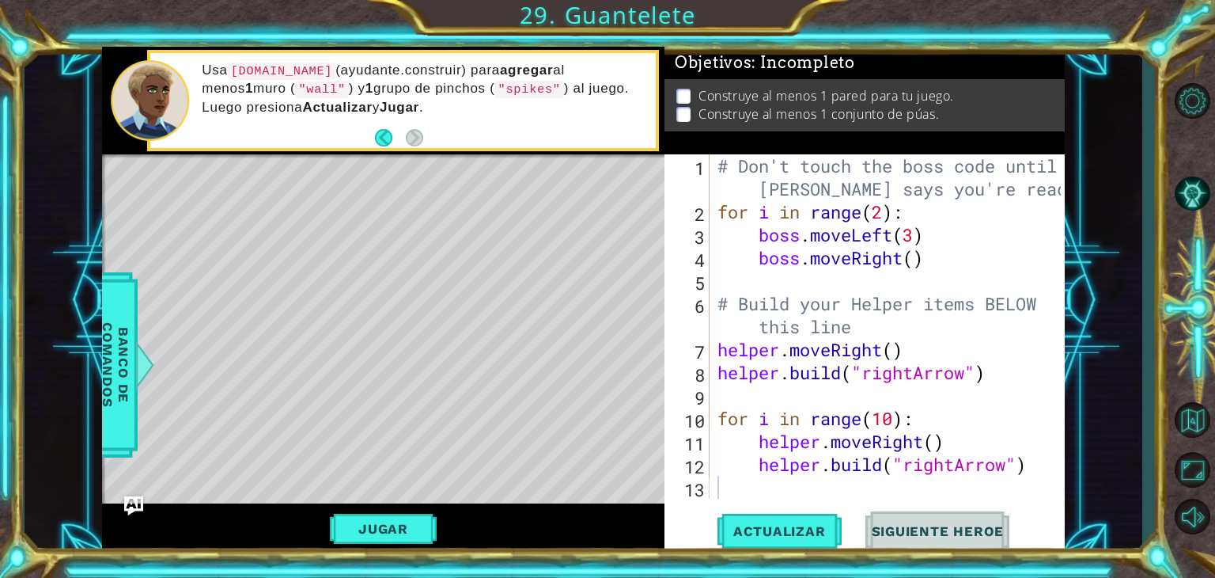
type textarea "[DOMAIN_NAME]("rightArrow")"
click at [1041, 466] on div "# Don't touch the boss code until [PERSON_NAME] says you're ready! for i in ran…" at bounding box center [891, 360] width 354 height 413
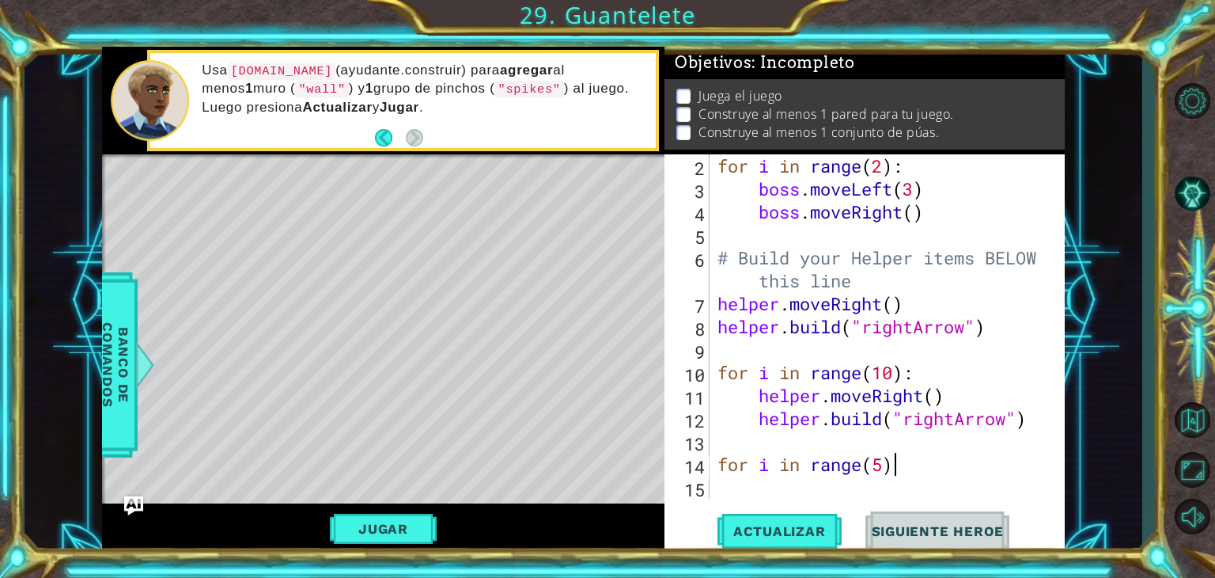
scroll to position [0, 6]
type textarea "for i in range(5):"
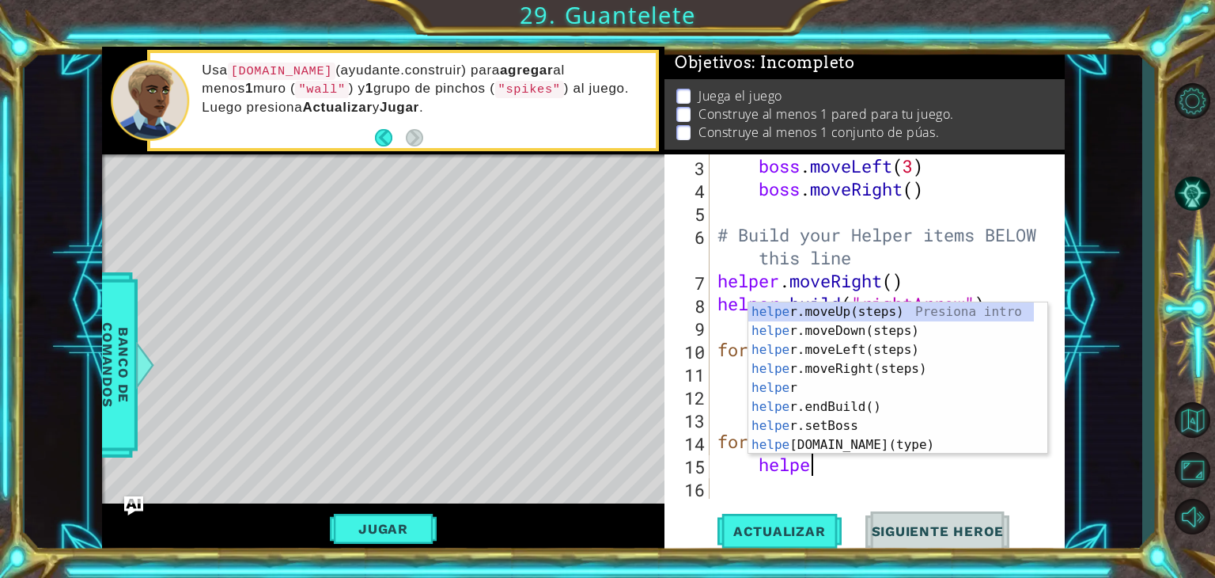
scroll to position [0, 3]
type textarea "helper."
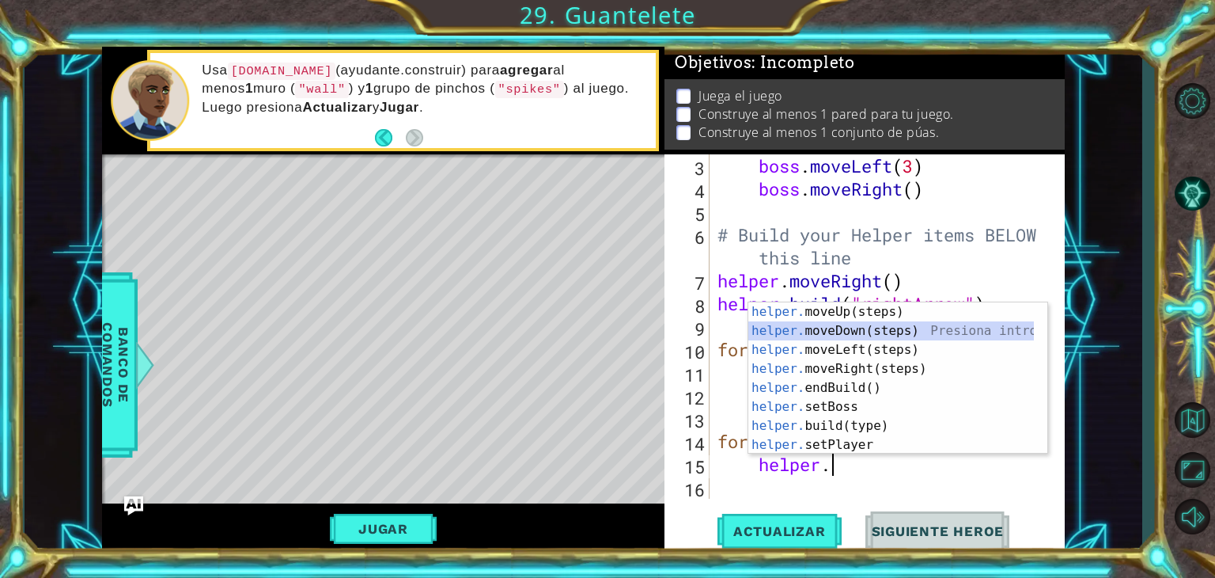
click at [841, 330] on div "helper. moveUp(steps) Presiona intro helper. moveDown(steps) Presiona intro hel…" at bounding box center [891, 397] width 286 height 190
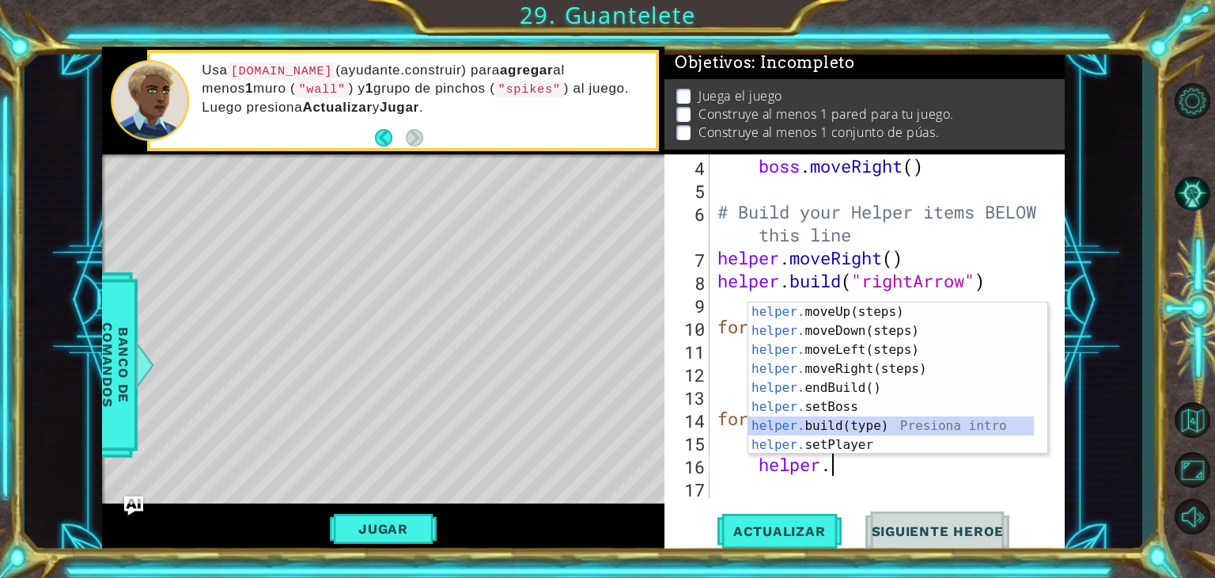
click at [829, 418] on div "helper. moveUp(steps) Presiona intro helper. moveDown(steps) Presiona intro hel…" at bounding box center [891, 397] width 286 height 190
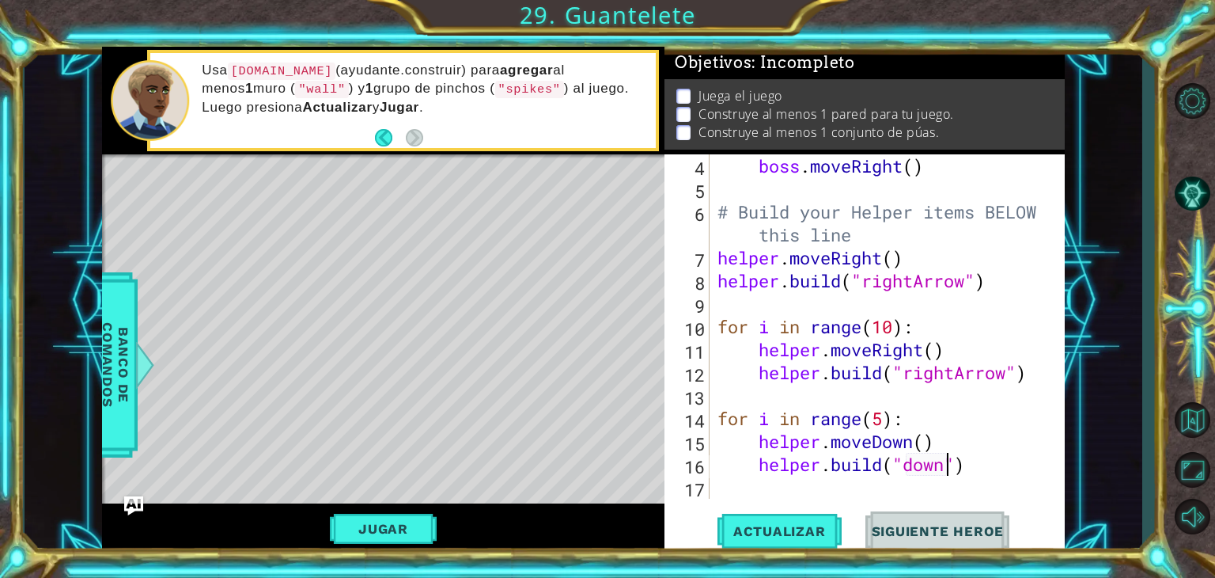
scroll to position [0, 10]
type textarea "[DOMAIN_NAME]("downArrow")"
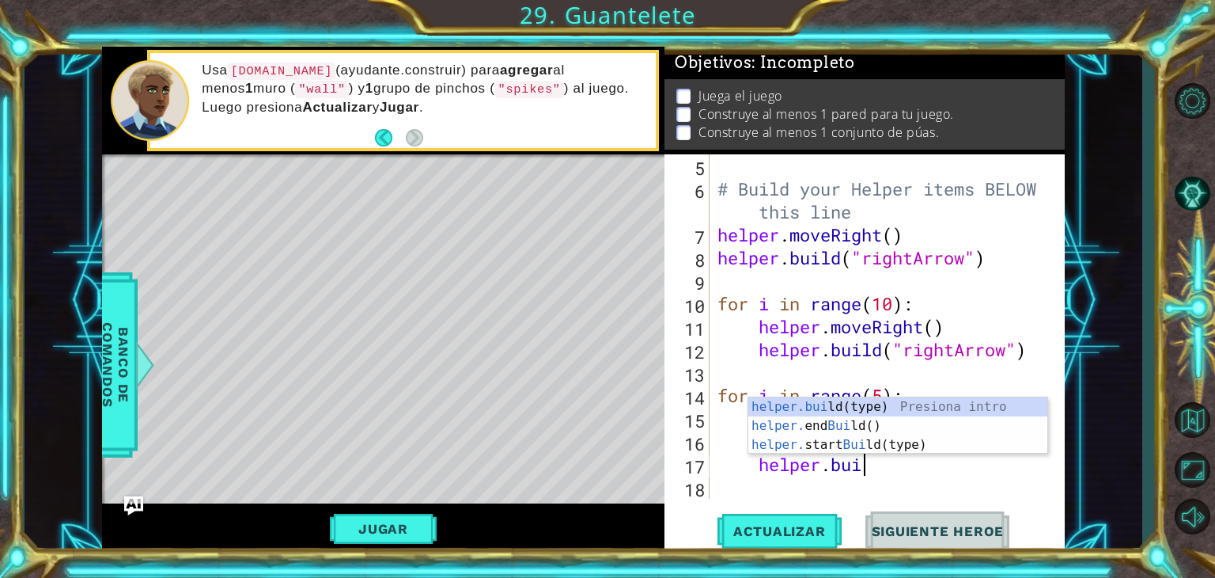
scroll to position [0, 6]
click at [944, 402] on div "[DOMAIN_NAME] (type) Presiona intro helper. end Build () Presiona intro helper.…" at bounding box center [897, 444] width 299 height 95
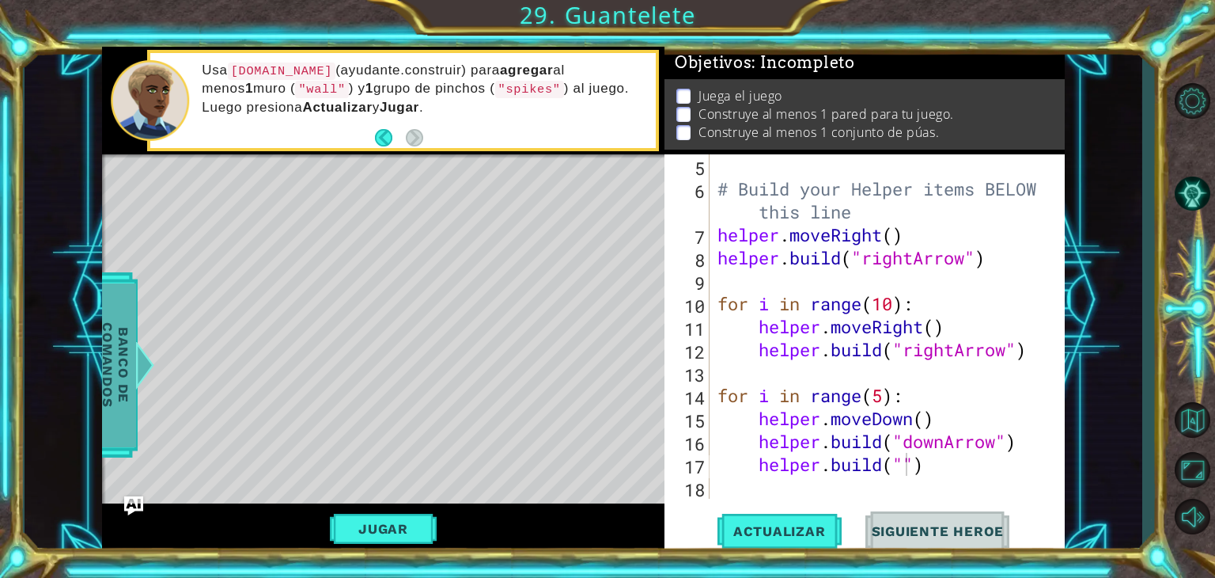
click at [103, 362] on span "Banco de comandos" at bounding box center [115, 364] width 41 height 164
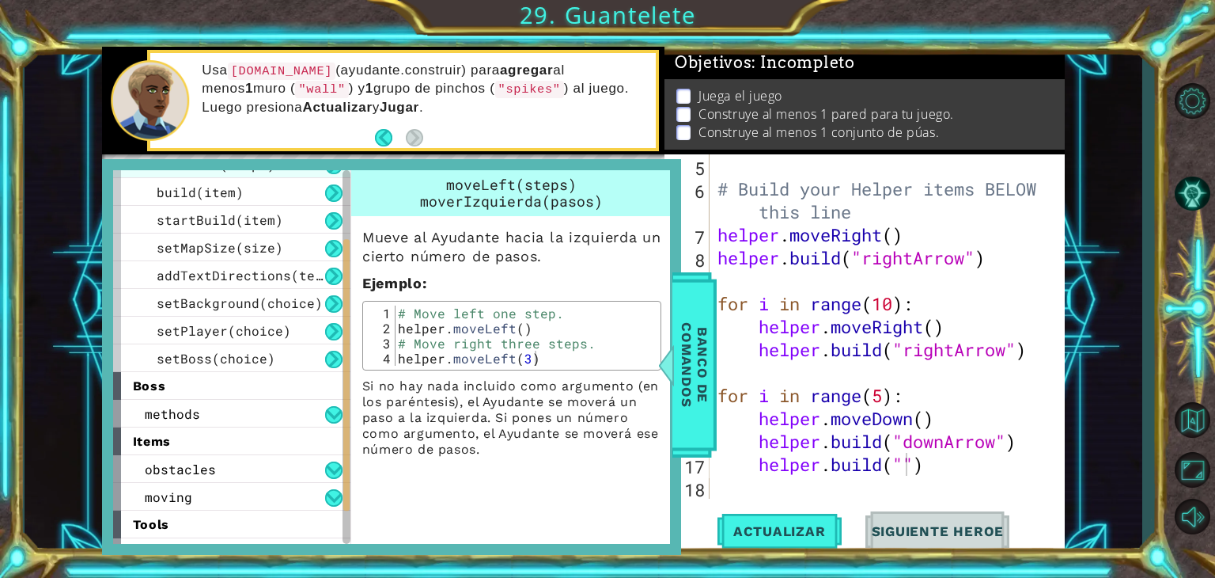
scroll to position [180, 0]
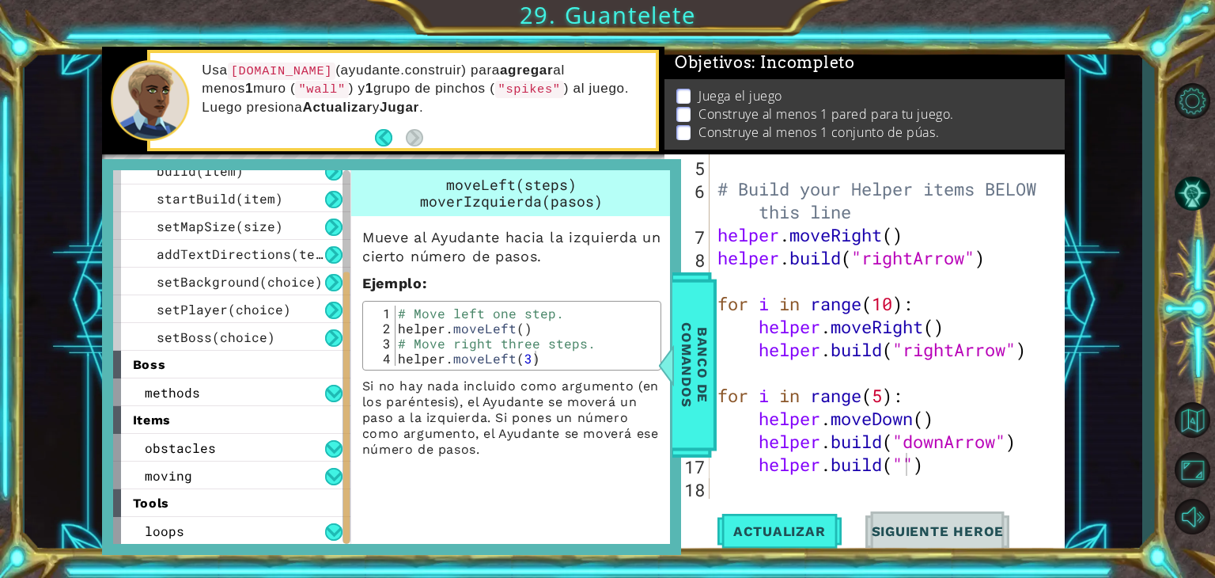
click at [910, 468] on div "# Build your Helper items BELOW this line helper . moveRight ( ) helper . build…" at bounding box center [884, 349] width 341 height 390
type textarea "[DOMAIN_NAME]("wall")"
click at [1136, 299] on div "1 ההההההההההההההההההההההההההההההההההההההההההההההההההההההההההההההההההההההההההההה…" at bounding box center [584, 300] width 1118 height 508
drag, startPoint x: 704, startPoint y: 418, endPoint x: 1097, endPoint y: 434, distance: 393.5
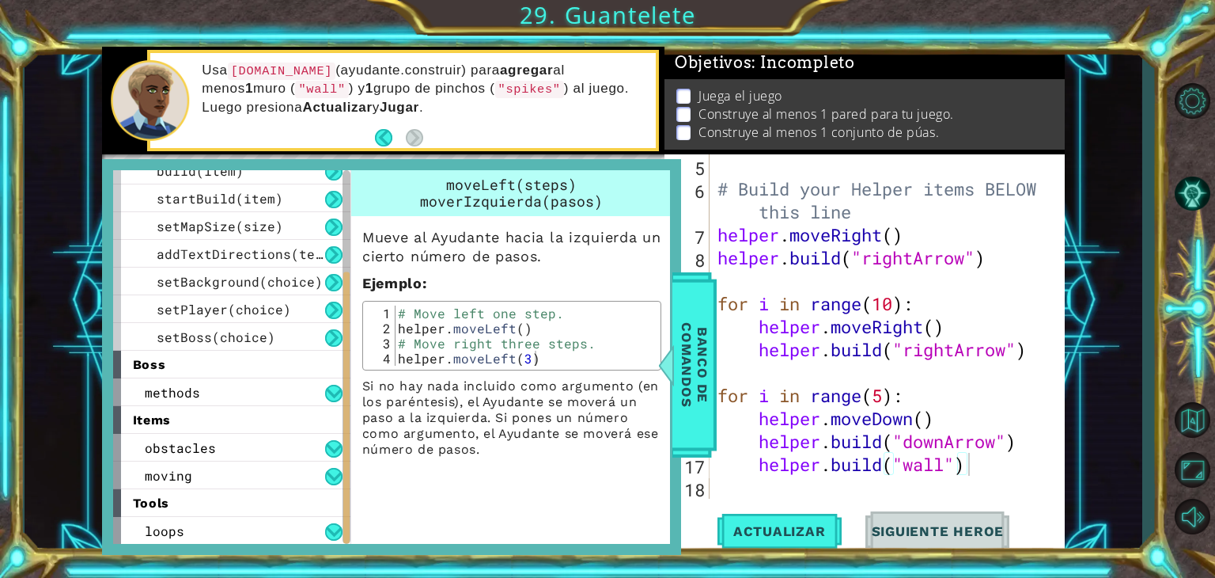
click at [1097, 434] on div "1 ההההההההההההההההההההההההההההההההההההההההההההההההההההההההההההההההההההההההההההה…" at bounding box center [584, 300] width 1118 height 508
click at [994, 457] on div "# Build your Helper items BELOW this line helper . moveRight ( ) helper . build…" at bounding box center [884, 349] width 341 height 390
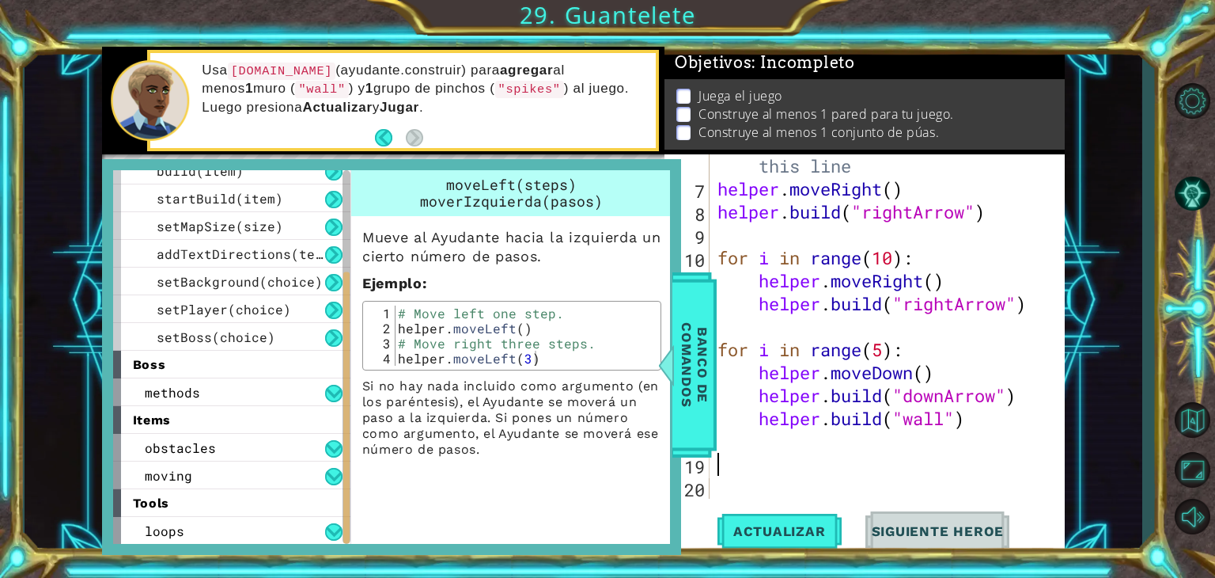
scroll to position [0, 0]
click at [677, 352] on span "Banco de comandos" at bounding box center [694, 364] width 41 height 164
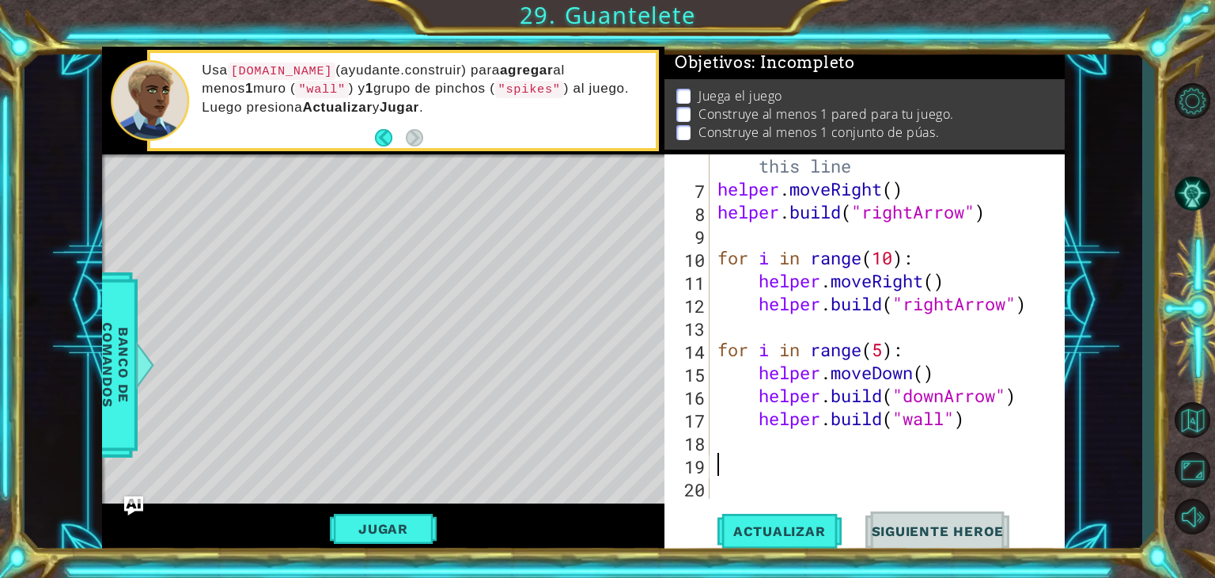
click at [782, 468] on div "# Build your Helper items BELOW this line helper . moveRight ( ) helper . build…" at bounding box center [884, 337] width 341 height 413
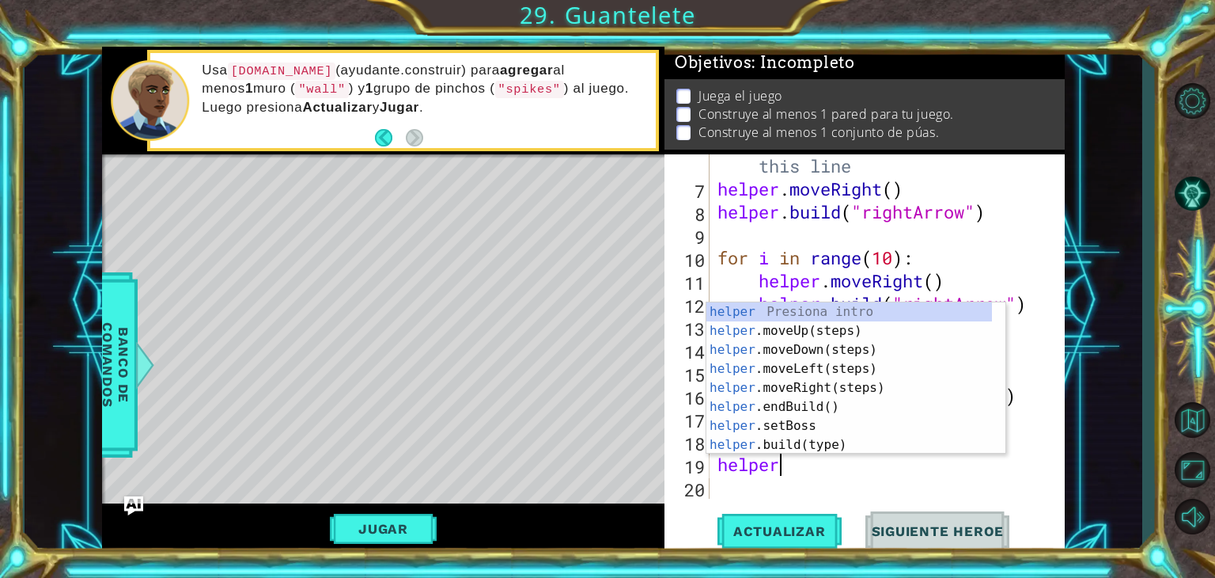
scroll to position [0, 2]
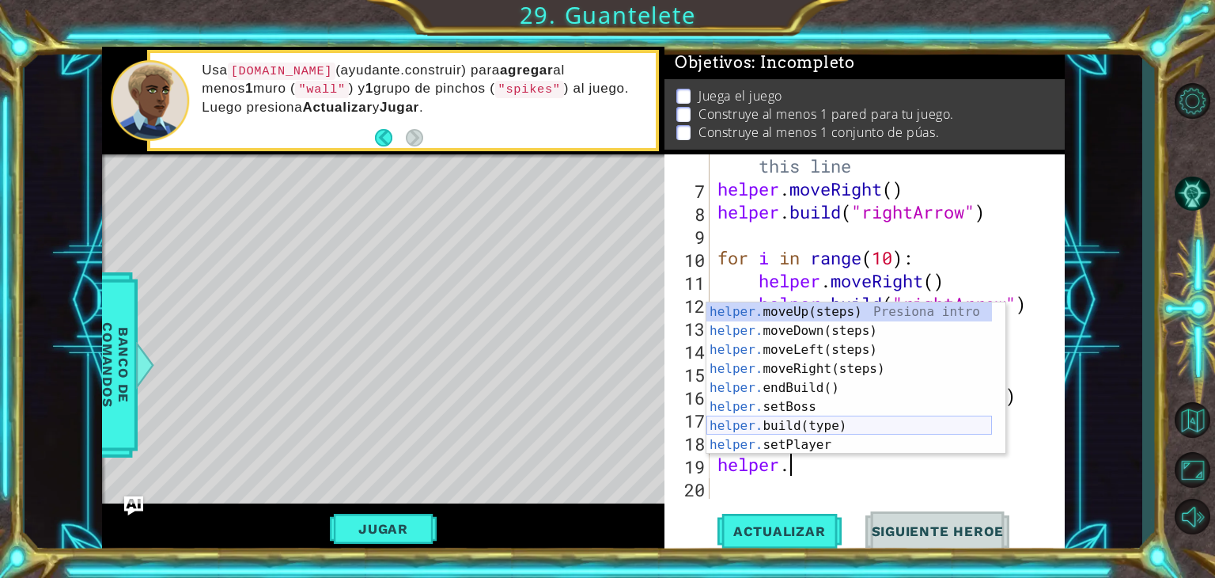
click at [794, 427] on div "helper. moveUp(steps) Presiona intro helper. moveDown(steps) Presiona intro hel…" at bounding box center [850, 397] width 286 height 190
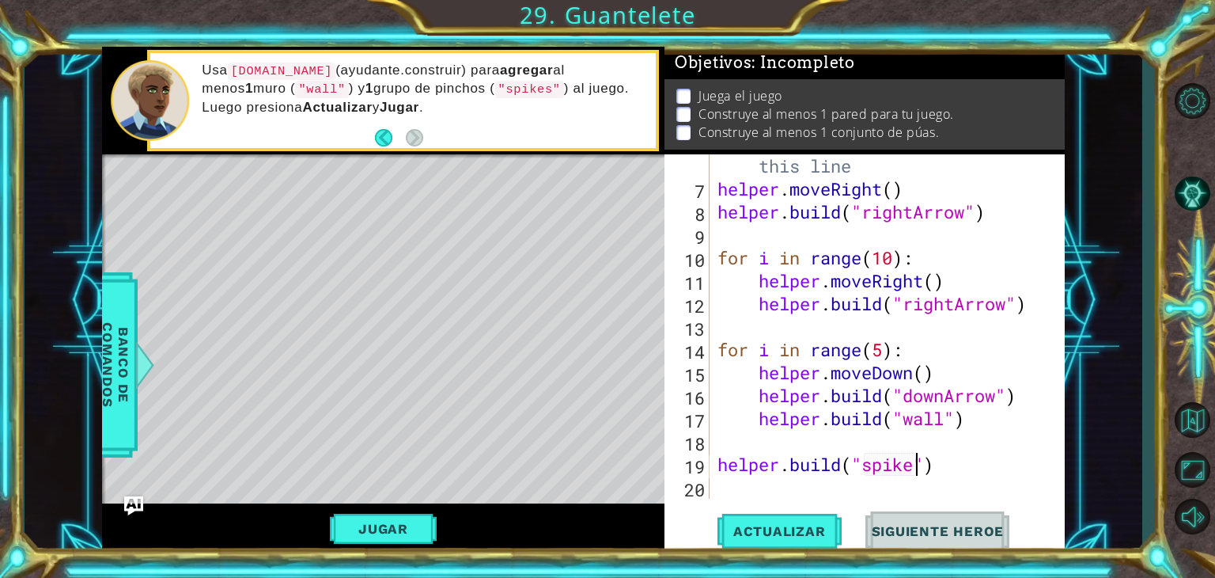
scroll to position [0, 9]
click at [417, 533] on button "Jugar" at bounding box center [383, 528] width 107 height 30
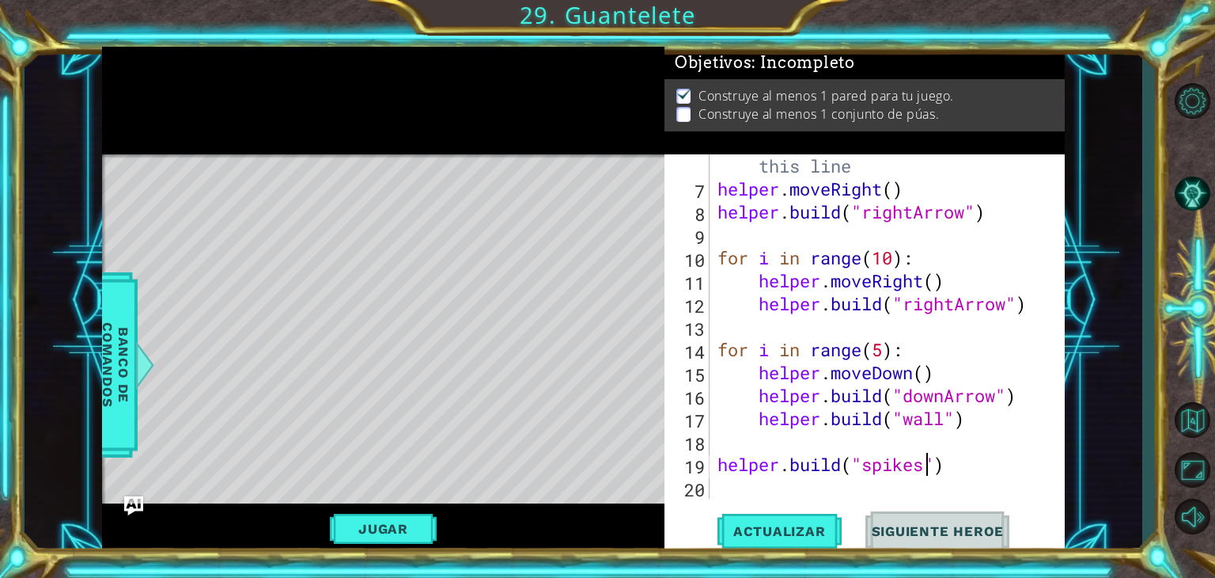
scroll to position [184, 0]
click at [1000, 218] on div "# Build your Helper items BELOW this line helper . moveRight ( ) helper . build…" at bounding box center [884, 337] width 341 height 413
type textarea "[DOMAIN_NAME]("rightArrow")"
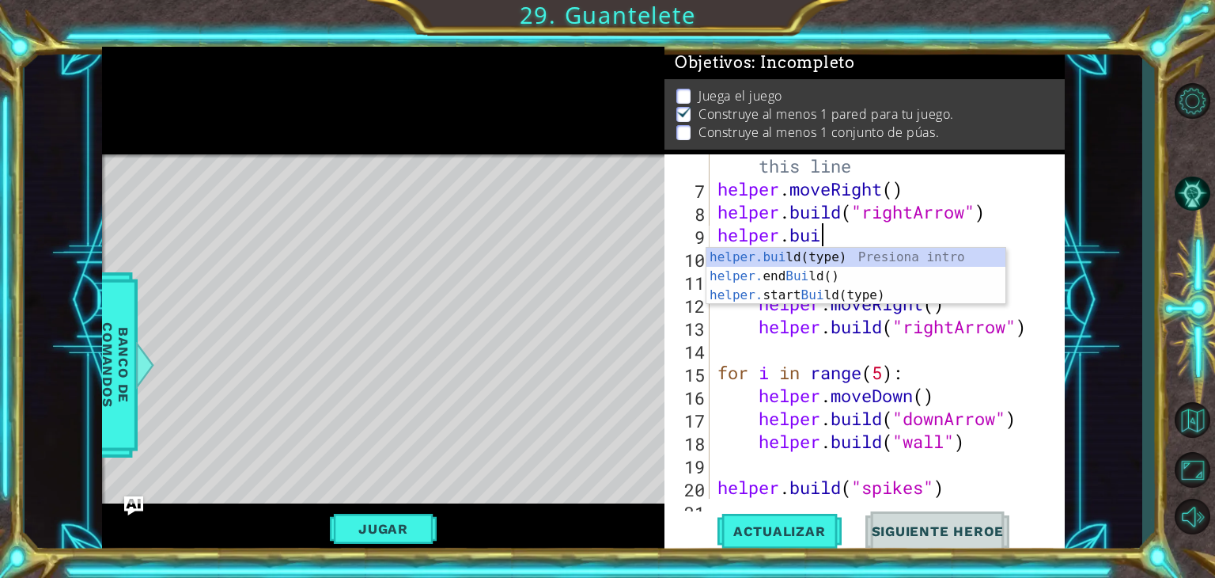
scroll to position [0, 4]
click at [858, 260] on div "[DOMAIN_NAME] (type) Presiona intro helper. end Build () Presiona intro helper.…" at bounding box center [856, 295] width 299 height 95
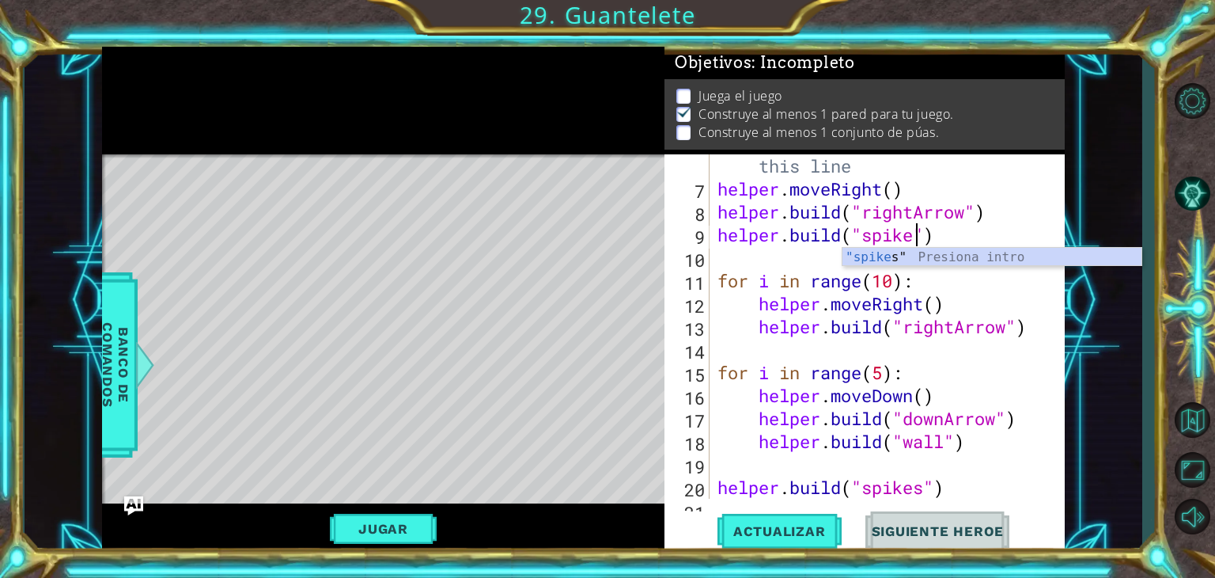
scroll to position [0, 9]
click at [971, 256] on div ""spikes " Presiona intro" at bounding box center [992, 276] width 299 height 57
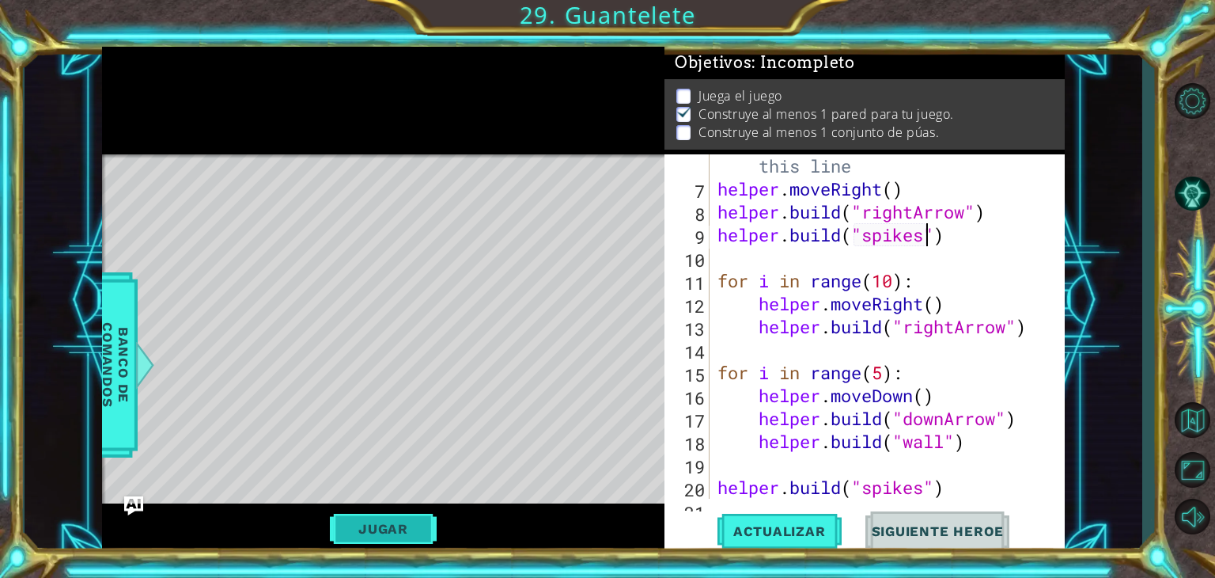
type textarea "[DOMAIN_NAME]("spikes")"
click at [397, 532] on button "Jugar" at bounding box center [383, 528] width 107 height 30
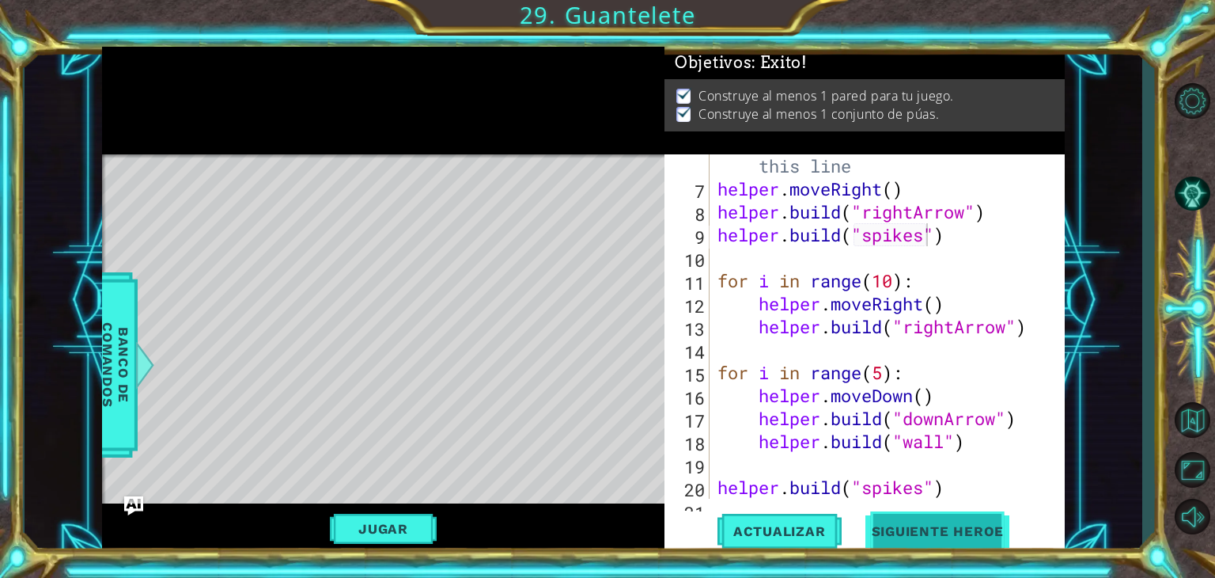
click at [950, 532] on span "Siguiente Heroe" at bounding box center [938, 532] width 165 height 16
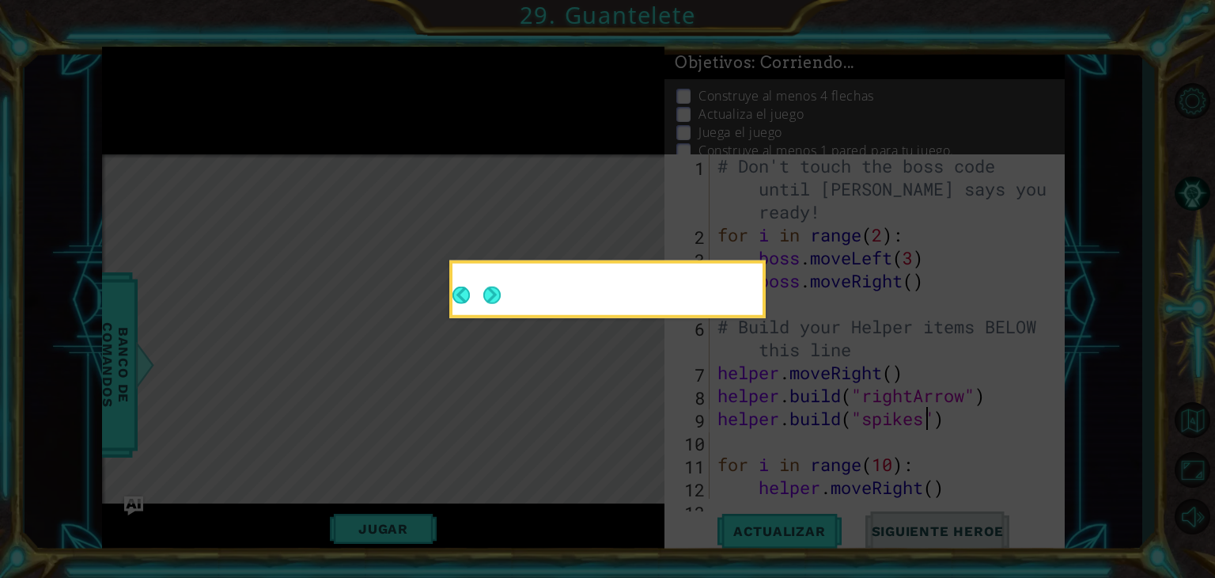
scroll to position [0, 0]
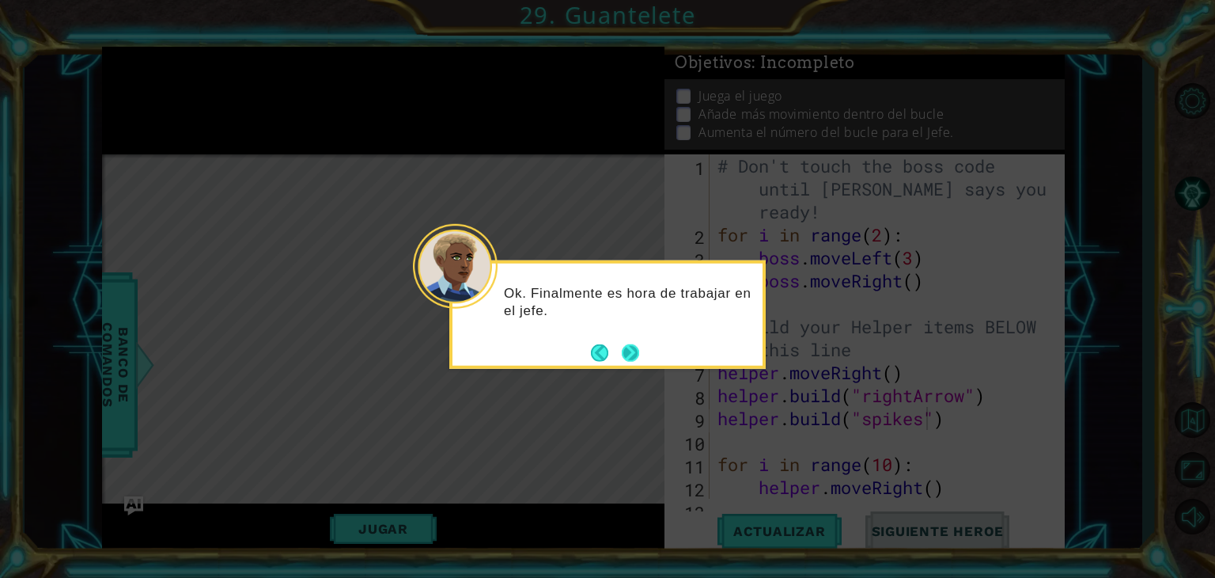
click at [623, 349] on button "Next" at bounding box center [630, 351] width 17 height 17
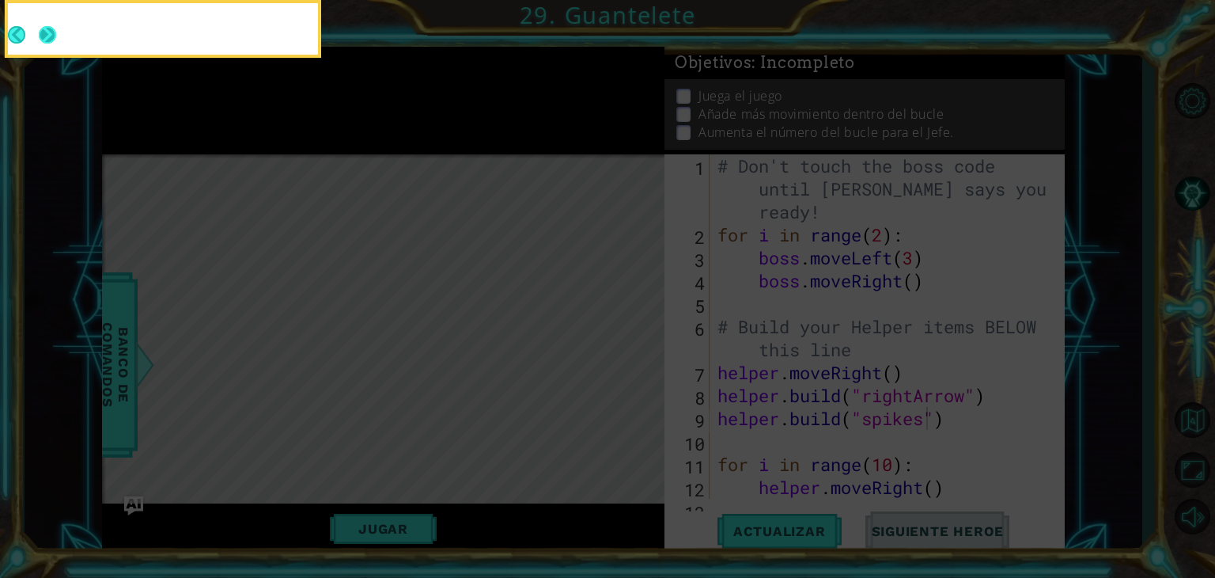
click at [40, 27] on button "Next" at bounding box center [47, 34] width 17 height 17
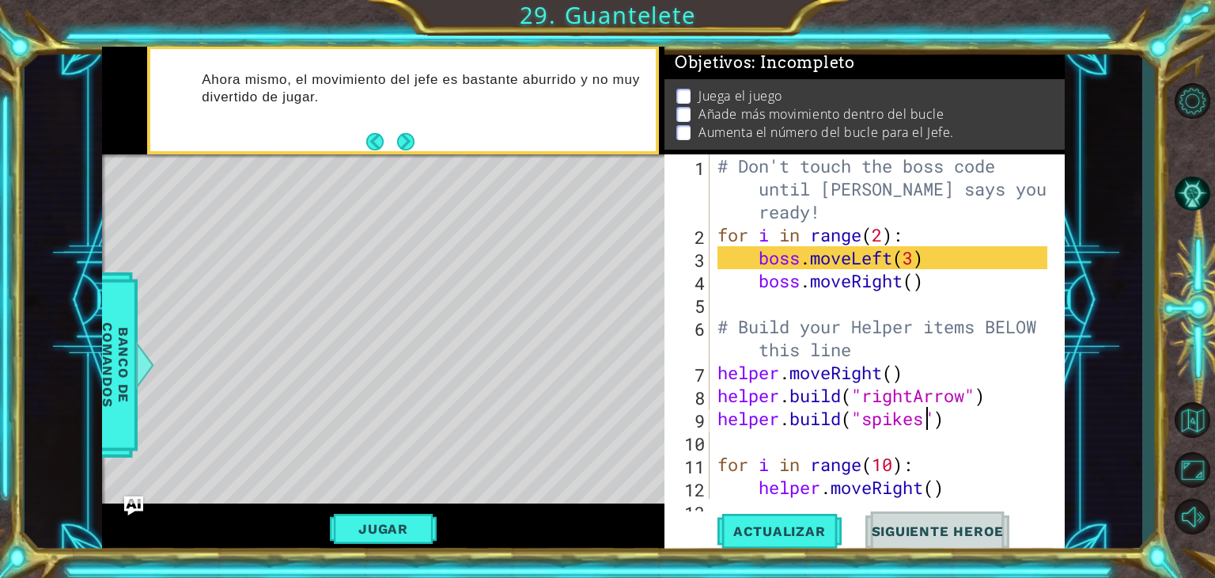
click at [810, 23] on div "1 ההההההההההההההההההההההההההההההההההההההההההההההההההההההההההההההההההההההההההההה…" at bounding box center [607, 289] width 1215 height 578
